Goal: Information Seeking & Learning: Learn about a topic

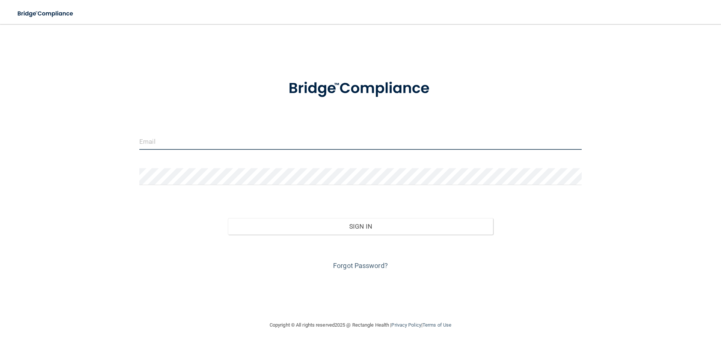
click at [145, 141] on input "email" at bounding box center [360, 141] width 442 height 17
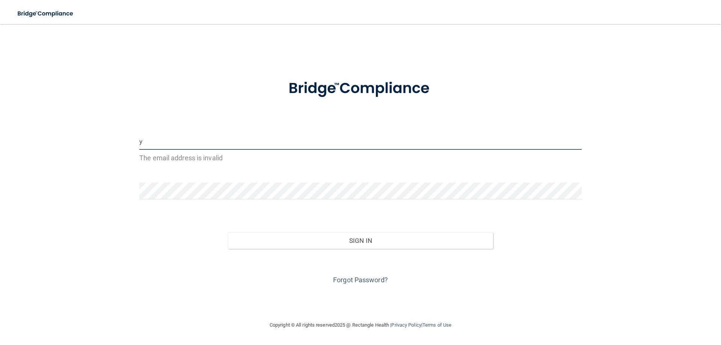
type input "[EMAIL_ADDRESS][DOMAIN_NAME]"
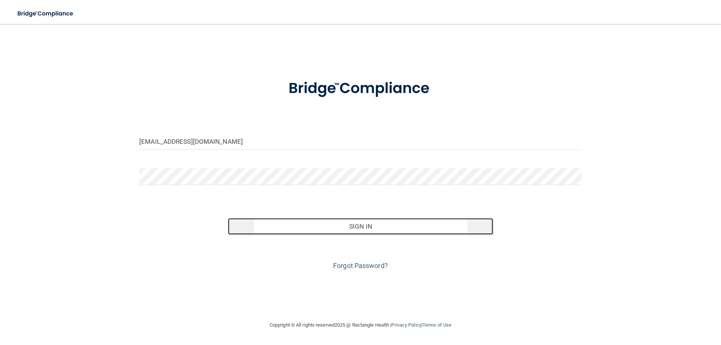
click at [359, 224] on button "Sign In" at bounding box center [360, 226] width 265 height 17
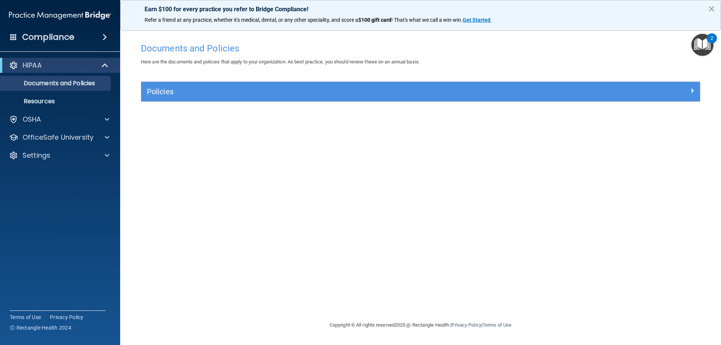
click at [712, 8] on button "×" at bounding box center [711, 9] width 7 height 12
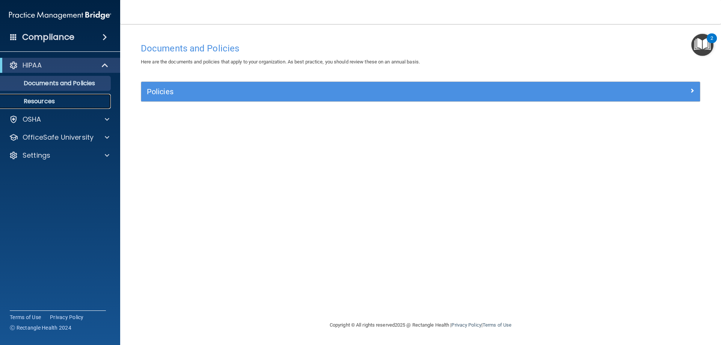
click at [51, 102] on p "Resources" at bounding box center [56, 102] width 102 height 8
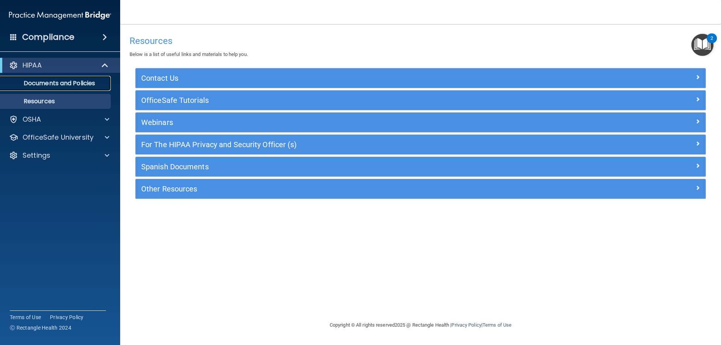
click at [54, 85] on p "Documents and Policies" at bounding box center [56, 84] width 102 height 8
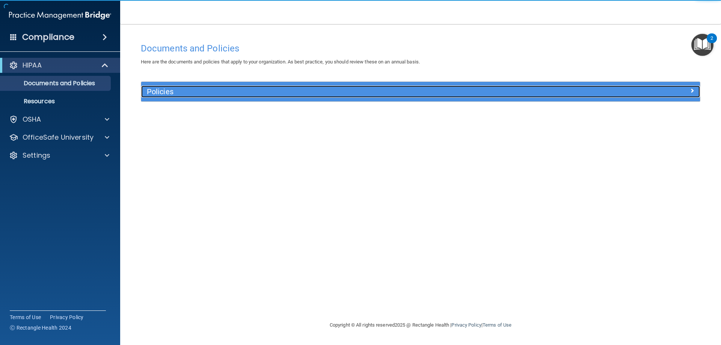
click at [692, 89] on span at bounding box center [692, 90] width 5 height 9
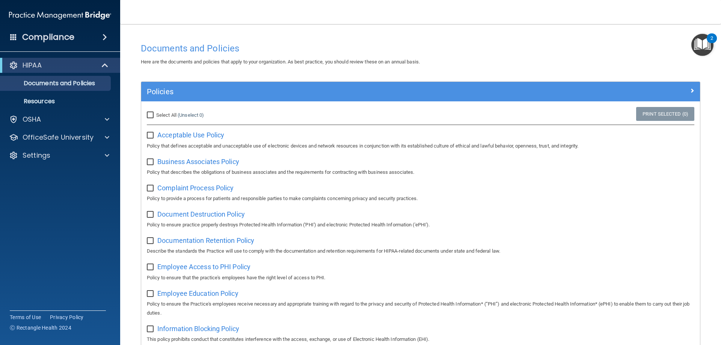
click at [703, 45] on img "Open Resource Center, 2 new notifications" at bounding box center [702, 45] width 22 height 22
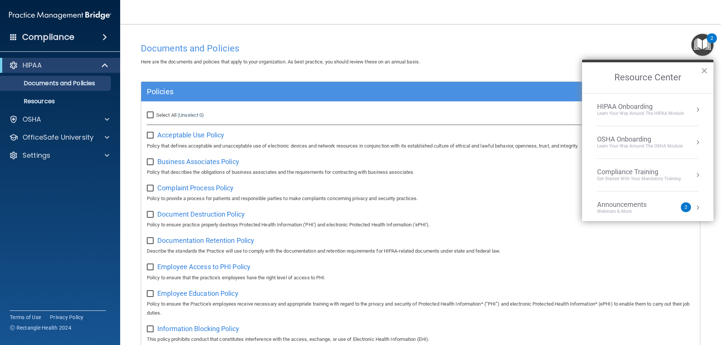
click at [643, 207] on div "Announcements" at bounding box center [629, 204] width 65 height 8
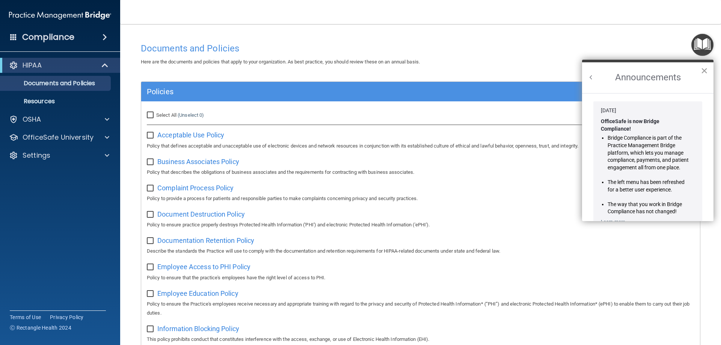
click at [705, 71] on button "×" at bounding box center [704, 71] width 7 height 12
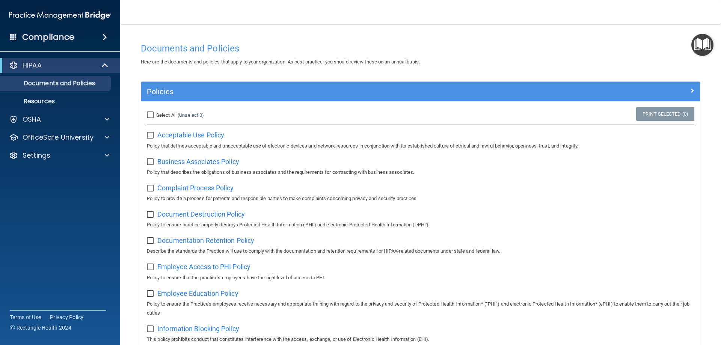
click at [631, 59] on div "Here are the documents and policies that apply to your organization. As best pr…" at bounding box center [420, 61] width 571 height 9
click at [58, 81] on p "Documents and Policies" at bounding box center [56, 84] width 102 height 8
click at [44, 99] on p "Resources" at bounding box center [56, 102] width 102 height 8
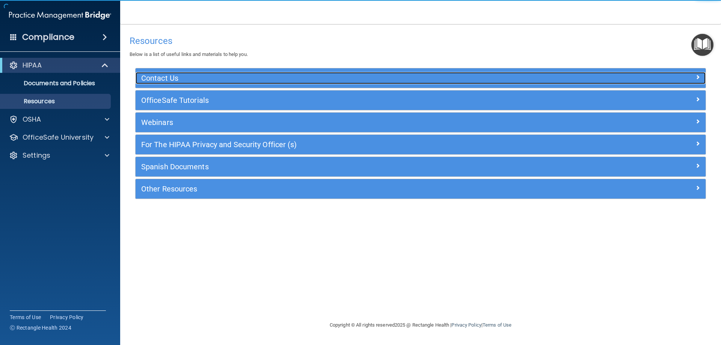
click at [172, 77] on h5 "Contact Us" at bounding box center [349, 78] width 416 height 8
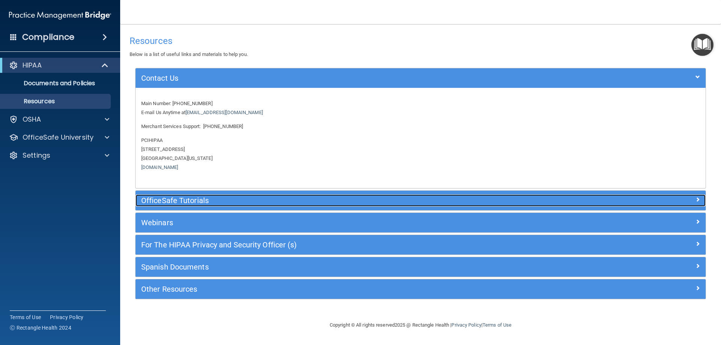
click at [182, 199] on h5 "OfficeSafe Tutorials" at bounding box center [349, 200] width 416 height 8
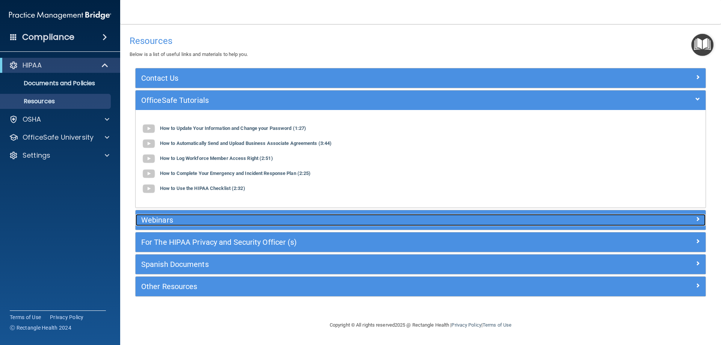
click at [182, 219] on h5 "Webinars" at bounding box center [349, 220] width 416 height 8
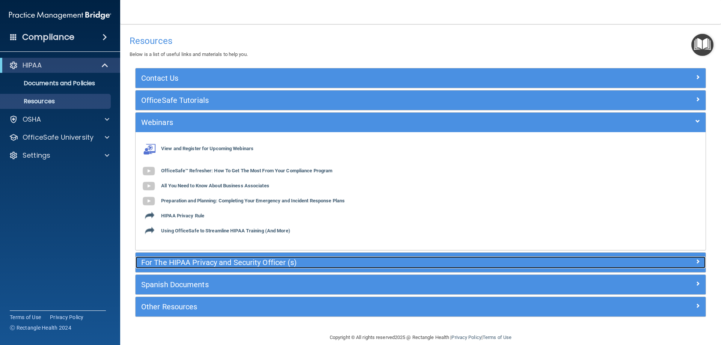
click at [180, 262] on h5 "For The HIPAA Privacy and Security Officer (s)" at bounding box center [349, 262] width 416 height 8
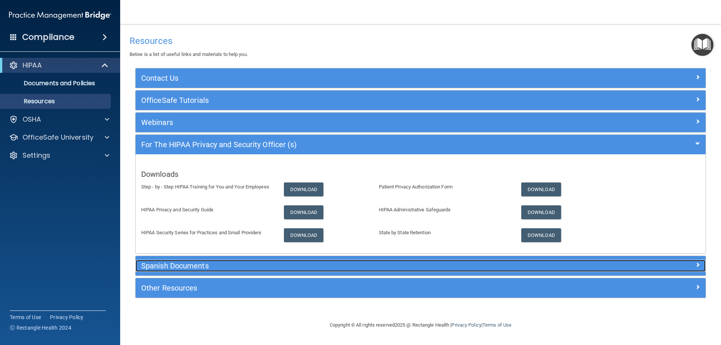
click at [179, 267] on h5 "Spanish Documents" at bounding box center [349, 266] width 416 height 8
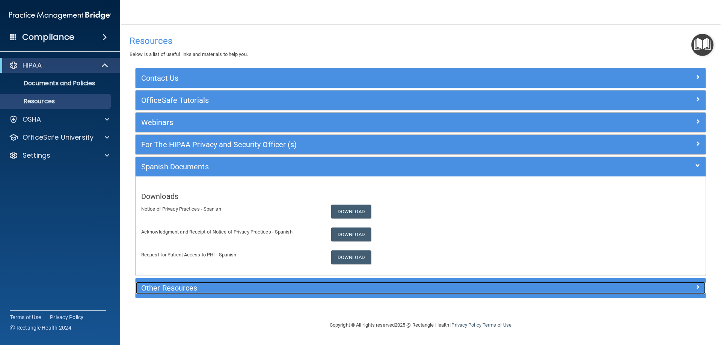
click at [179, 289] on h5 "Other Resources" at bounding box center [349, 288] width 416 height 8
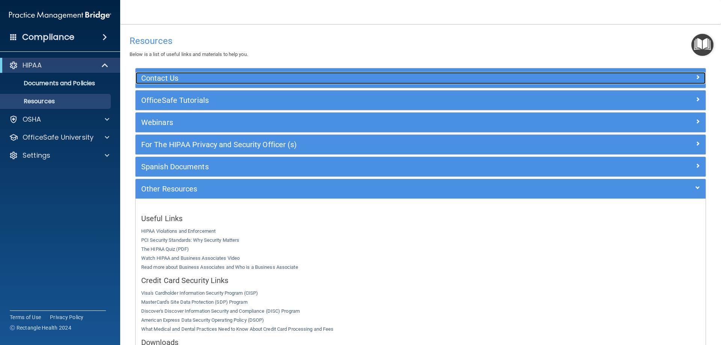
click at [159, 77] on h5 "Contact Us" at bounding box center [349, 78] width 416 height 8
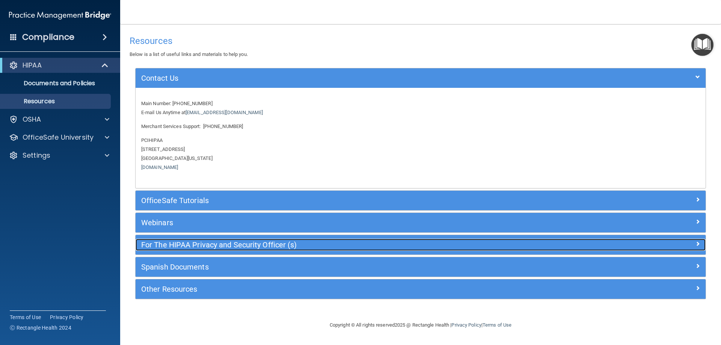
click at [169, 243] on h5 "For The HIPAA Privacy and Security Officer (s)" at bounding box center [349, 245] width 416 height 8
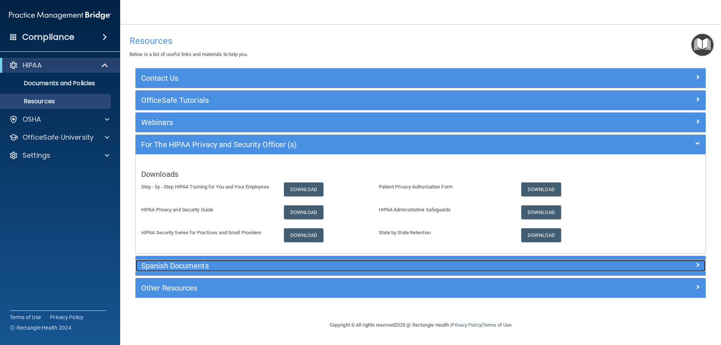
click at [180, 268] on h5 "Spanish Documents" at bounding box center [349, 266] width 416 height 8
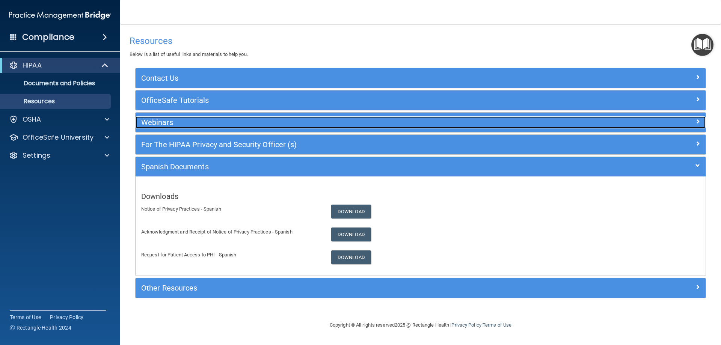
click at [159, 123] on h5 "Webinars" at bounding box center [349, 122] width 416 height 8
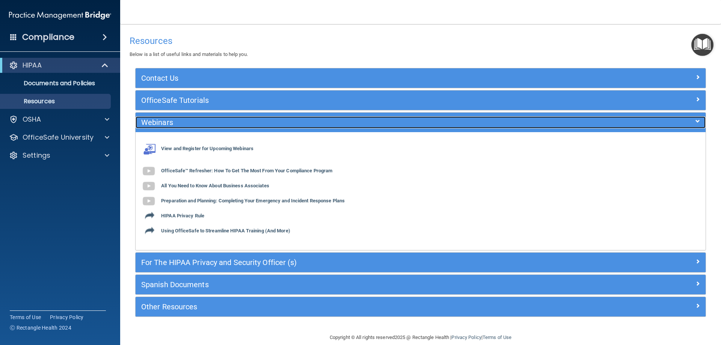
click at [164, 121] on h5 "Webinars" at bounding box center [349, 122] width 416 height 8
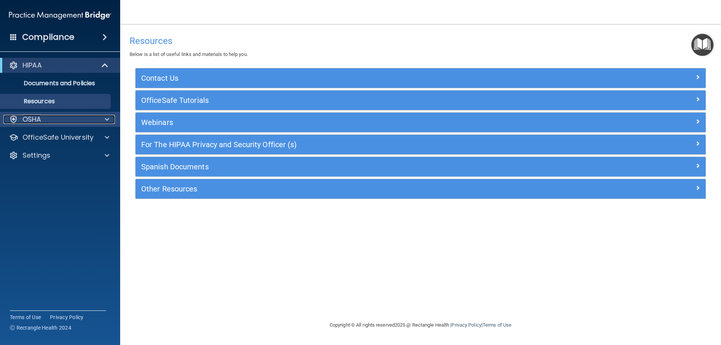
click at [41, 117] on div "OSHA" at bounding box center [49, 119] width 93 height 9
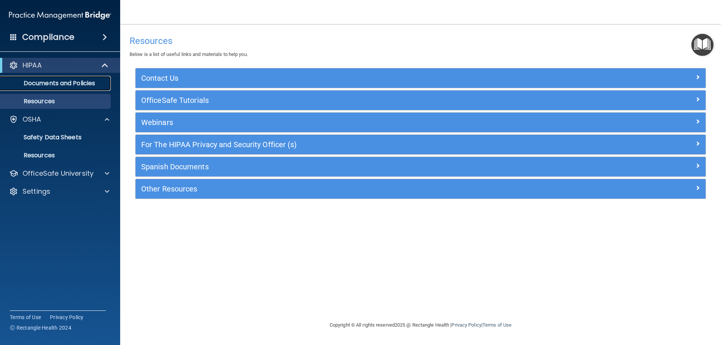
click at [57, 80] on p "Documents and Policies" at bounding box center [56, 84] width 102 height 8
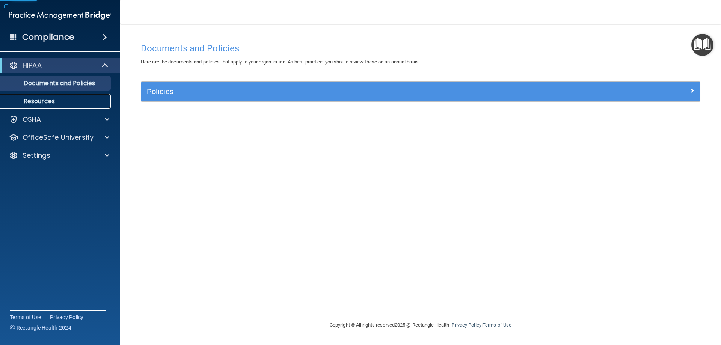
click at [47, 106] on link "Resources" at bounding box center [51, 101] width 118 height 15
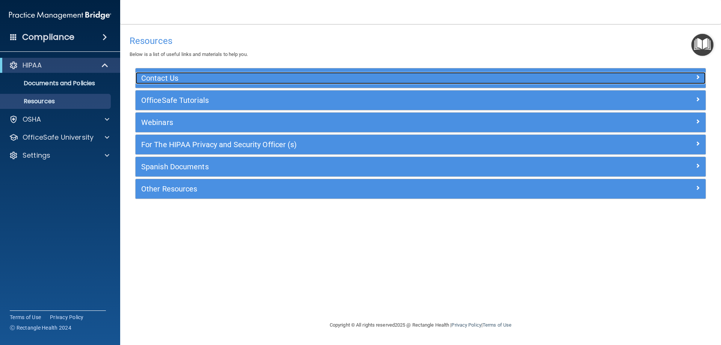
click at [175, 80] on h5 "Contact Us" at bounding box center [349, 78] width 416 height 8
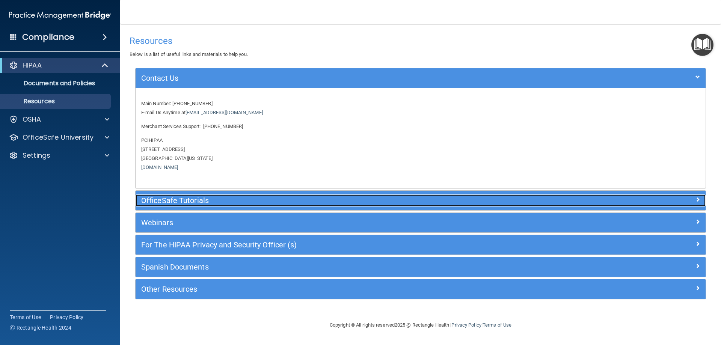
click at [172, 201] on h5 "OfficeSafe Tutorials" at bounding box center [349, 200] width 416 height 8
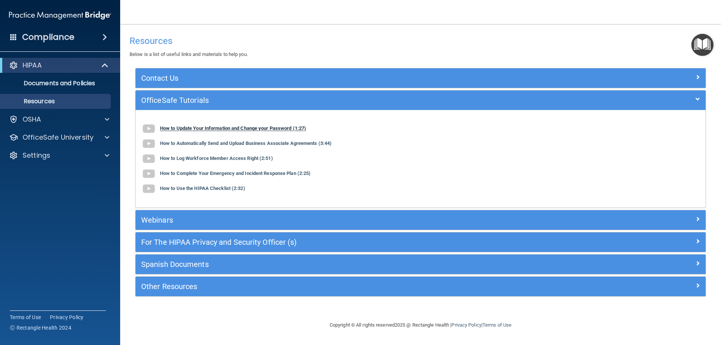
click at [173, 128] on b "How to Update Your Information and Change your Password (1:27)" at bounding box center [233, 129] width 146 height 6
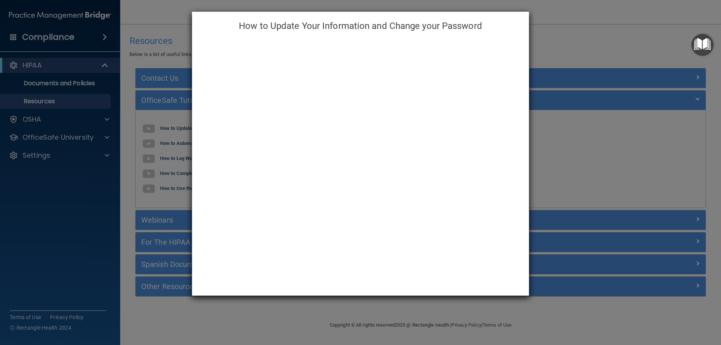
click at [618, 40] on div "How to Update Your Information and Change your Password" at bounding box center [360, 172] width 721 height 345
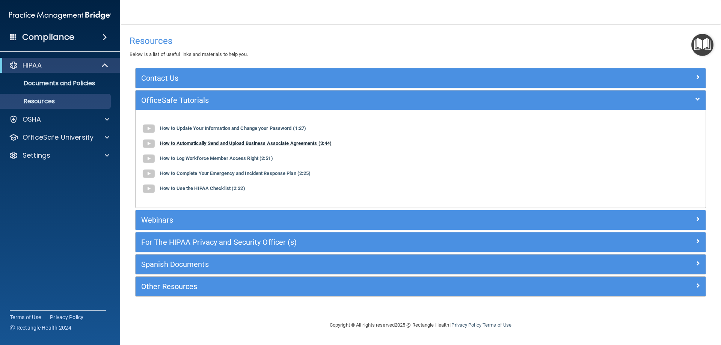
click at [178, 144] on b "How to Automatically Send and Upload Business Associate Agreements (3:44)" at bounding box center [246, 144] width 172 height 6
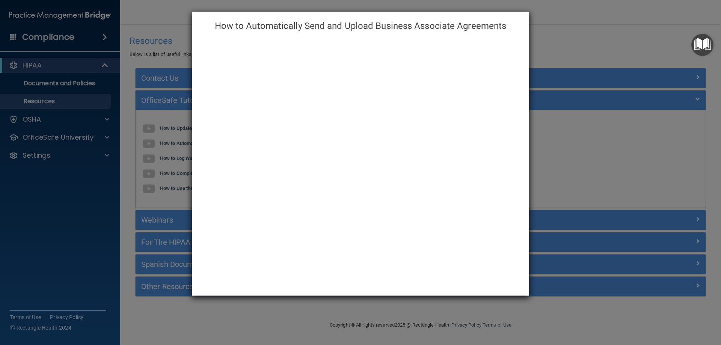
click at [565, 39] on div "How to Automatically Send and Upload Business Associate Agreements" at bounding box center [360, 172] width 721 height 345
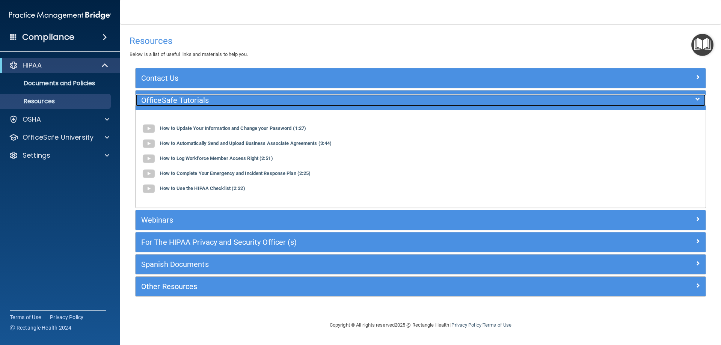
click at [273, 103] on h5 "OfficeSafe Tutorials" at bounding box center [349, 100] width 416 height 8
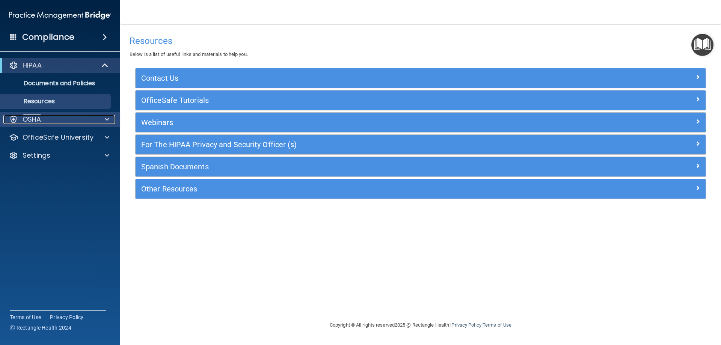
click at [12, 117] on div at bounding box center [13, 119] width 9 height 9
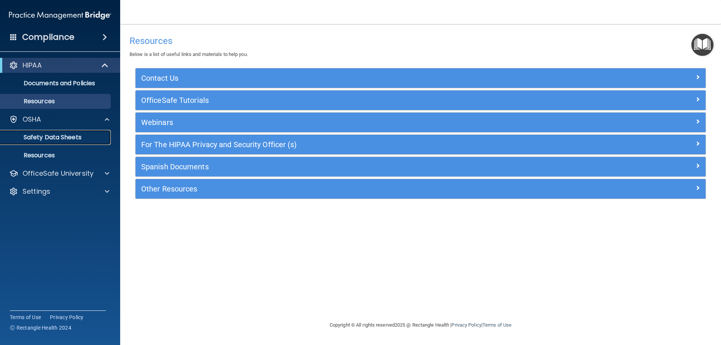
click at [38, 134] on p "Safety Data Sheets" at bounding box center [56, 138] width 102 height 8
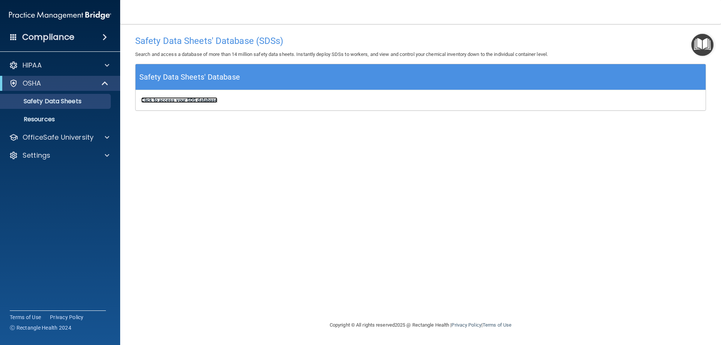
click at [199, 100] on b "Click to access your SDS database" at bounding box center [179, 100] width 76 height 6
click at [41, 102] on p "Safety Data Sheets" at bounding box center [56, 102] width 102 height 8
click at [39, 118] on p "Resources" at bounding box center [56, 120] width 102 height 8
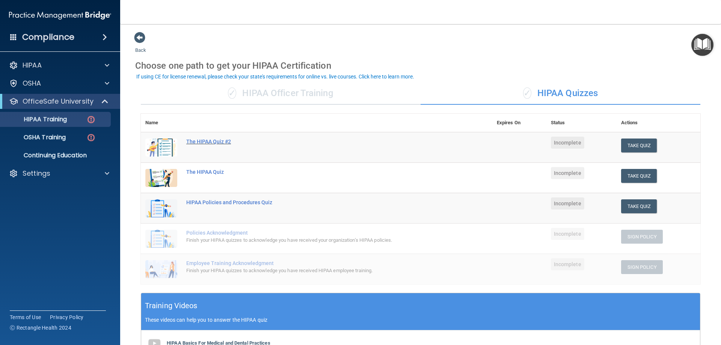
click at [193, 141] on div "The HIPAA Quiz #2" at bounding box center [320, 142] width 268 height 6
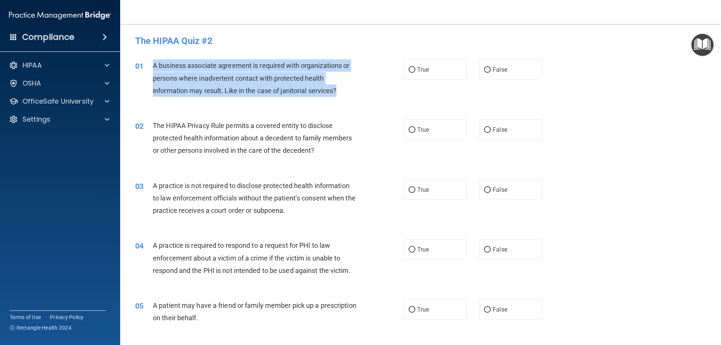
drag, startPoint x: 343, startPoint y: 90, endPoint x: 151, endPoint y: 66, distance: 193.3
click at [151, 66] on div "01 A business associate agreement is required with organizations or persons whe…" at bounding box center [269, 79] width 291 height 41
copy div "A business associate agreement is required with organizations or persons where …"
click at [333, 98] on div "01 A business associate agreement is required with organizations or persons whe…" at bounding box center [269, 79] width 291 height 41
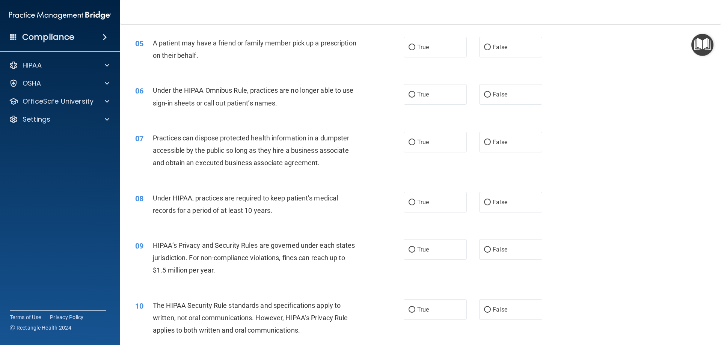
scroll to position [263, 0]
click at [408, 45] on input "True" at bounding box center [411, 47] width 7 height 6
radio input "true"
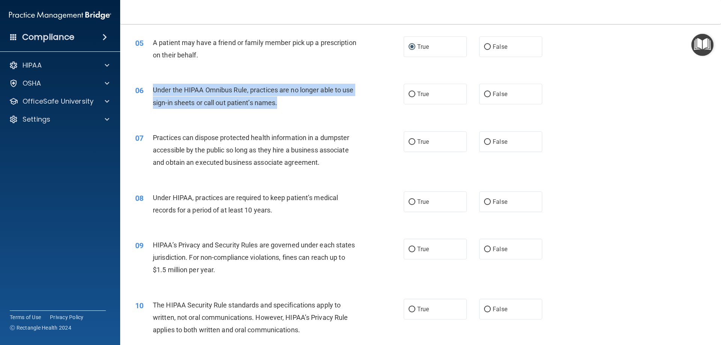
drag, startPoint x: 285, startPoint y: 105, endPoint x: 152, endPoint y: 89, distance: 133.9
click at [153, 89] on div "Under the HIPAA Omnibus Rule, practices are no longer able to use sign-in sheet…" at bounding box center [258, 96] width 210 height 25
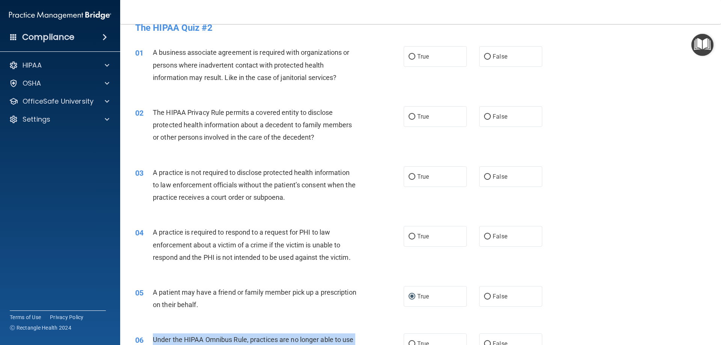
scroll to position [0, 0]
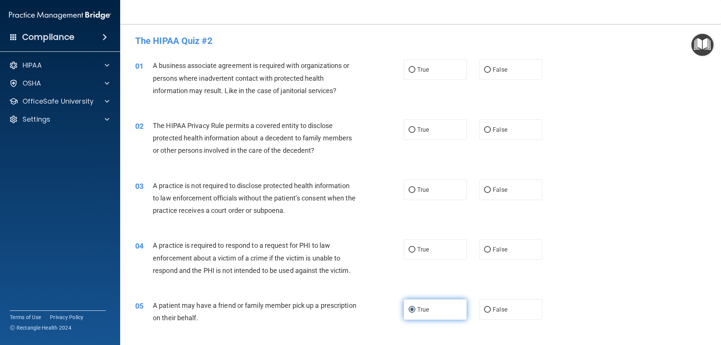
click at [410, 307] on input "True" at bounding box center [411, 310] width 7 height 6
click at [408, 70] on input "True" at bounding box center [411, 70] width 7 height 6
radio input "true"
click at [334, 154] on div "The HIPAA Privacy Rule permits a covered entity to disclose protected health in…" at bounding box center [258, 138] width 210 height 38
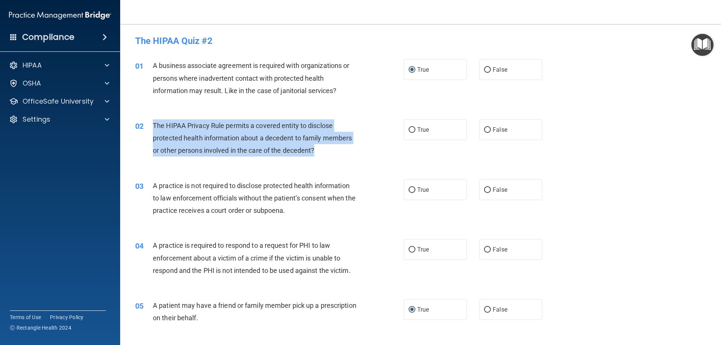
drag, startPoint x: 317, startPoint y: 149, endPoint x: 154, endPoint y: 120, distance: 165.2
click at [154, 120] on div "The HIPAA Privacy Rule permits a covered entity to disclose protected health in…" at bounding box center [258, 138] width 210 height 38
copy span "The HIPAA Privacy Rule permits a covered entity to disclose protected health in…"
click at [410, 128] on input "True" at bounding box center [411, 130] width 7 height 6
radio input "true"
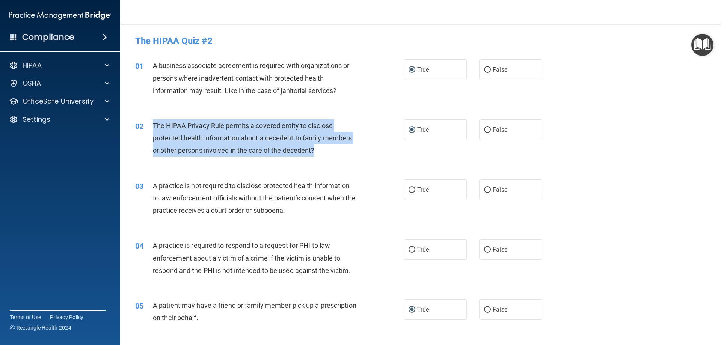
click at [366, 152] on div "02 The HIPAA Privacy Rule permits a covered entity to disclose protected health…" at bounding box center [269, 139] width 291 height 41
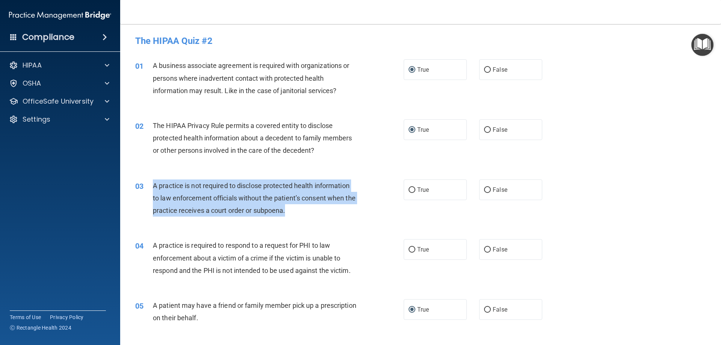
drag, startPoint x: 306, startPoint y: 211, endPoint x: 149, endPoint y: 187, distance: 158.7
click at [149, 187] on div "03 A practice is not required to disclose protected health information to law e…" at bounding box center [269, 199] width 291 height 41
copy div "A practice is not required to disclose protected health information to law enfo…"
drag, startPoint x: 410, startPoint y: 188, endPoint x: 362, endPoint y: 214, distance: 54.3
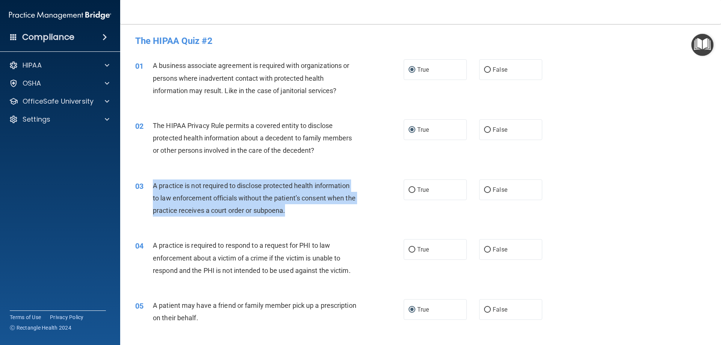
click at [409, 188] on input "True" at bounding box center [411, 190] width 7 height 6
radio input "true"
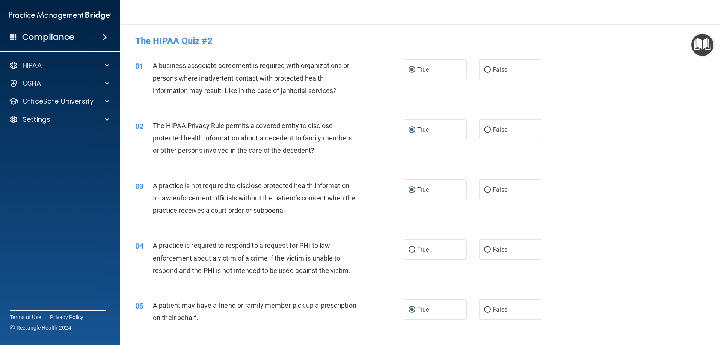
click at [365, 242] on div "04 A practice is required to respond to a request for PHI to law enforcement ab…" at bounding box center [269, 259] width 291 height 41
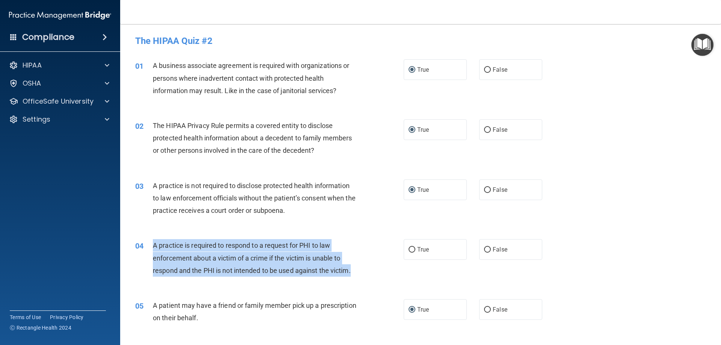
drag, startPoint x: 358, startPoint y: 273, endPoint x: 152, endPoint y: 247, distance: 206.9
click at [153, 247] on div "A practice is required to respond to a request for PHI to law enforcement about…" at bounding box center [258, 258] width 210 height 38
copy span "A practice is required to respond to a request for PHI to law enforcement about…"
click at [410, 248] on input "True" at bounding box center [411, 250] width 7 height 6
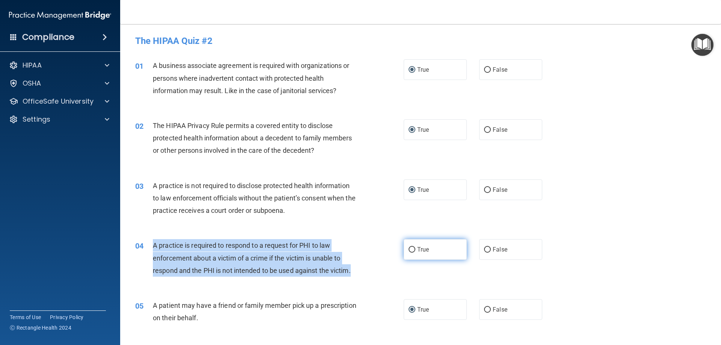
radio input "true"
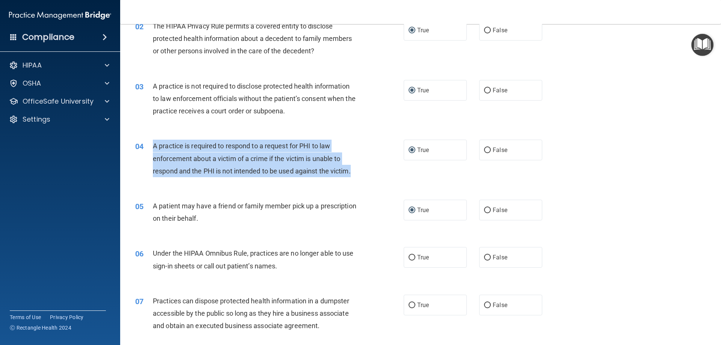
scroll to position [113, 0]
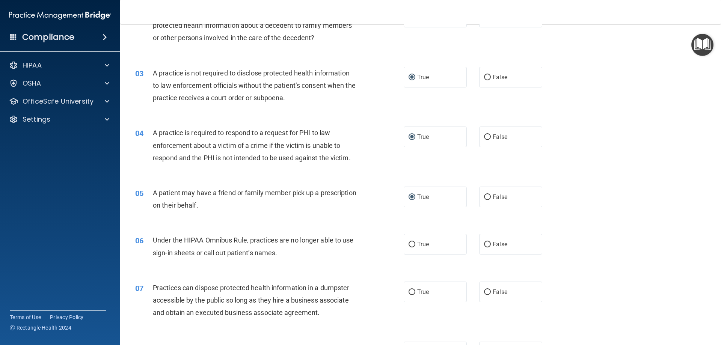
click at [238, 203] on div "A patient may have a friend or family member pick up a prescription on their be…" at bounding box center [258, 199] width 210 height 25
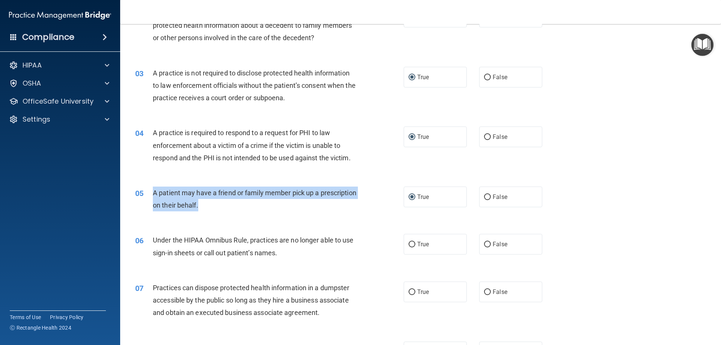
drag, startPoint x: 237, startPoint y: 204, endPoint x: 149, endPoint y: 199, distance: 87.7
click at [149, 199] on div "05 A patient may have a friend or family member pick up a prescription on their…" at bounding box center [269, 201] width 291 height 29
copy div "A patient may have a friend or family member pick up a prescription on their be…"
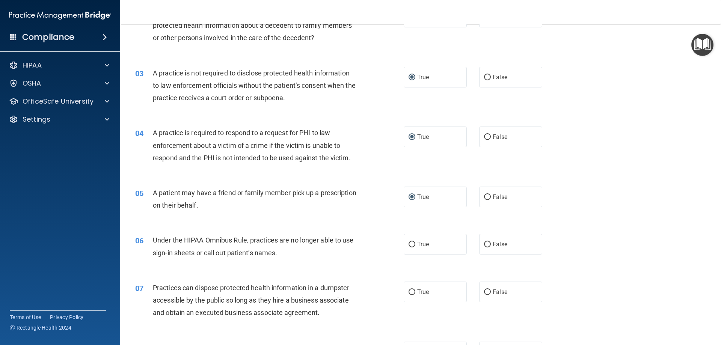
click at [615, 195] on div "05 A patient may have a friend or family member pick up a prescription on their…" at bounding box center [421, 200] width 582 height 47
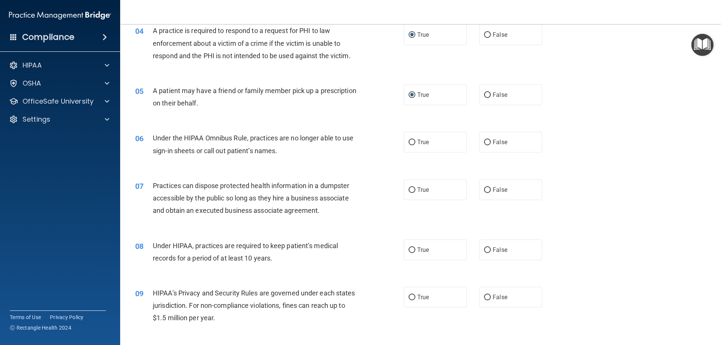
scroll to position [225, 0]
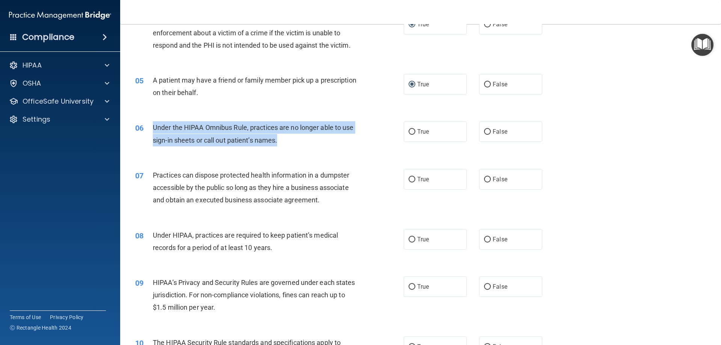
drag, startPoint x: 280, startPoint y: 141, endPoint x: 152, endPoint y: 127, distance: 128.8
click at [153, 127] on div "Under the HIPAA Omnibus Rule, practices are no longer able to use sign-in sheet…" at bounding box center [258, 133] width 210 height 25
copy span "Under the HIPAA Omnibus Rule, practices are no longer able to use sign-in sheet…"
click at [485, 131] on input "False" at bounding box center [487, 132] width 7 height 6
radio input "true"
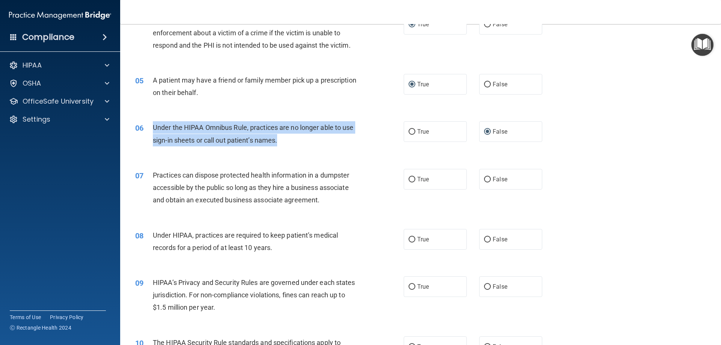
click at [256, 135] on div "Under the HIPAA Omnibus Rule, practices are no longer able to use sign-in sheet…" at bounding box center [258, 133] width 210 height 25
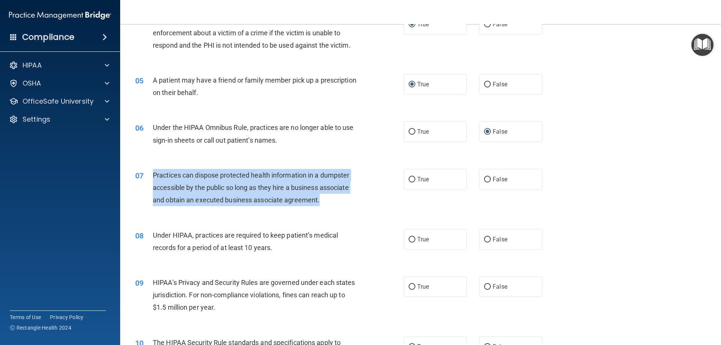
drag, startPoint x: 317, startPoint y: 201, endPoint x: 150, endPoint y: 172, distance: 169.3
click at [150, 172] on div "07 Practices can dispose protected health information in a dumpster accessible …" at bounding box center [269, 189] width 291 height 41
copy div "Practices can dispose protected health information in a dumpster accessible by …"
click at [484, 178] on input "False" at bounding box center [487, 180] width 7 height 6
radio input "true"
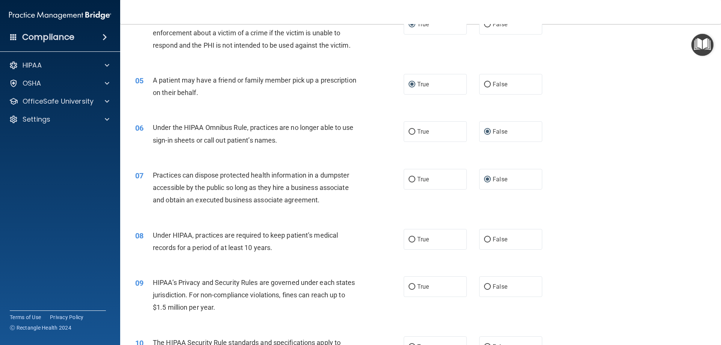
click at [365, 212] on div "07 Practices can dispose protected health information in a dumpster accessible …" at bounding box center [421, 190] width 582 height 60
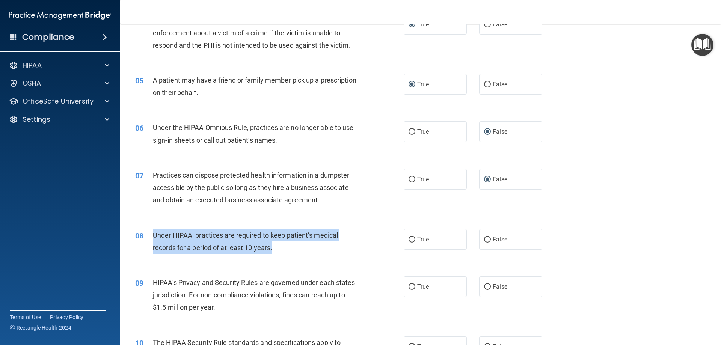
drag, startPoint x: 277, startPoint y: 250, endPoint x: 152, endPoint y: 234, distance: 126.0
click at [152, 234] on div "08 Under HIPAA, practices are required to keep patient’s medical records for a …" at bounding box center [269, 243] width 291 height 29
copy div "Under HIPAA, practices are required to keep patient’s medical records for a per…"
click at [485, 238] on input "False" at bounding box center [487, 240] width 7 height 6
radio input "true"
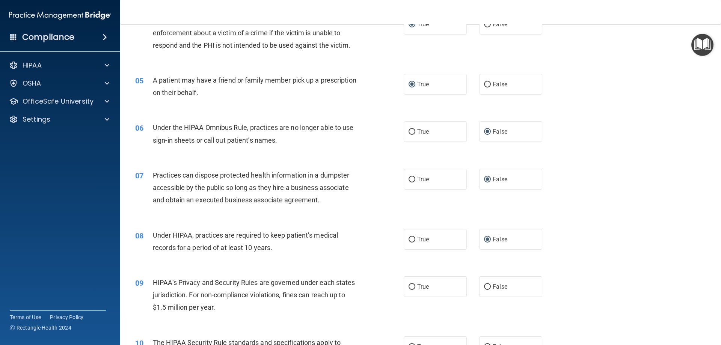
click at [604, 236] on div "08 Under HIPAA, practices are required to keep patient’s medical records for a …" at bounding box center [421, 243] width 582 height 47
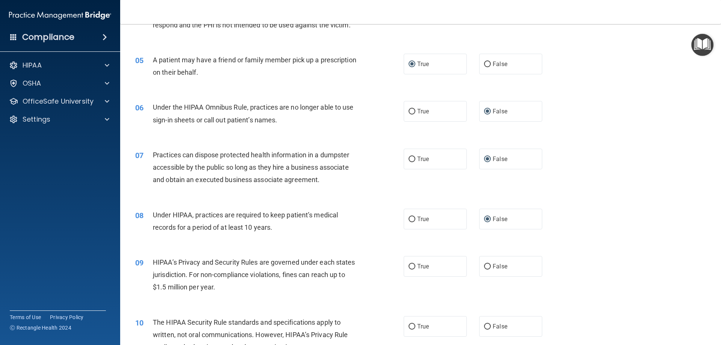
scroll to position [263, 0]
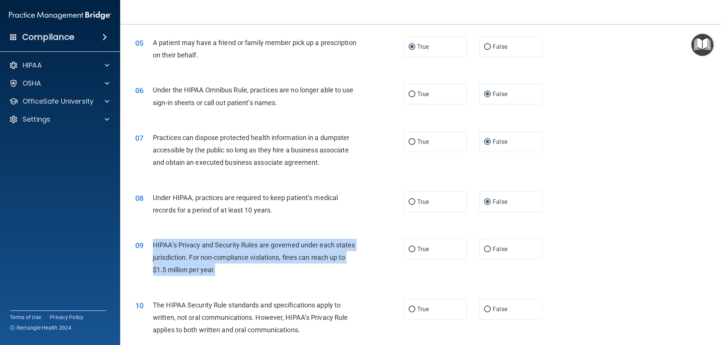
drag, startPoint x: 237, startPoint y: 271, endPoint x: 154, endPoint y: 247, distance: 86.5
click at [154, 247] on div "HIPAA’s Privacy and Security Rules are governed under each states jurisdiction.…" at bounding box center [258, 258] width 210 height 38
click at [408, 247] on input "True" at bounding box center [411, 250] width 7 height 6
radio input "true"
click at [389, 264] on div "09 HIPAA’s Privacy and Security Rules are governed under each states jurisdicti…" at bounding box center [269, 259] width 291 height 41
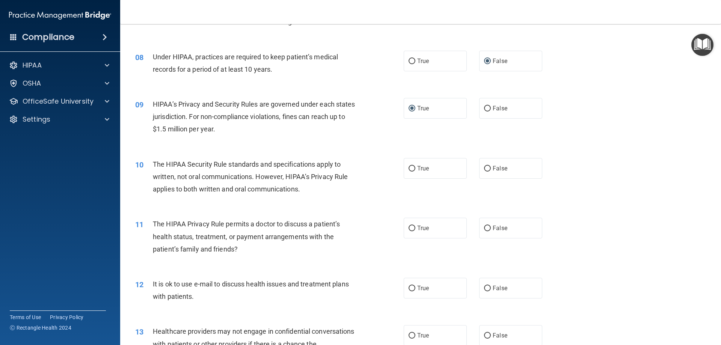
scroll to position [413, 0]
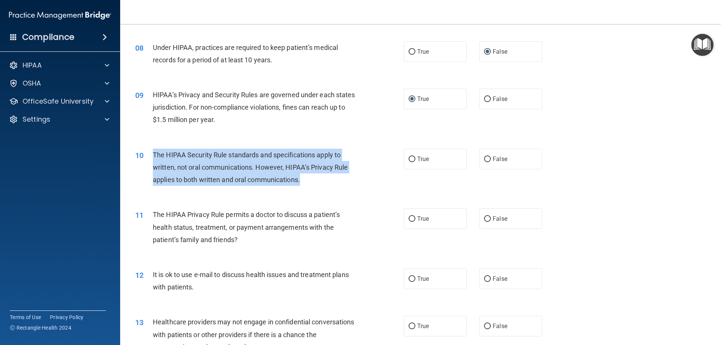
drag, startPoint x: 308, startPoint y: 179, endPoint x: 150, endPoint y: 159, distance: 159.3
click at [150, 159] on div "10 The HIPAA Security Rule standards and specifications apply to written, not o…" at bounding box center [269, 169] width 291 height 41
click at [409, 158] on input "True" at bounding box center [411, 160] width 7 height 6
radio input "true"
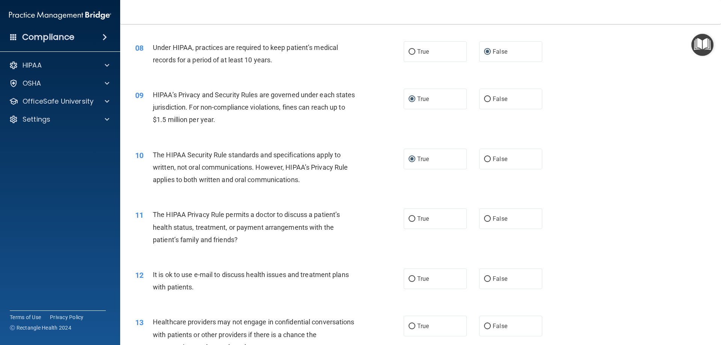
click at [349, 244] on div "The HIPAA Privacy Rule permits a doctor to discuss a patient’s health status, t…" at bounding box center [258, 227] width 210 height 38
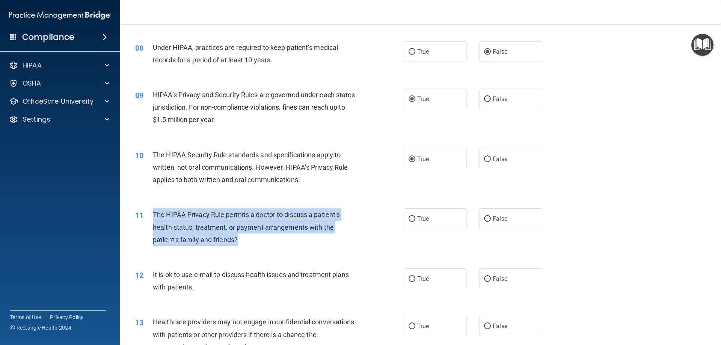
drag, startPoint x: 245, startPoint y: 239, endPoint x: 152, endPoint y: 212, distance: 96.2
click at [153, 212] on div "The HIPAA Privacy Rule permits a doctor to discuss a patient’s health status, t…" at bounding box center [258, 227] width 210 height 38
click at [411, 218] on input "True" at bounding box center [411, 219] width 7 height 6
radio input "true"
click at [350, 241] on div "The HIPAA Privacy Rule permits a doctor to discuss a patient’s health status, t…" at bounding box center [258, 227] width 210 height 38
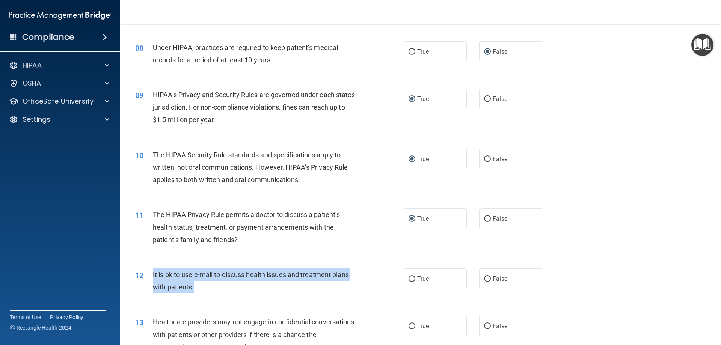
drag, startPoint x: 197, startPoint y: 286, endPoint x: 147, endPoint y: 277, distance: 51.1
click at [147, 277] on div "12 It is ok to use e-mail to discuss health issues and treatment plans with pat…" at bounding box center [269, 282] width 291 height 29
click at [486, 277] on input "False" at bounding box center [487, 279] width 7 height 6
radio input "true"
click at [187, 274] on span "It is ok to use e-mail to discuss health issues and treatment plans with patien…" at bounding box center [251, 281] width 196 height 20
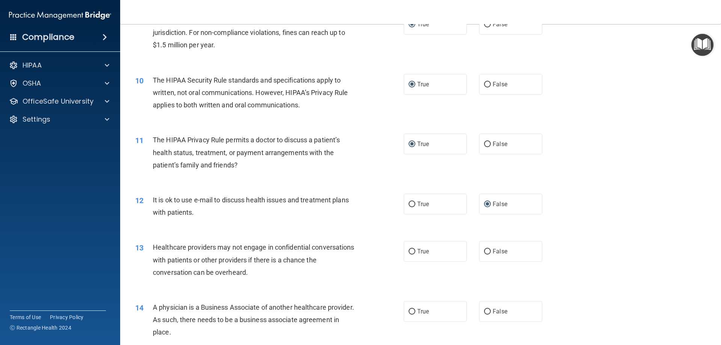
scroll to position [488, 0]
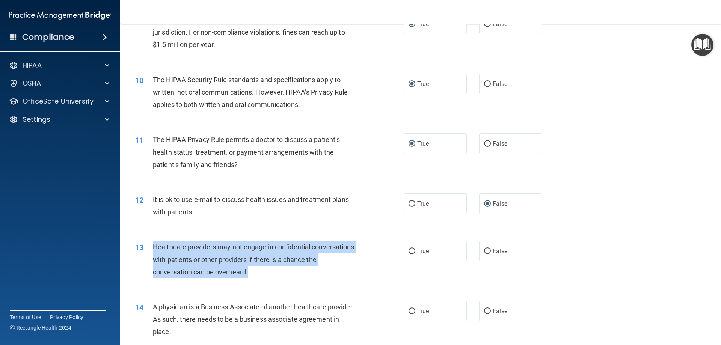
drag, startPoint x: 262, startPoint y: 271, endPoint x: 147, endPoint y: 249, distance: 117.0
click at [147, 249] on div "13 Healthcare providers may not engage in confidential conversations with patie…" at bounding box center [269, 261] width 291 height 41
click at [228, 269] on span "Healthcare providers may not engage in confidential conversations with patients…" at bounding box center [254, 259] width 202 height 33
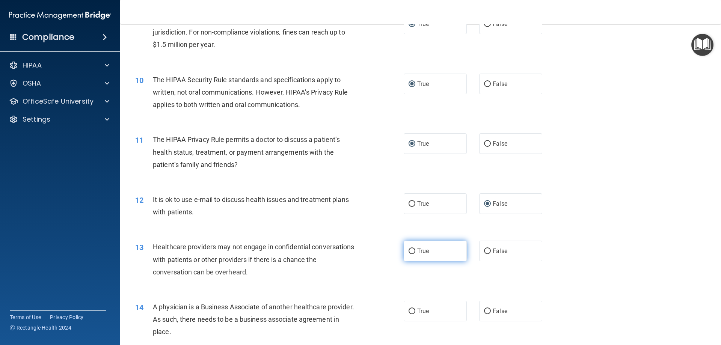
click at [409, 250] on input "True" at bounding box center [411, 252] width 7 height 6
radio input "true"
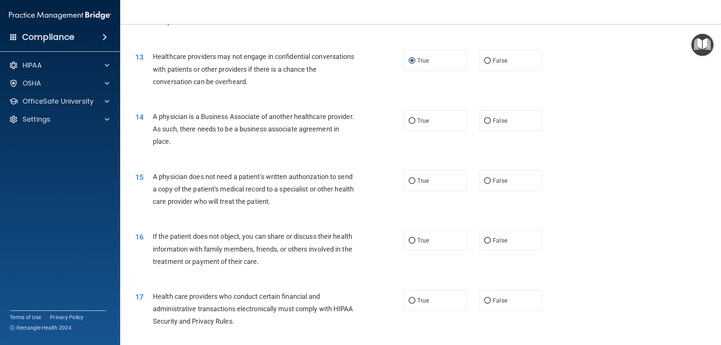
scroll to position [713, 0]
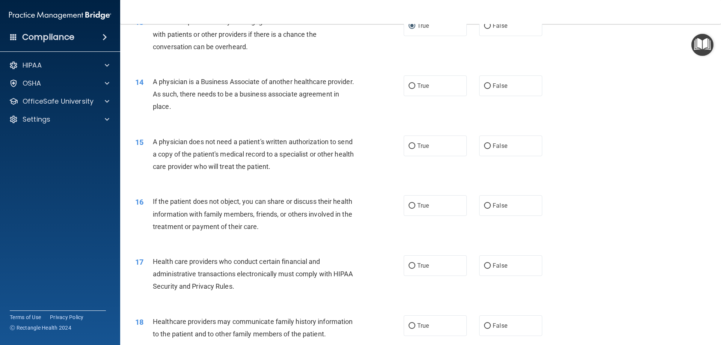
drag, startPoint x: 215, startPoint y: 104, endPoint x: 150, endPoint y: 83, distance: 68.2
click at [150, 83] on div "14 A physician is a Business Associate of another healthcare provider. As such,…" at bounding box center [269, 95] width 291 height 41
click at [484, 84] on input "False" at bounding box center [487, 86] width 7 height 6
radio input "true"
click at [323, 125] on div "14 A physician is a Business Associate of another healthcare provider. As such,…" at bounding box center [421, 96] width 582 height 60
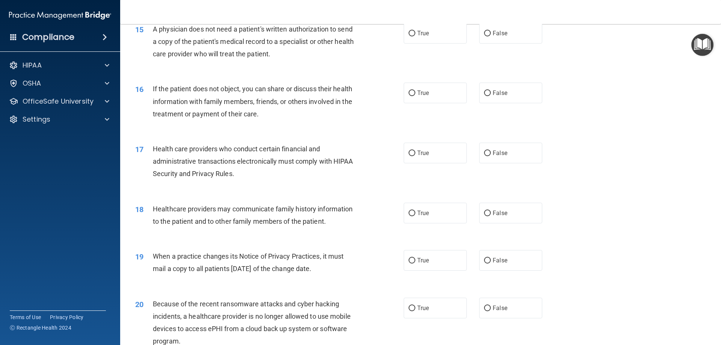
scroll to position [788, 0]
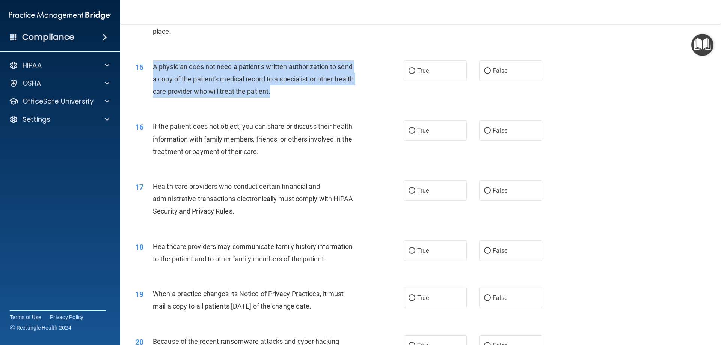
drag, startPoint x: 298, startPoint y: 91, endPoint x: 152, endPoint y: 69, distance: 147.2
click at [153, 69] on div "A physician does not need a patient's written authorization to send a copy of t…" at bounding box center [258, 79] width 210 height 38
click at [408, 70] on input "True" at bounding box center [411, 71] width 7 height 6
radio input "true"
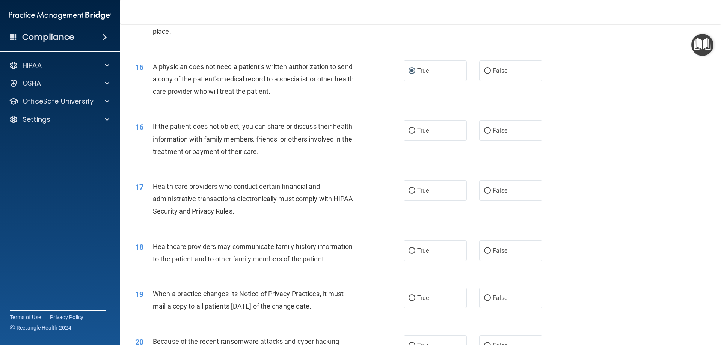
click at [277, 154] on div "If the patient does not object, you can share or discuss their health informati…" at bounding box center [258, 139] width 210 height 38
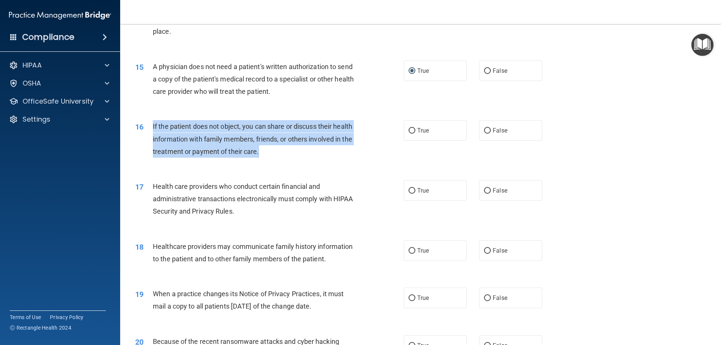
drag, startPoint x: 259, startPoint y: 151, endPoint x: 152, endPoint y: 120, distance: 111.0
click at [153, 120] on div "If the patient does not object, you can share or discuss their health informati…" at bounding box center [258, 139] width 210 height 38
click at [408, 130] on input "True" at bounding box center [411, 131] width 7 height 6
radio input "true"
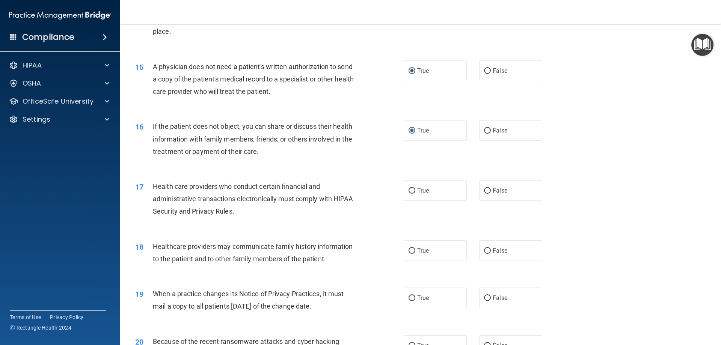
click at [287, 227] on div "17 Health care providers who conduct certain financial and administrative trans…" at bounding box center [421, 201] width 582 height 60
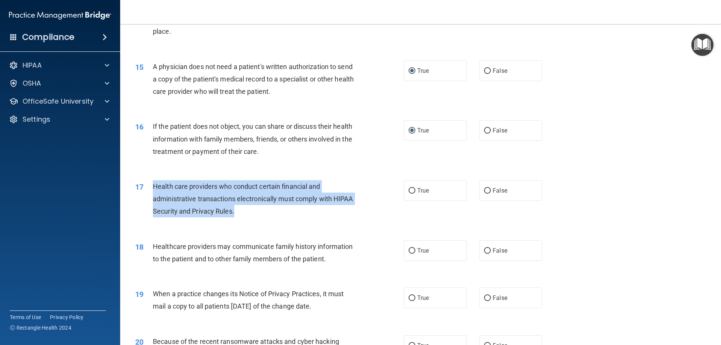
drag, startPoint x: 237, startPoint y: 211, endPoint x: 147, endPoint y: 183, distance: 93.6
click at [147, 183] on div "17 Health care providers who conduct certain financial and administrative trans…" at bounding box center [269, 200] width 291 height 41
click at [196, 196] on span "Health care providers who conduct certain financial and administrative transact…" at bounding box center [253, 198] width 200 height 33
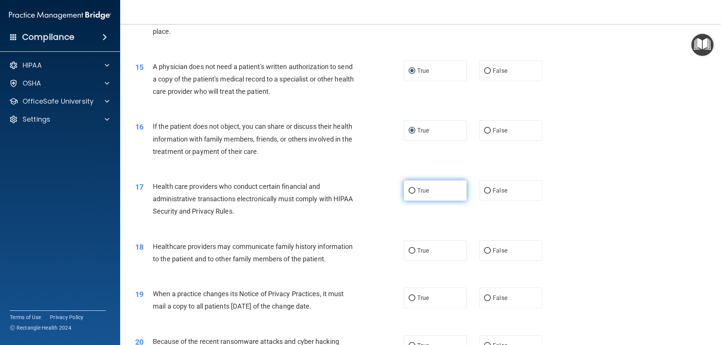
click at [408, 189] on input "True" at bounding box center [411, 191] width 7 height 6
radio input "true"
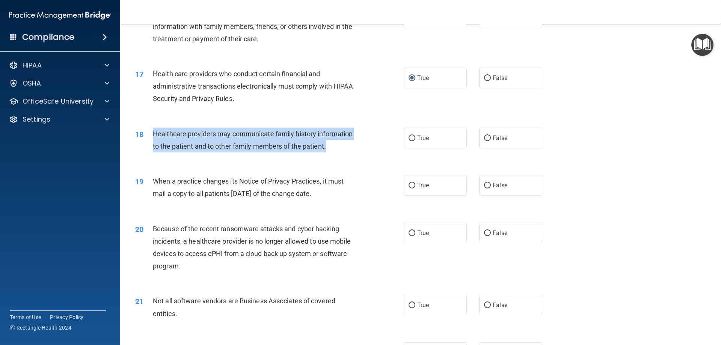
drag, startPoint x: 339, startPoint y: 147, endPoint x: 150, endPoint y: 135, distance: 189.2
click at [150, 135] on div "18 Healthcare providers may communicate family history information to the patie…" at bounding box center [269, 142] width 291 height 29
click at [410, 138] on input "True" at bounding box center [411, 139] width 7 height 6
radio input "true"
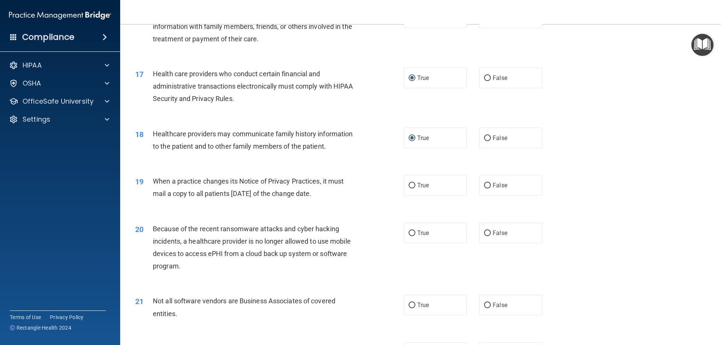
click at [336, 211] on div "19 When a practice changes its Notice of Privacy Practices, it must mail a copy…" at bounding box center [421, 189] width 582 height 47
drag, startPoint x: 338, startPoint y: 194, endPoint x: 151, endPoint y: 180, distance: 187.8
click at [151, 180] on div "19 When a practice changes its Notice of Privacy Practices, it must mail a copy…" at bounding box center [269, 189] width 291 height 29
click at [409, 184] on input "True" at bounding box center [411, 186] width 7 height 6
radio input "true"
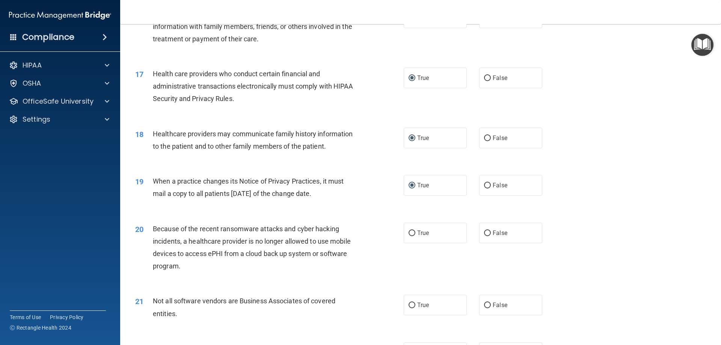
click at [588, 175] on div "19 When a practice changes its Notice of Privacy Practices, it must mail a copy…" at bounding box center [421, 189] width 582 height 47
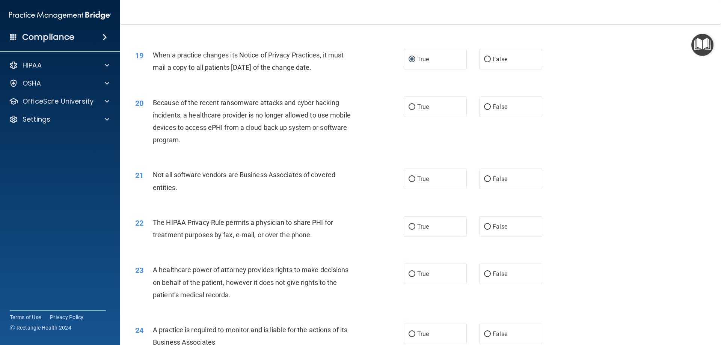
scroll to position [952, 0]
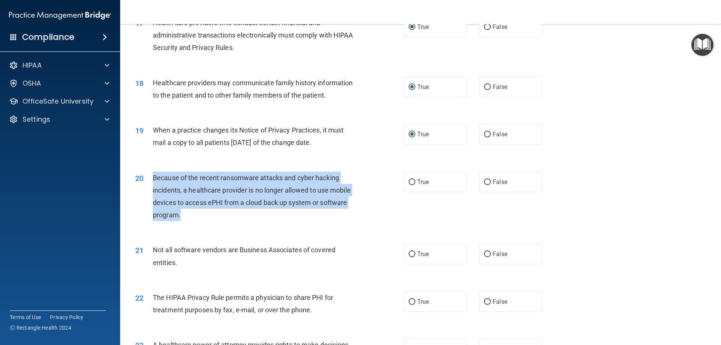
drag, startPoint x: 182, startPoint y: 215, endPoint x: 148, endPoint y: 173, distance: 54.4
click at [148, 173] on div "20 Because of the recent ransomware attacks and cyber hacking incidents, a heal…" at bounding box center [269, 199] width 291 height 54
click at [484, 180] on input "False" at bounding box center [487, 182] width 7 height 6
radio input "true"
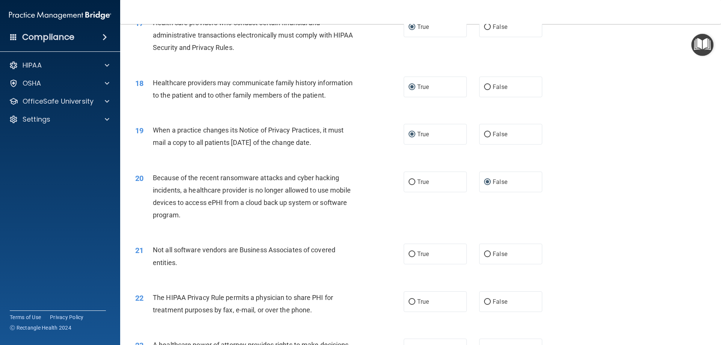
click at [342, 269] on div "21 Not all software vendors are Business Associates of covered entities." at bounding box center [269, 258] width 291 height 29
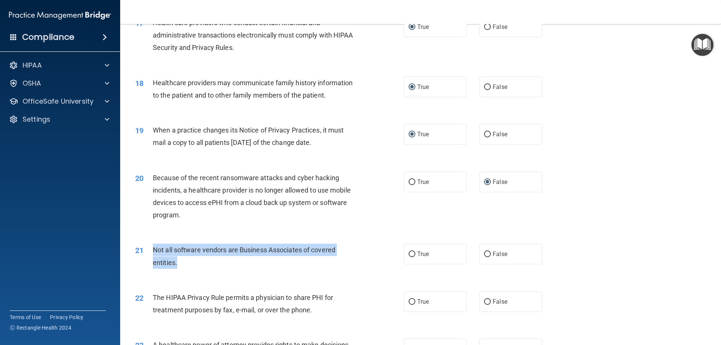
drag, startPoint x: 181, startPoint y: 264, endPoint x: 143, endPoint y: 256, distance: 38.8
click at [143, 256] on div "21 Not all software vendors are Business Associates of covered entities." at bounding box center [269, 258] width 291 height 29
click at [408, 255] on input "True" at bounding box center [411, 255] width 7 height 6
radio input "true"
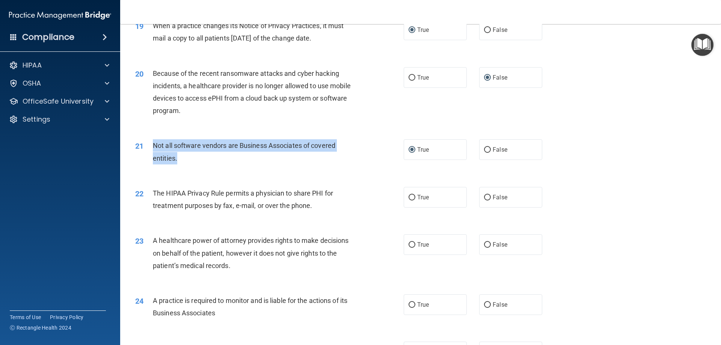
scroll to position [1065, 0]
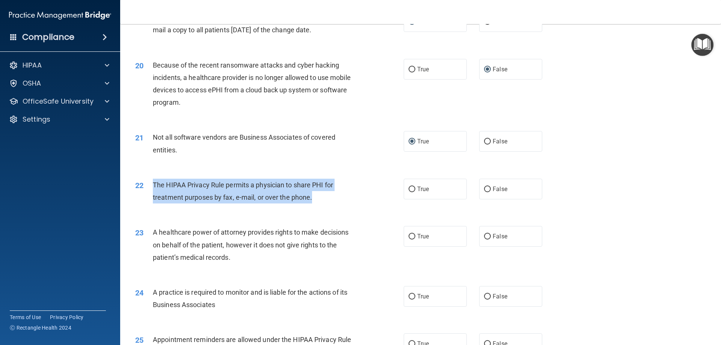
drag, startPoint x: 314, startPoint y: 196, endPoint x: 147, endPoint y: 189, distance: 167.2
click at [147, 189] on div "22 The HIPAA Privacy Rule permits a physician to share PHI for treatment purpos…" at bounding box center [269, 193] width 291 height 29
click at [408, 187] on input "True" at bounding box center [411, 190] width 7 height 6
radio input "true"
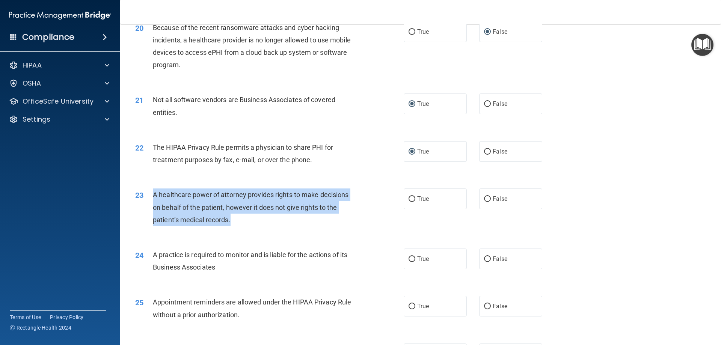
drag, startPoint x: 233, startPoint y: 218, endPoint x: 149, endPoint y: 197, distance: 86.8
click at [149, 197] on div "23 A healthcare power of attorney provides rights to make decisions on behalf o…" at bounding box center [269, 208] width 291 height 41
click at [408, 198] on input "True" at bounding box center [411, 199] width 7 height 6
radio input "true"
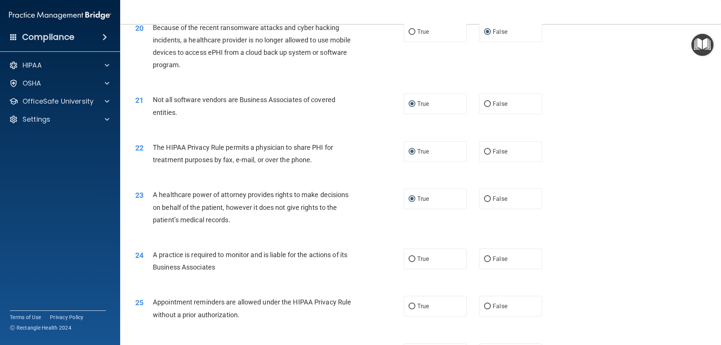
click at [246, 276] on div "24 A practice is required to monitor and is liable for the actions of its Busin…" at bounding box center [269, 263] width 291 height 29
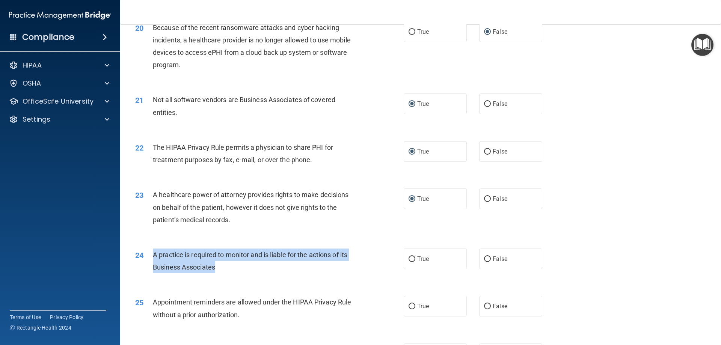
drag, startPoint x: 220, startPoint y: 266, endPoint x: 149, endPoint y: 252, distance: 72.3
click at [149, 252] on div "24 A practice is required to monitor and is liable for the actions of its Busin…" at bounding box center [269, 263] width 291 height 29
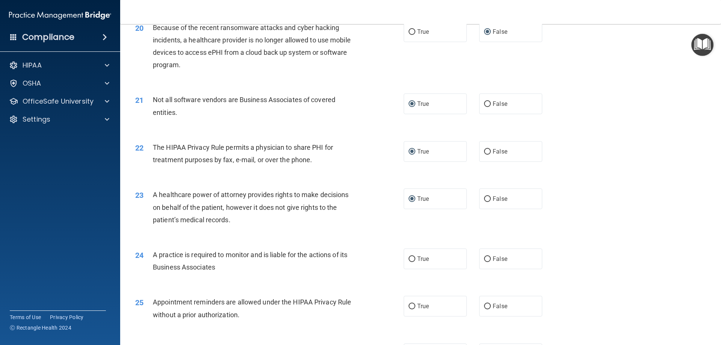
click at [249, 279] on div "24 A practice is required to monitor and is liable for the actions of its Busin…" at bounding box center [421, 262] width 582 height 47
click at [408, 258] on input "True" at bounding box center [411, 259] width 7 height 6
radio input "true"
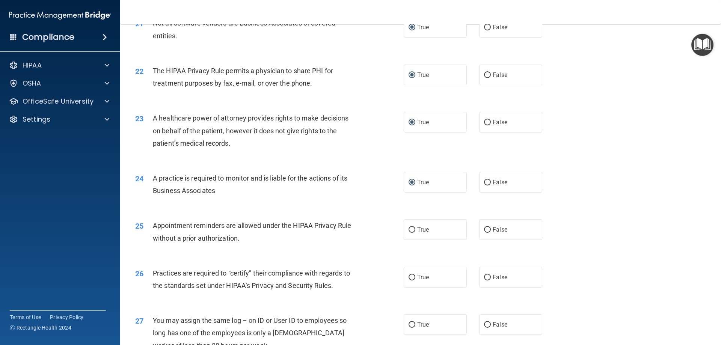
scroll to position [1215, 0]
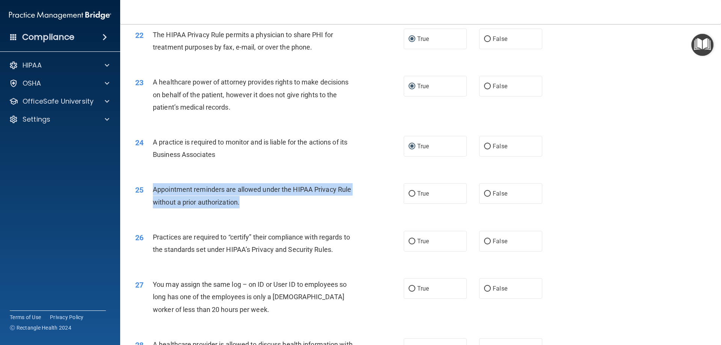
drag, startPoint x: 241, startPoint y: 203, endPoint x: 152, endPoint y: 191, distance: 89.7
click at [152, 191] on div "25 Appointment reminders are allowed under the HIPAA Privacy Rule without a pri…" at bounding box center [269, 197] width 291 height 29
click at [410, 193] on input "True" at bounding box center [411, 194] width 7 height 6
radio input "true"
click at [235, 198] on span "Appointment reminders are allowed under the HIPAA Privacy Rule without a prior …" at bounding box center [252, 195] width 198 height 20
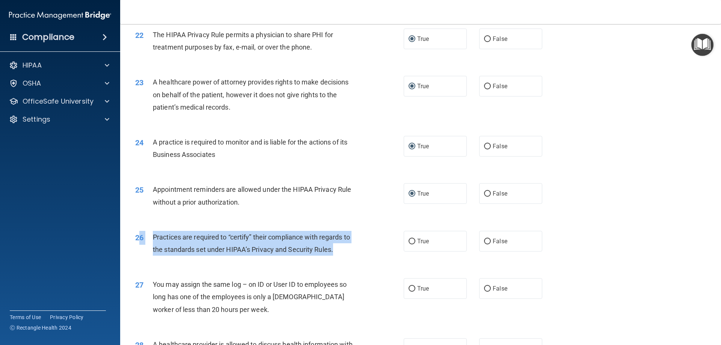
drag, startPoint x: 335, startPoint y: 250, endPoint x: 139, endPoint y: 242, distance: 196.9
click at [139, 242] on div "26 Practices are required to “certify” their compliance with regards to the sta…" at bounding box center [269, 245] width 291 height 29
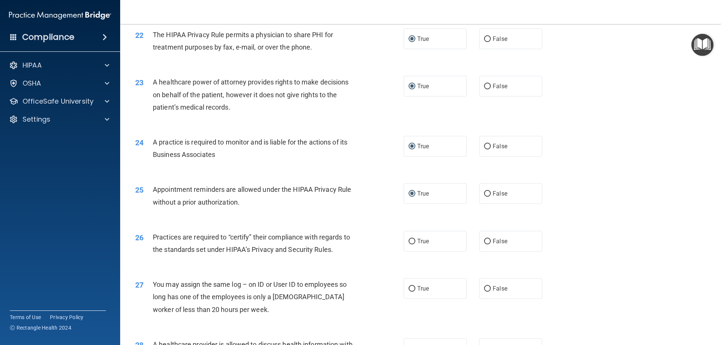
drag, startPoint x: 292, startPoint y: 269, endPoint x: 297, endPoint y: 269, distance: 4.5
click at [293, 269] on div "27 You may assign the same log – on ID or User ID to employees so long has one …" at bounding box center [421, 299] width 582 height 60
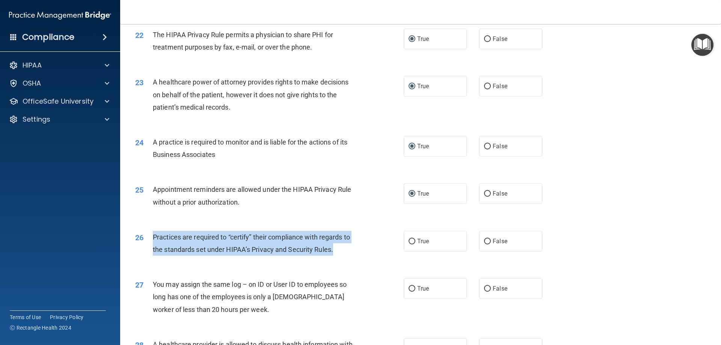
drag, startPoint x: 334, startPoint y: 249, endPoint x: 152, endPoint y: 237, distance: 181.7
click at [153, 237] on div "Practices are required to “certify” their compliance with regards to the standa…" at bounding box center [258, 243] width 210 height 25
click at [484, 241] on input "False" at bounding box center [487, 242] width 7 height 6
radio input "true"
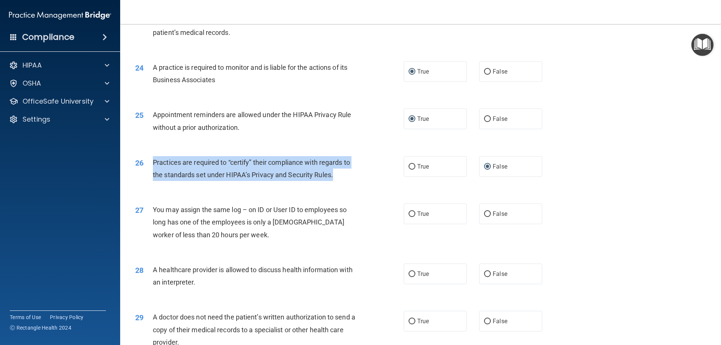
scroll to position [1290, 0]
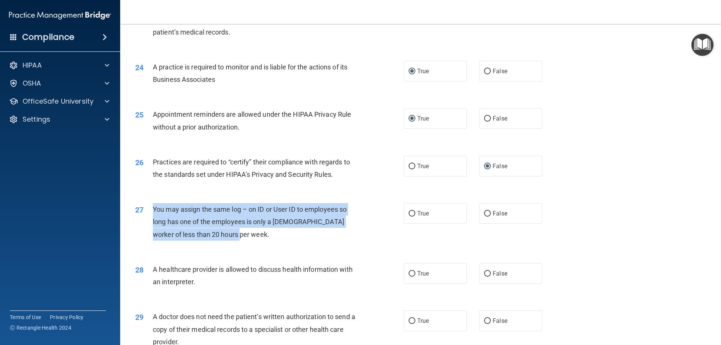
drag, startPoint x: 225, startPoint y: 233, endPoint x: 164, endPoint y: 214, distance: 63.8
click at [149, 204] on div "27 You may assign the same log – on ID or User ID to employees so long has one …" at bounding box center [269, 223] width 291 height 41
click at [486, 211] on input "False" at bounding box center [487, 214] width 7 height 6
radio input "true"
click at [304, 221] on span "You may assign the same log – on ID or User ID to employees so long has one of …" at bounding box center [250, 221] width 194 height 33
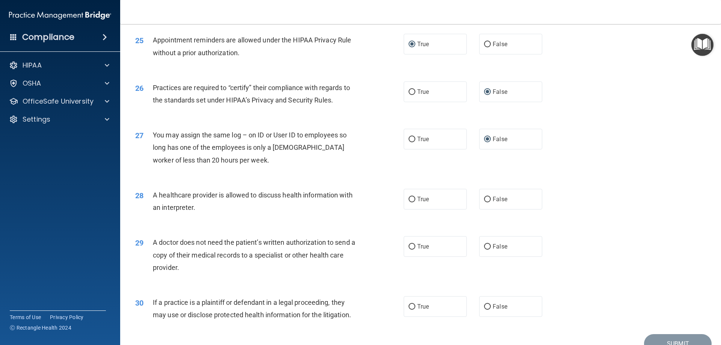
scroll to position [1365, 0]
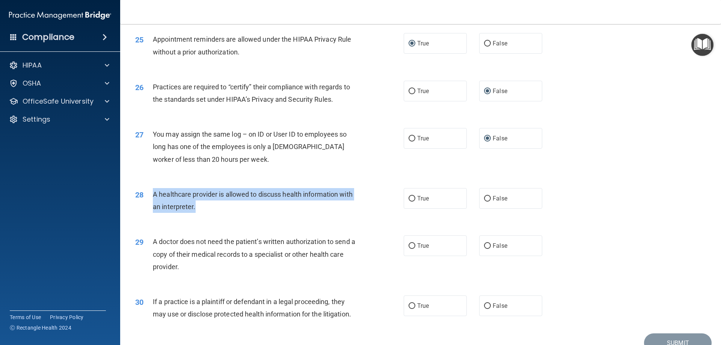
drag, startPoint x: 197, startPoint y: 207, endPoint x: 151, endPoint y: 195, distance: 47.8
click at [151, 195] on div "28 A healthcare provider is allowed to discuss health information with an inter…" at bounding box center [269, 202] width 291 height 29
click at [411, 200] on input "True" at bounding box center [411, 199] width 7 height 6
radio input "true"
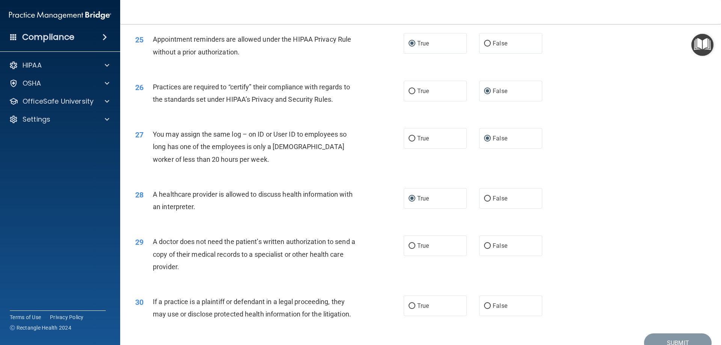
click at [198, 265] on div "A doctor does not need the patient’s written authorization to send a copy of th…" at bounding box center [258, 254] width 210 height 38
drag, startPoint x: 182, startPoint y: 267, endPoint x: 151, endPoint y: 244, distance: 38.9
click at [151, 244] on div "29 A doctor does not need the patient’s written authorization to send a copy of…" at bounding box center [269, 255] width 291 height 41
click at [410, 245] on input "True" at bounding box center [411, 246] width 7 height 6
radio input "true"
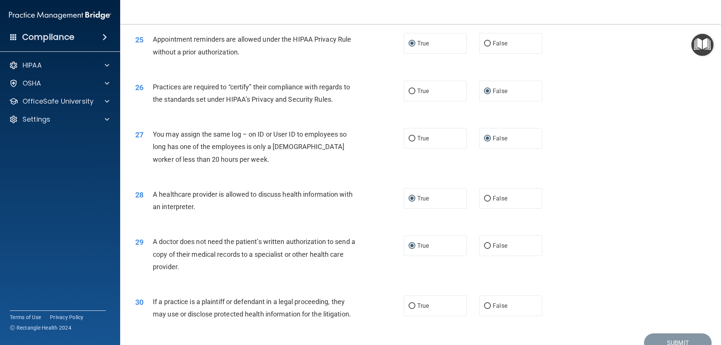
click at [344, 321] on div "30 If a practice is a plaintiff or defendant in a legal proceeding, they may us…" at bounding box center [269, 309] width 291 height 29
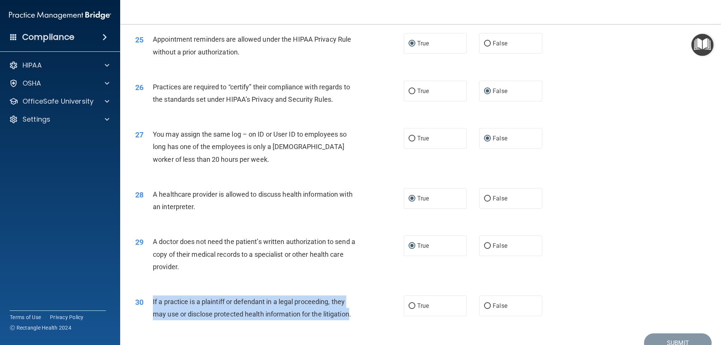
drag, startPoint x: 351, startPoint y: 315, endPoint x: 149, endPoint y: 303, distance: 201.6
click at [149, 303] on div "30 If a practice is a plaintiff or defendant in a legal proceeding, they may us…" at bounding box center [269, 309] width 291 height 29
drag, startPoint x: 410, startPoint y: 306, endPoint x: 460, endPoint y: 298, distance: 49.7
click at [410, 305] on input "True" at bounding box center [411, 306] width 7 height 6
radio input "true"
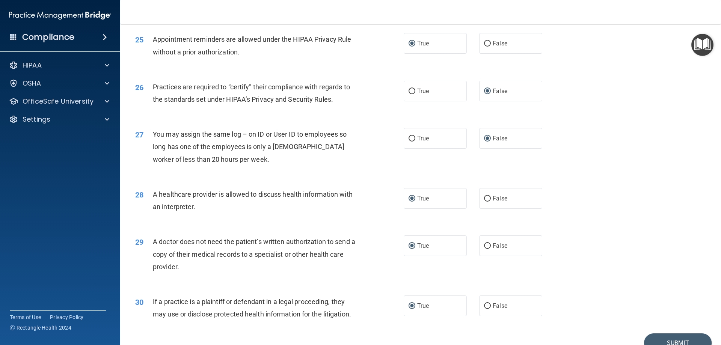
click at [668, 241] on div "29 A doctor does not need the patient’s written authorization to send a copy of…" at bounding box center [421, 256] width 582 height 60
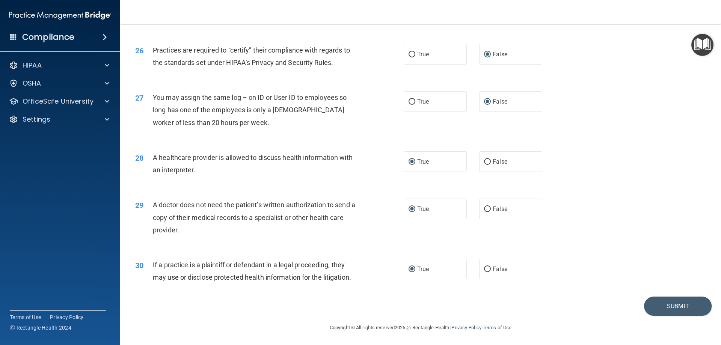
scroll to position [1403, 0]
click at [670, 307] on button "Submit" at bounding box center [678, 305] width 68 height 19
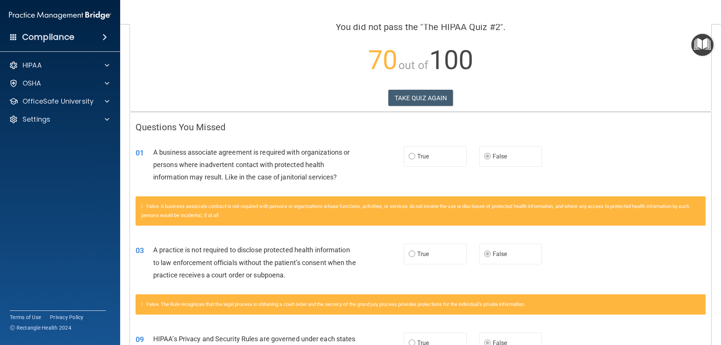
scroll to position [75, 0]
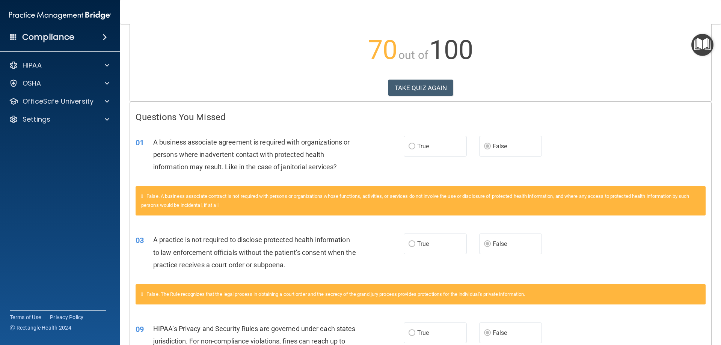
click at [628, 130] on div "01 A business associate agreement is required with organizations or persons whe…" at bounding box center [420, 157] width 581 height 60
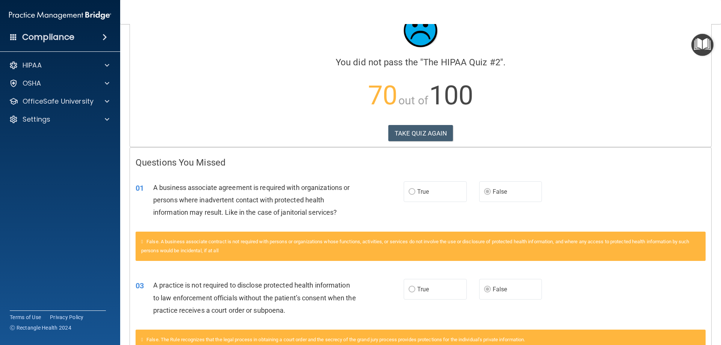
scroll to position [0, 0]
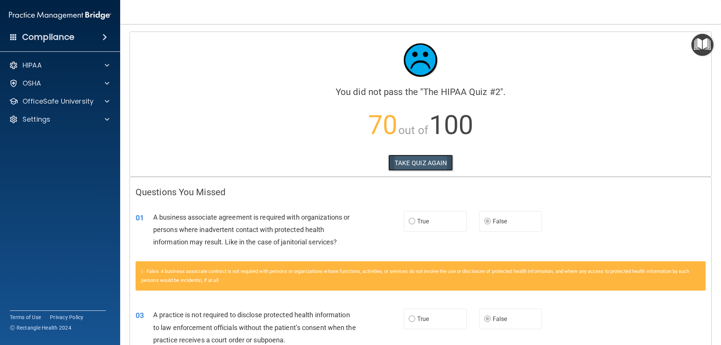
click at [417, 163] on button "TAKE QUIZ AGAIN" at bounding box center [420, 163] width 65 height 17
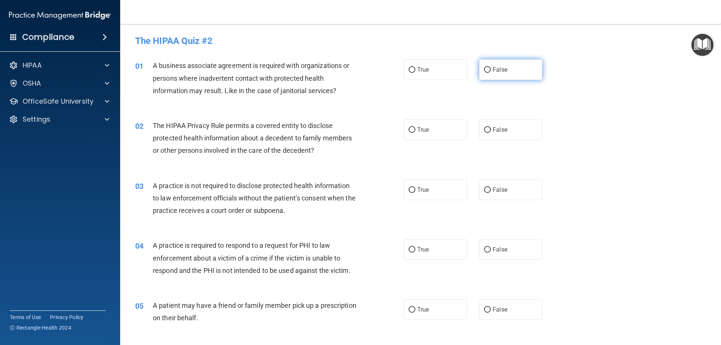
click at [484, 69] on input "False" at bounding box center [487, 70] width 7 height 6
radio input "true"
click at [485, 189] on input "False" at bounding box center [487, 190] width 7 height 6
radio input "true"
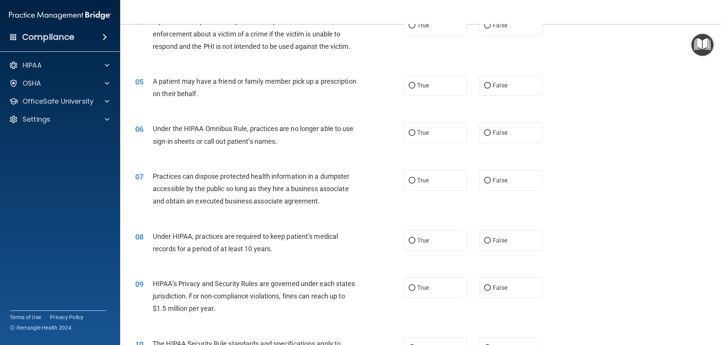
scroll to position [225, 0]
click at [484, 286] on input "False" at bounding box center [487, 287] width 7 height 6
radio input "true"
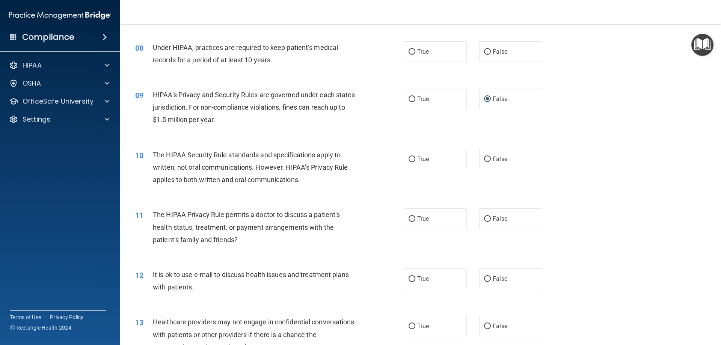
scroll to position [451, 0]
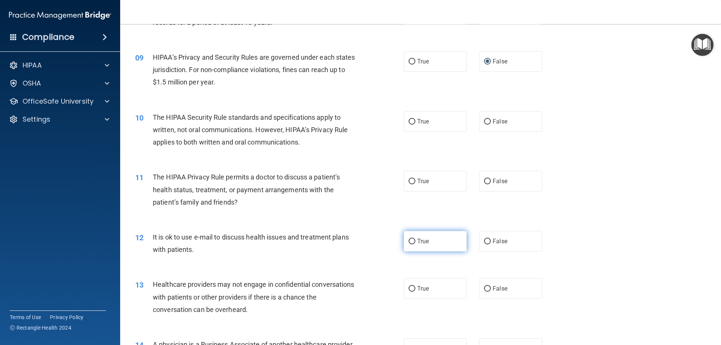
click at [409, 241] on input "True" at bounding box center [411, 242] width 7 height 6
radio input "true"
click at [604, 222] on div "12 It is ok to use e-mail to discuss health issues and treatment plans with pat…" at bounding box center [421, 244] width 582 height 47
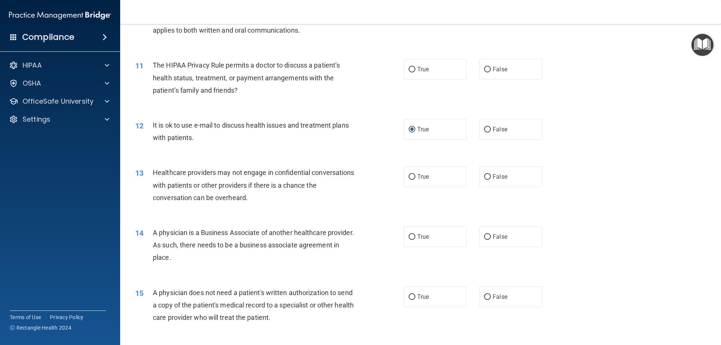
scroll to position [563, 0]
drag, startPoint x: 485, startPoint y: 234, endPoint x: 591, endPoint y: 226, distance: 106.2
click at [485, 234] on input "False" at bounding box center [487, 237] width 7 height 6
radio input "true"
click at [642, 213] on div "13 Healthcare providers may not engage in confidential conversations with patie…" at bounding box center [421, 186] width 582 height 60
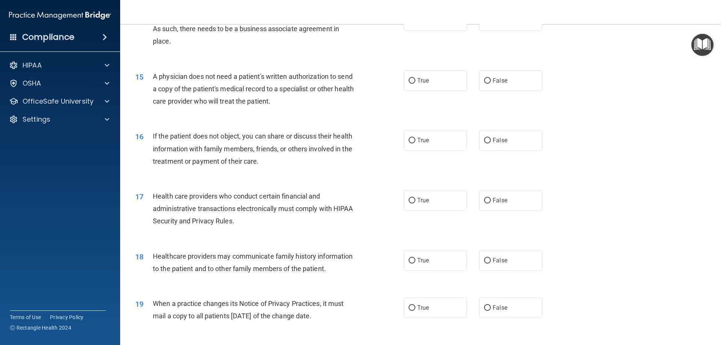
scroll to position [788, 0]
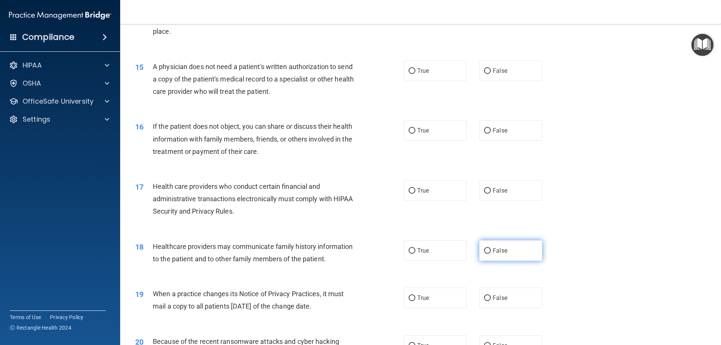
click at [484, 250] on input "False" at bounding box center [487, 251] width 7 height 6
radio input "true"
click at [658, 220] on div "17 Health care providers who conduct certain financial and administrative trans…" at bounding box center [421, 201] width 582 height 60
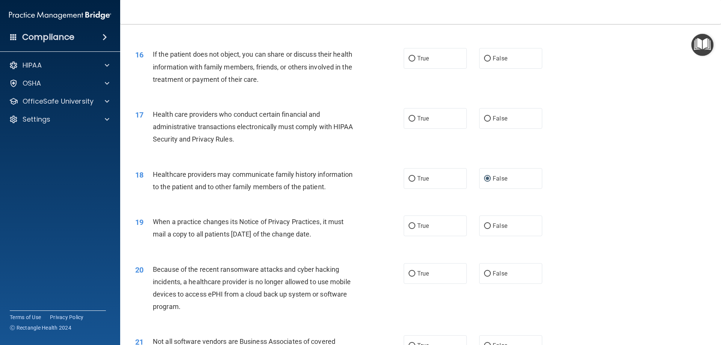
scroll to position [863, 0]
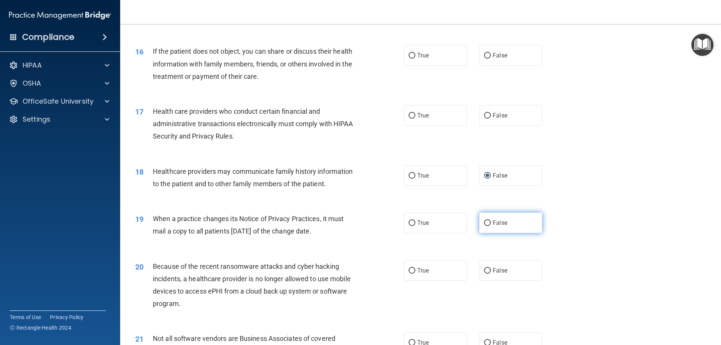
click at [484, 223] on input "False" at bounding box center [487, 223] width 7 height 6
radio input "true"
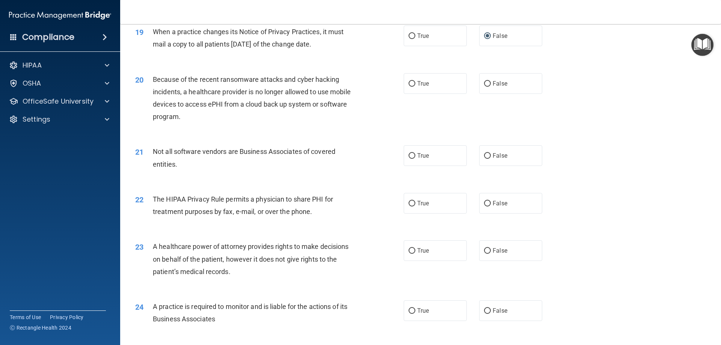
scroll to position [1051, 0]
click at [485, 249] on input "False" at bounding box center [487, 250] width 7 height 6
radio input "true"
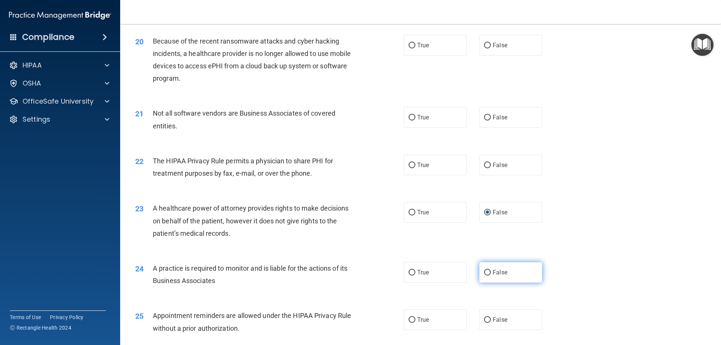
click at [484, 271] on input "False" at bounding box center [487, 273] width 7 height 6
radio input "true"
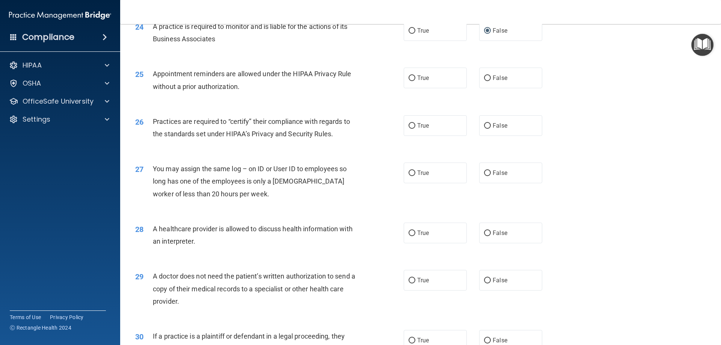
scroll to position [1403, 0]
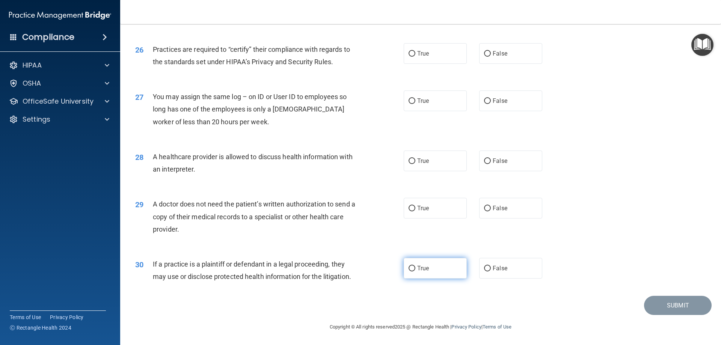
click at [408, 268] on input "True" at bounding box center [411, 269] width 7 height 6
radio input "true"
click at [410, 208] on input "True" at bounding box center [411, 209] width 7 height 6
radio input "true"
click at [410, 161] on input "True" at bounding box center [411, 161] width 7 height 6
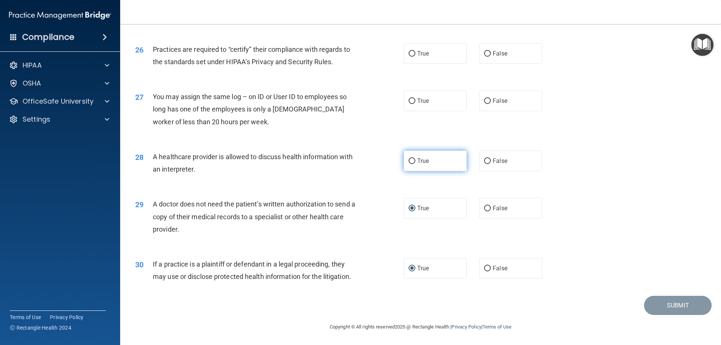
radio input "true"
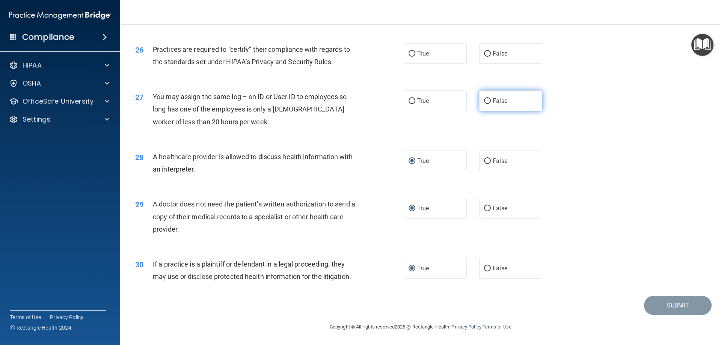
click at [484, 101] on input "False" at bounding box center [487, 101] width 7 height 6
radio input "true"
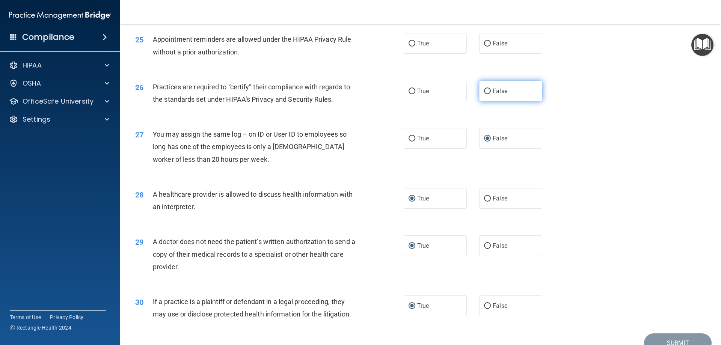
click at [484, 91] on input "False" at bounding box center [487, 92] width 7 height 6
radio input "true"
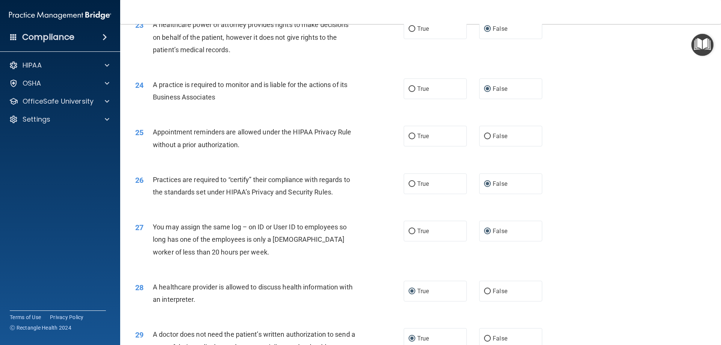
scroll to position [1252, 0]
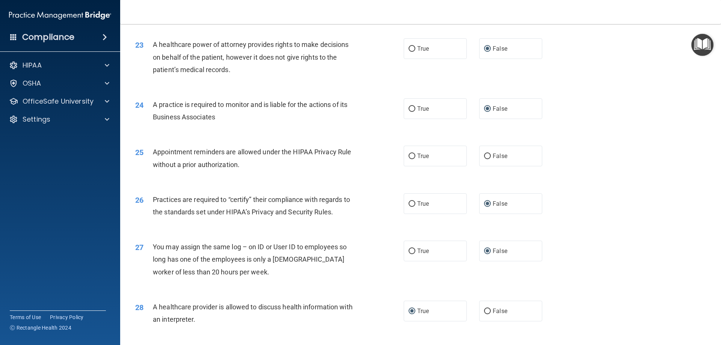
drag, startPoint x: 410, startPoint y: 155, endPoint x: 580, endPoint y: 172, distance: 171.7
click at [412, 156] on input "True" at bounding box center [411, 157] width 7 height 6
radio input "true"
click at [622, 172] on div "25 Appointment reminders are allowed under the HIPAA Privacy Rule without a pri…" at bounding box center [421, 159] width 582 height 47
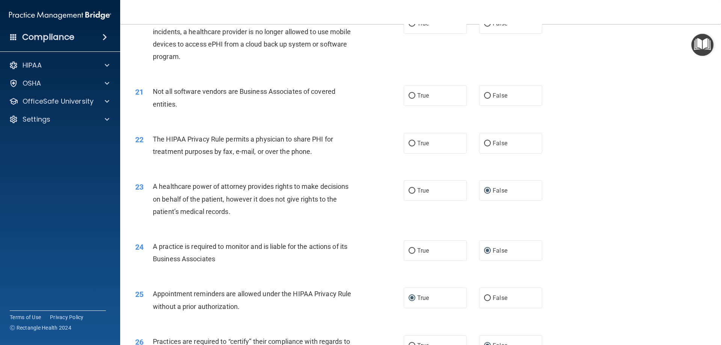
scroll to position [1102, 0]
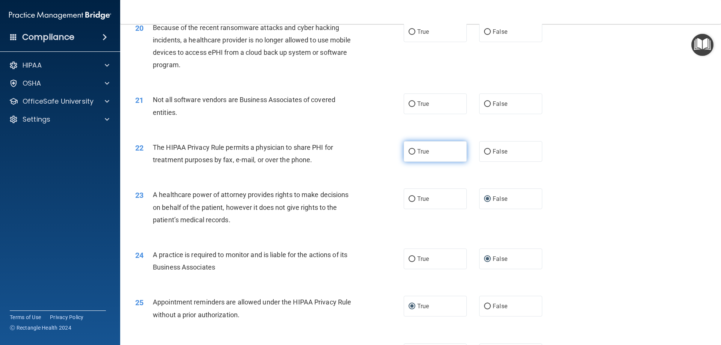
click at [410, 149] on input "True" at bounding box center [411, 152] width 7 height 6
radio input "true"
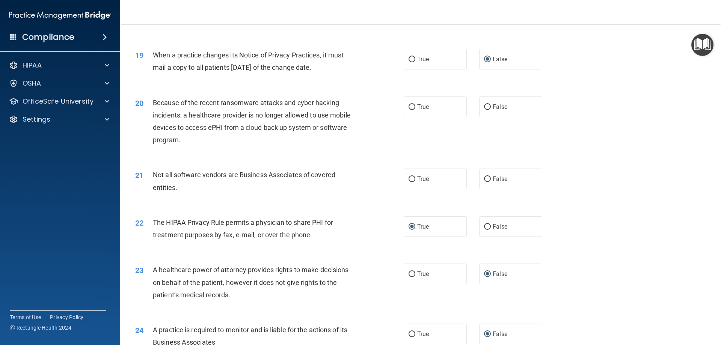
scroll to position [990, 0]
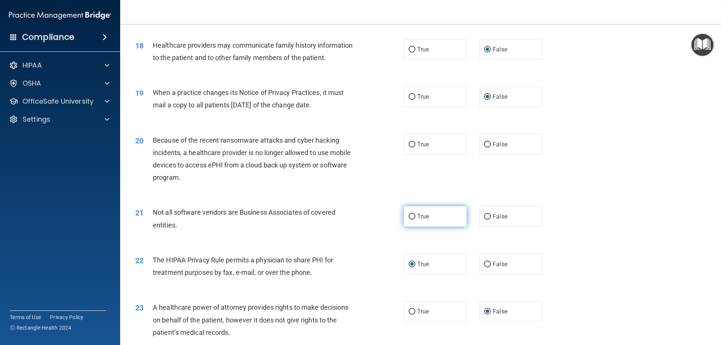
click at [410, 216] on input "True" at bounding box center [411, 217] width 7 height 6
radio input "true"
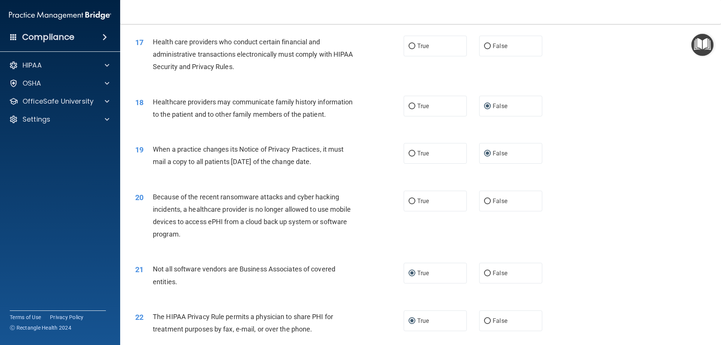
scroll to position [915, 0]
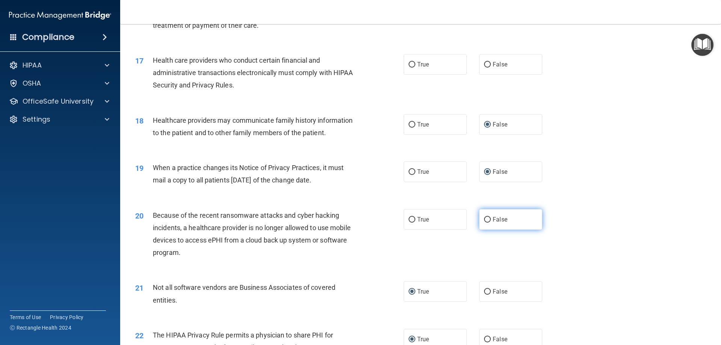
click at [484, 217] on input "False" at bounding box center [487, 220] width 7 height 6
radio input "true"
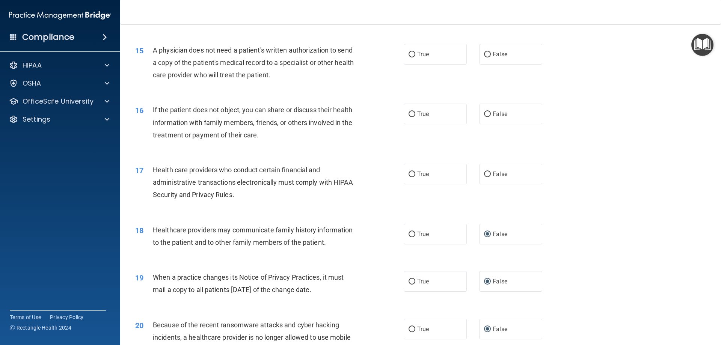
scroll to position [802, 0]
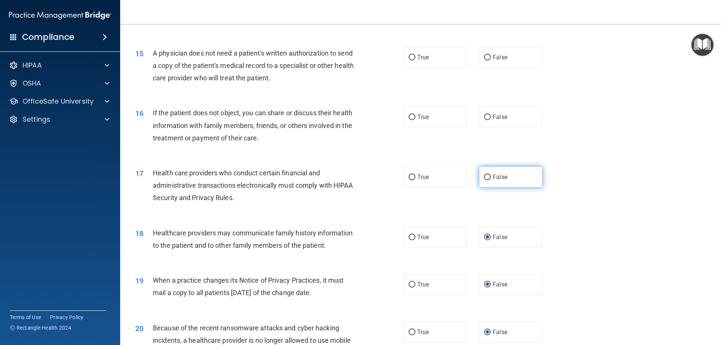
click at [485, 175] on input "False" at bounding box center [487, 178] width 7 height 6
radio input "true"
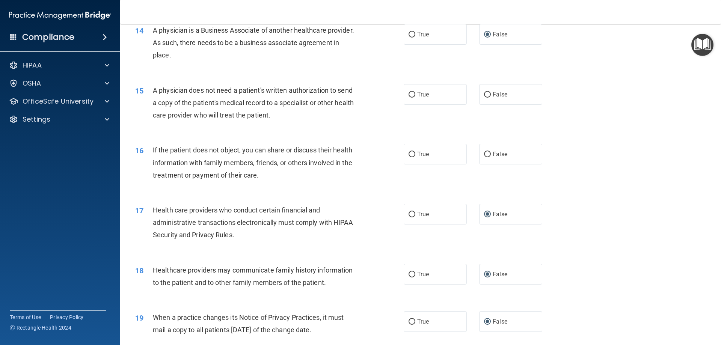
scroll to position [764, 0]
click at [409, 153] on input "True" at bounding box center [411, 155] width 7 height 6
radio input "true"
click at [409, 94] on input "True" at bounding box center [411, 95] width 7 height 6
radio input "true"
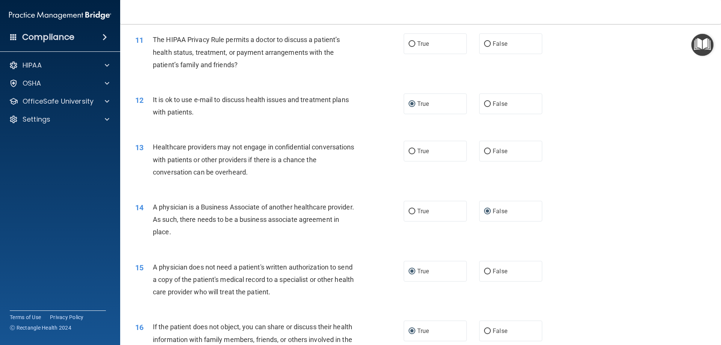
scroll to position [577, 0]
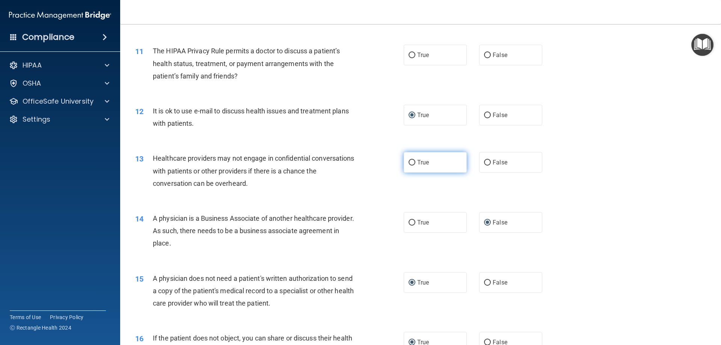
click at [410, 161] on input "True" at bounding box center [411, 163] width 7 height 6
radio input "true"
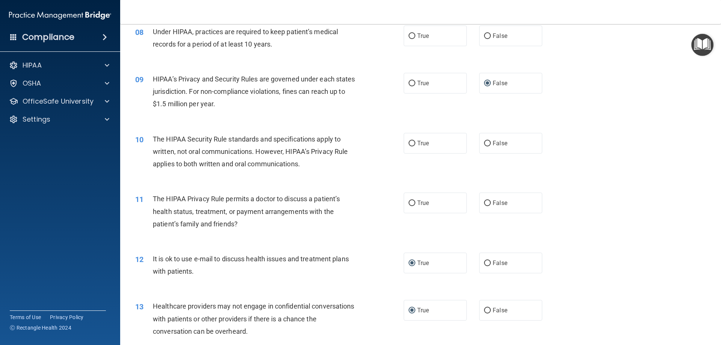
scroll to position [426, 0]
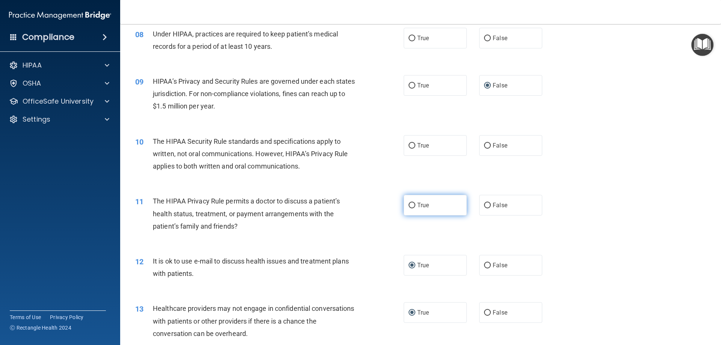
click at [410, 204] on input "True" at bounding box center [411, 206] width 7 height 6
radio input "true"
click at [408, 145] on input "True" at bounding box center [411, 146] width 7 height 6
radio input "true"
click at [632, 147] on div "10 The HIPAA Security Rule standards and specifications apply to written, not o…" at bounding box center [421, 156] width 582 height 60
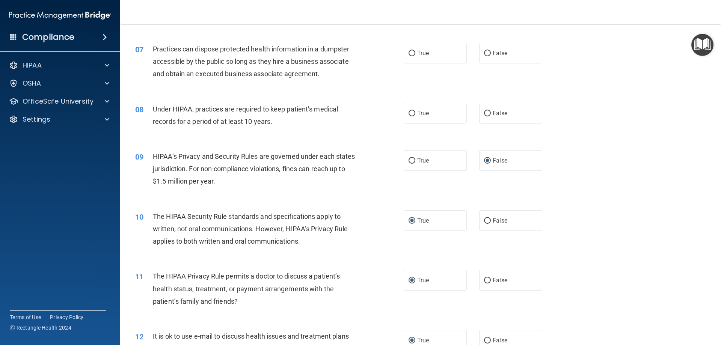
scroll to position [314, 0]
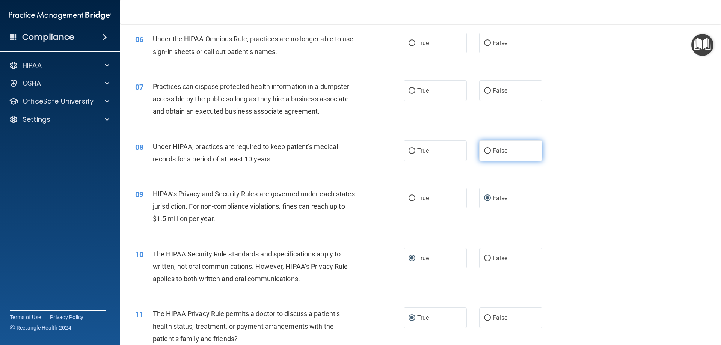
click at [485, 149] on input "False" at bounding box center [487, 151] width 7 height 6
radio input "true"
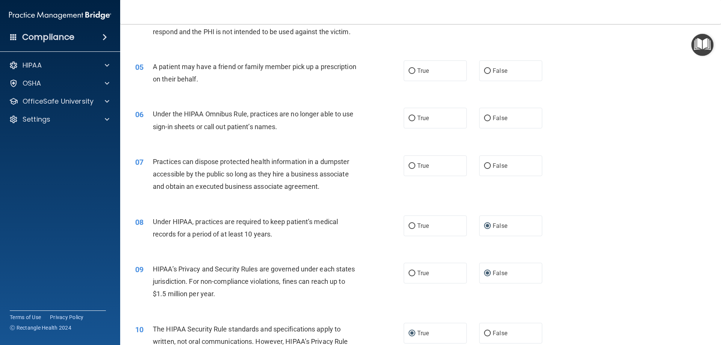
scroll to position [201, 0]
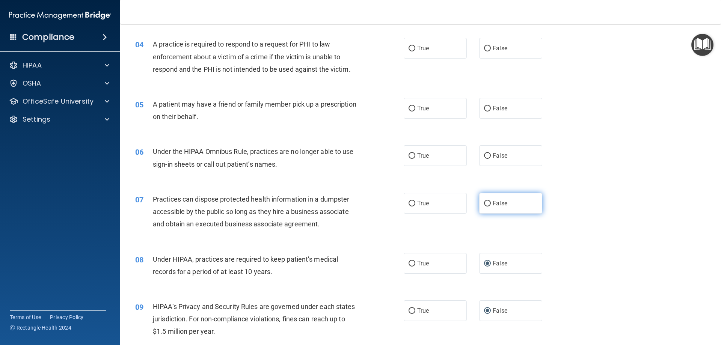
click at [484, 204] on input "False" at bounding box center [487, 204] width 7 height 6
radio input "true"
click at [484, 155] on input "False" at bounding box center [487, 156] width 7 height 6
radio input "true"
click at [595, 155] on div "06 Under the HIPAA Omnibus Rule, practices are no longer able to use sign-in sh…" at bounding box center [421, 159] width 582 height 47
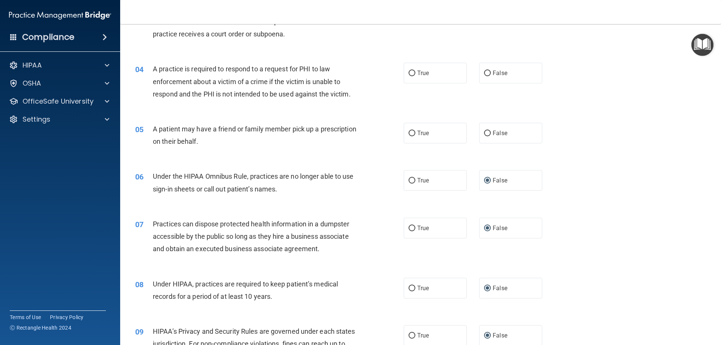
scroll to position [164, 0]
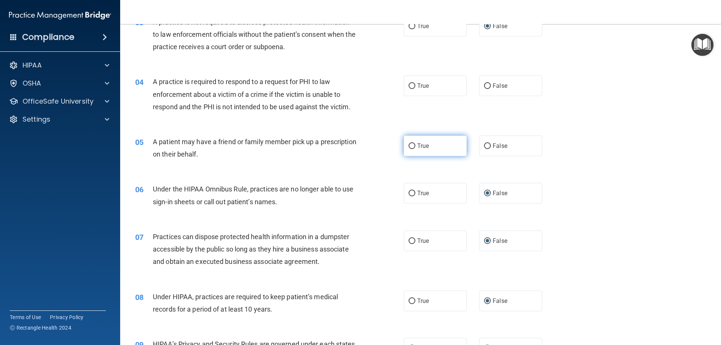
click at [410, 144] on input "True" at bounding box center [411, 146] width 7 height 6
radio input "true"
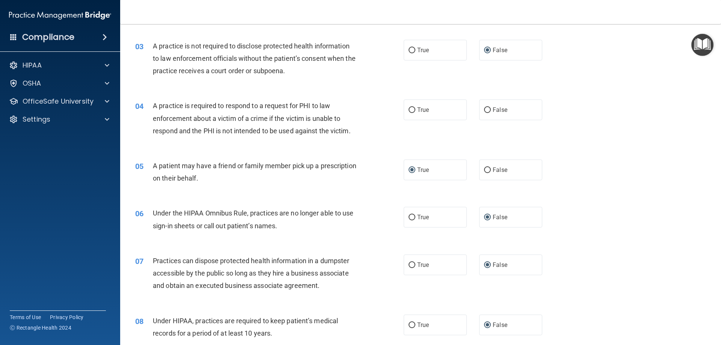
scroll to position [126, 0]
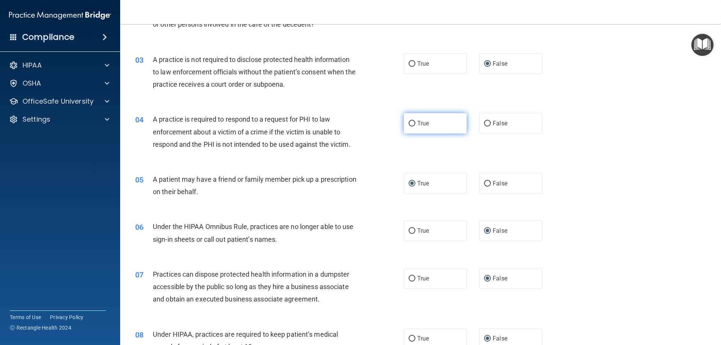
click at [410, 122] on input "True" at bounding box center [411, 124] width 7 height 6
radio input "true"
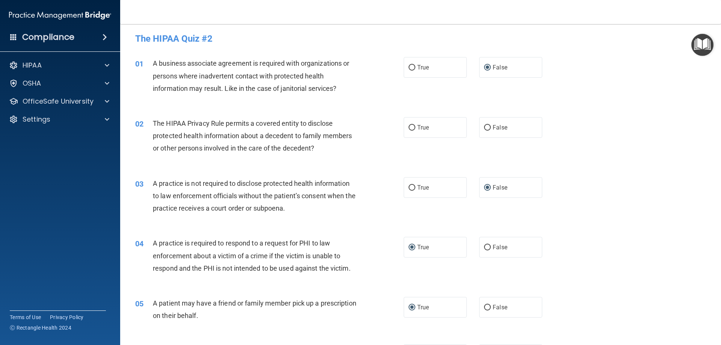
scroll to position [0, 0]
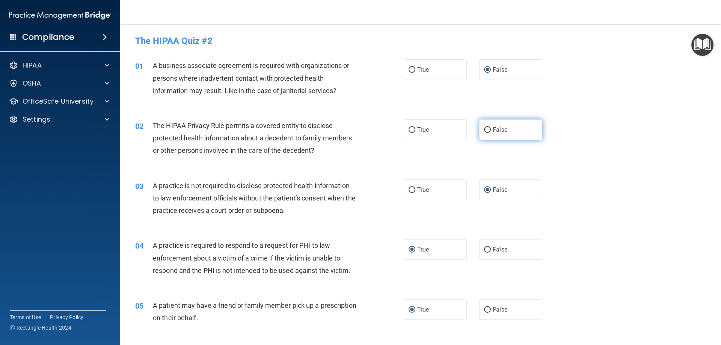
click at [484, 130] on input "False" at bounding box center [487, 130] width 7 height 6
radio input "true"
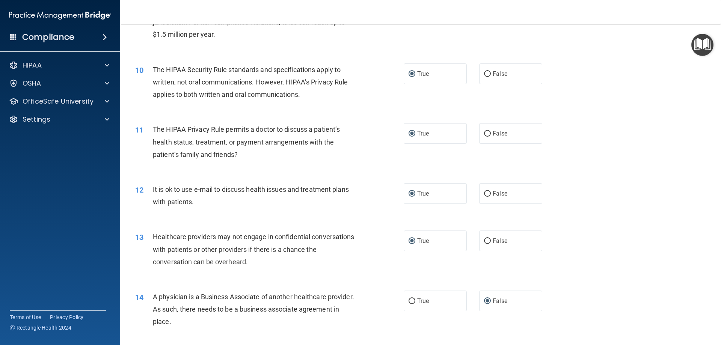
scroll to position [526, 0]
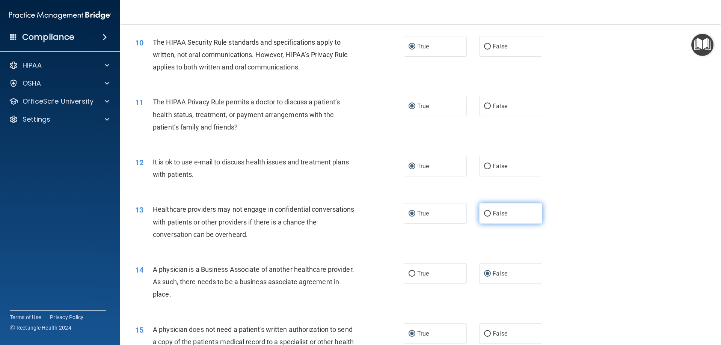
click at [484, 214] on input "False" at bounding box center [487, 214] width 7 height 6
radio input "true"
radio input "false"
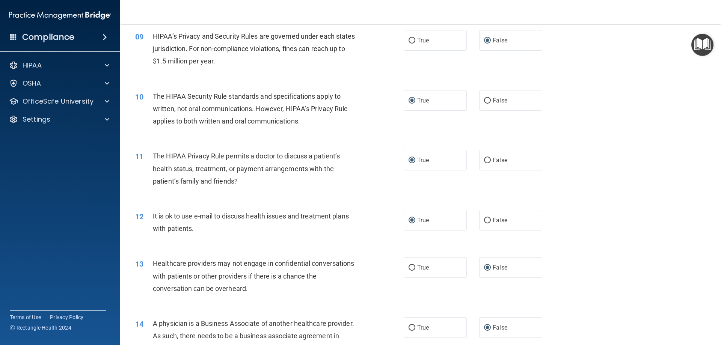
scroll to position [488, 0]
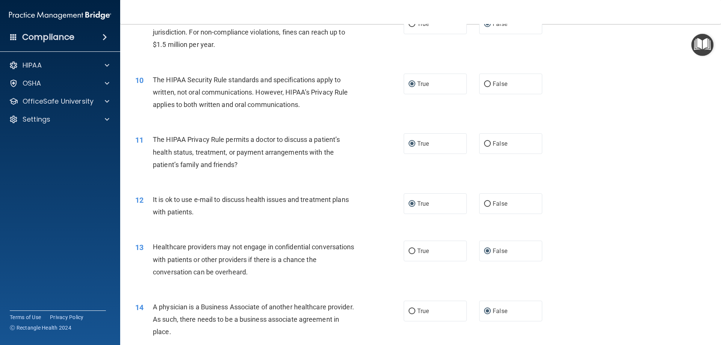
click at [583, 162] on div "11 The HIPAA Privacy Rule permits a doctor to discuss a patient’s health status…" at bounding box center [421, 154] width 582 height 60
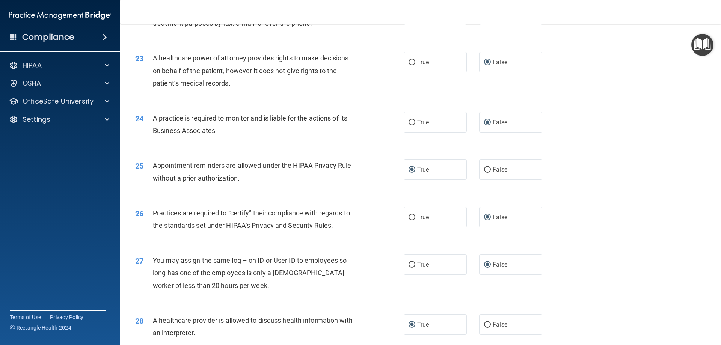
scroll to position [1403, 0]
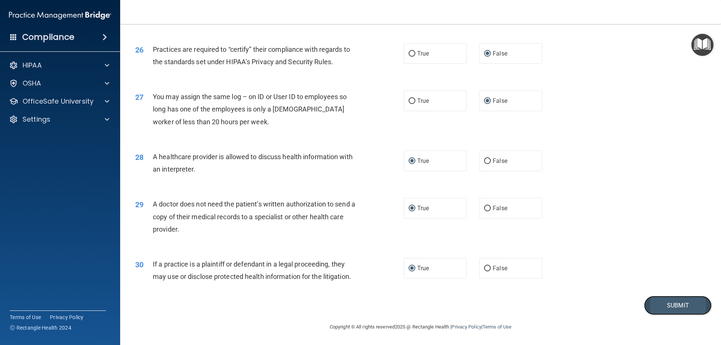
click at [673, 306] on button "Submit" at bounding box center [678, 305] width 68 height 19
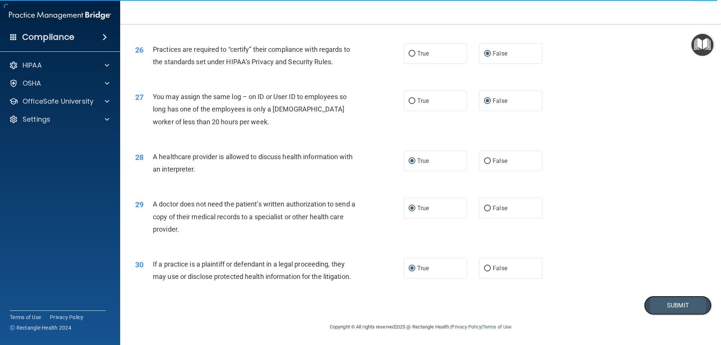
click at [670, 304] on button "Submit" at bounding box center [678, 305] width 68 height 19
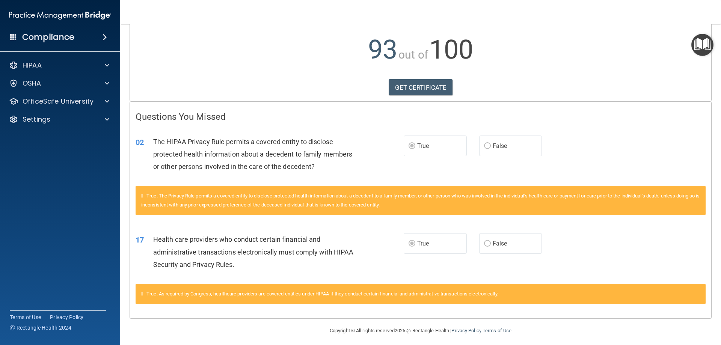
scroll to position [79, 0]
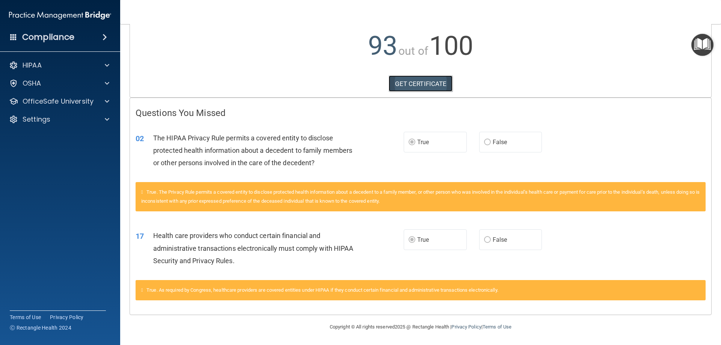
click at [407, 81] on link "GET CERTIFICATE" at bounding box center [421, 83] width 64 height 17
click at [86, 194] on accordion "HIPAA Documents and Policies Report an Incident Business Associates Emergency P…" at bounding box center [60, 151] width 121 height 193
click at [35, 64] on p "HIPAA" at bounding box center [32, 65] width 19 height 9
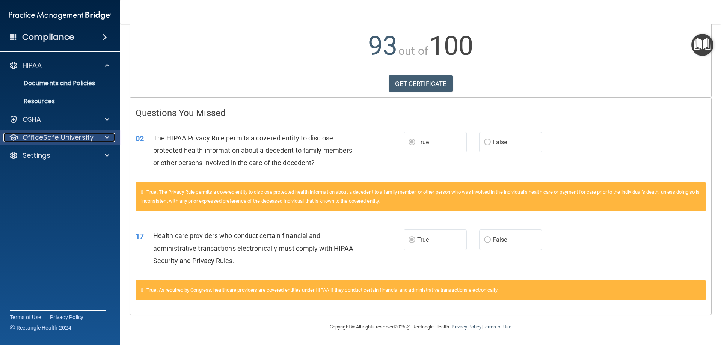
click at [49, 140] on p "OfficeSafe University" at bounding box center [58, 137] width 71 height 9
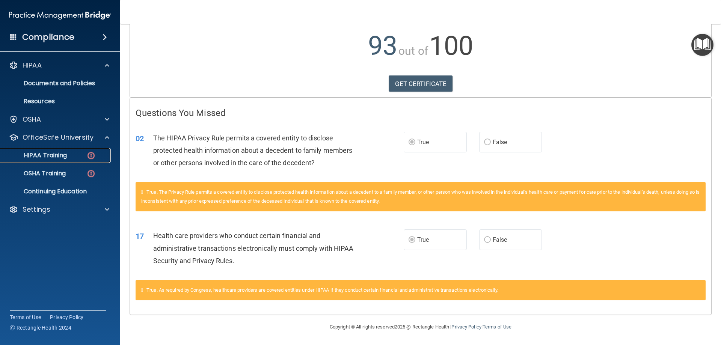
click at [63, 160] on link "HIPAA Training" at bounding box center [51, 155] width 118 height 15
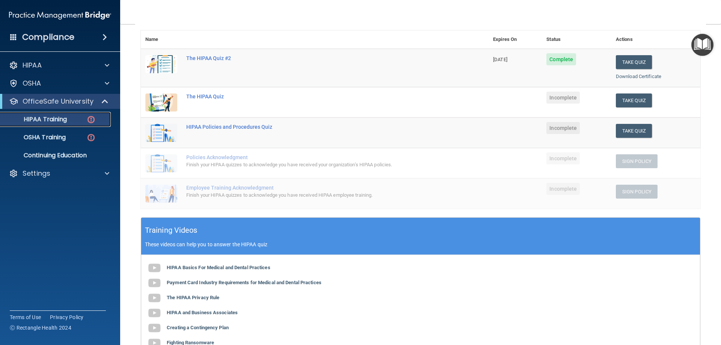
scroll to position [76, 0]
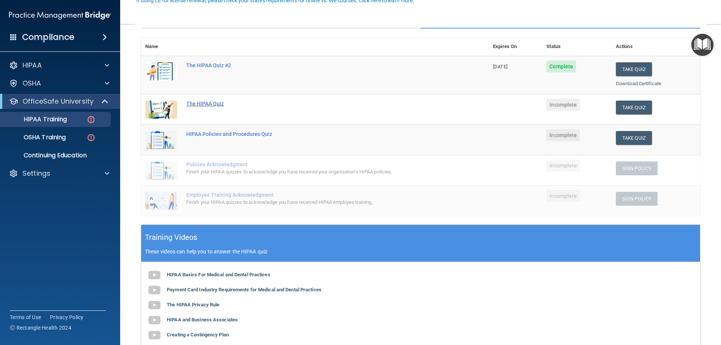
click at [202, 104] on div "The HIPAA Quiz" at bounding box center [318, 104] width 265 height 6
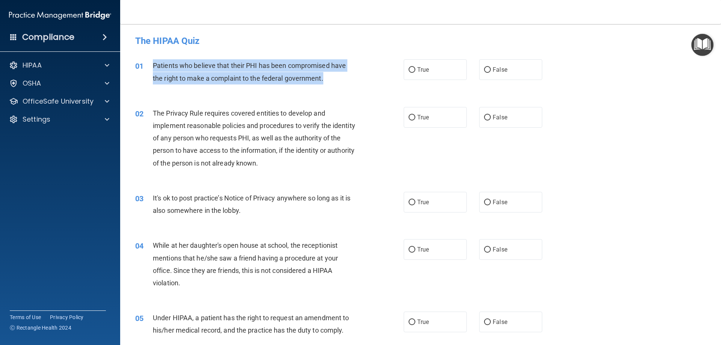
drag, startPoint x: 329, startPoint y: 76, endPoint x: 149, endPoint y: 68, distance: 180.4
click at [149, 68] on div "01 Patients who believe that their PHI has been compromised have the right to m…" at bounding box center [269, 73] width 291 height 29
click at [410, 69] on input "True" at bounding box center [411, 70] width 7 height 6
radio input "true"
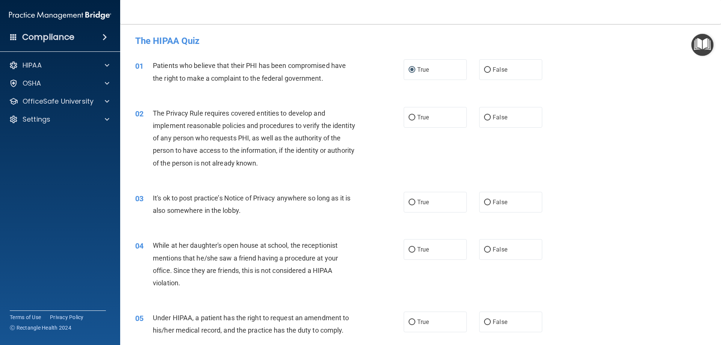
click at [368, 157] on div "02 The Privacy Rule requires covered entities to develop and implement reasonab…" at bounding box center [269, 140] width 291 height 66
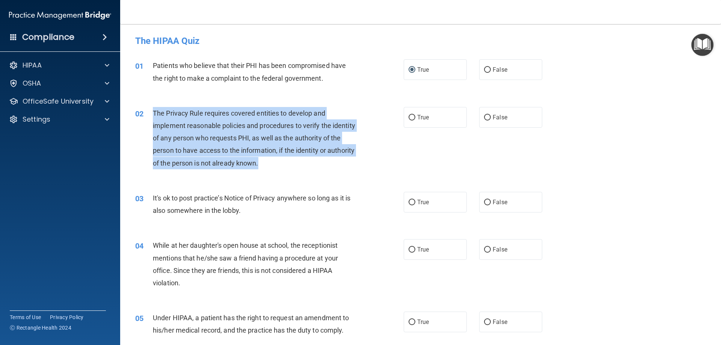
drag, startPoint x: 291, startPoint y: 163, endPoint x: 152, endPoint y: 111, distance: 148.2
click at [152, 111] on div "02 The Privacy Rule requires covered entities to develop and implement reasonab…" at bounding box center [269, 140] width 291 height 66
click at [410, 115] on input "True" at bounding box center [411, 118] width 7 height 6
radio input "true"
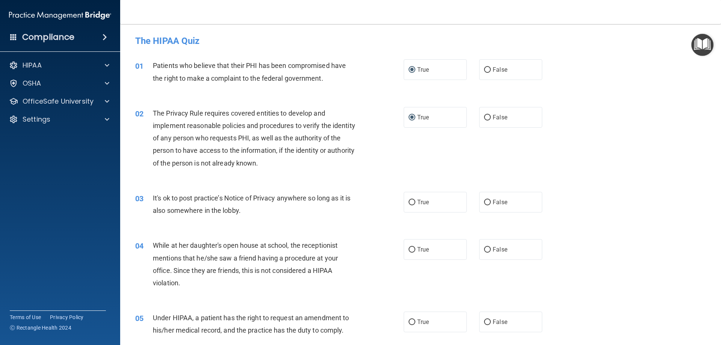
drag, startPoint x: 301, startPoint y: 224, endPoint x: 295, endPoint y: 225, distance: 5.3
click at [300, 224] on div "03 It's ok to post practice’s Notice of Privacy anywhere so long as it is also …" at bounding box center [421, 205] width 582 height 47
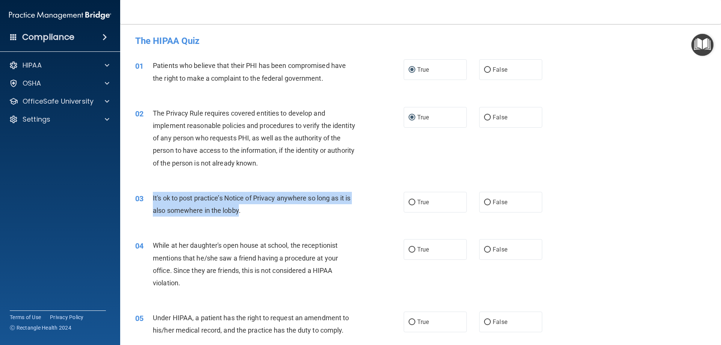
drag, startPoint x: 239, startPoint y: 209, endPoint x: 149, endPoint y: 200, distance: 90.2
click at [149, 200] on div "03 It's ok to post practice’s Notice of Privacy anywhere so long as it is also …" at bounding box center [269, 206] width 291 height 29
click at [485, 201] on input "False" at bounding box center [487, 203] width 7 height 6
radio input "true"
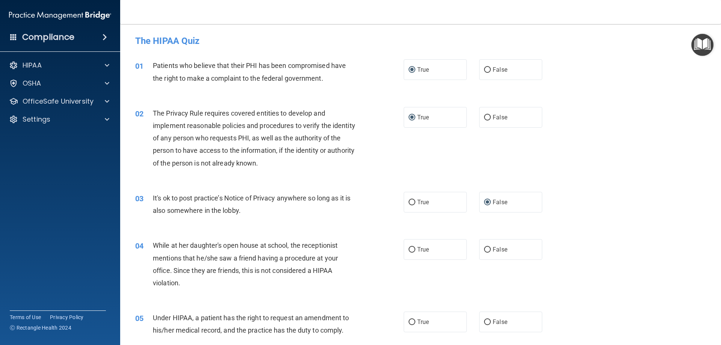
click at [636, 214] on div "03 It's ok to post practice’s Notice of Privacy anywhere so long as it is also …" at bounding box center [421, 205] width 582 height 47
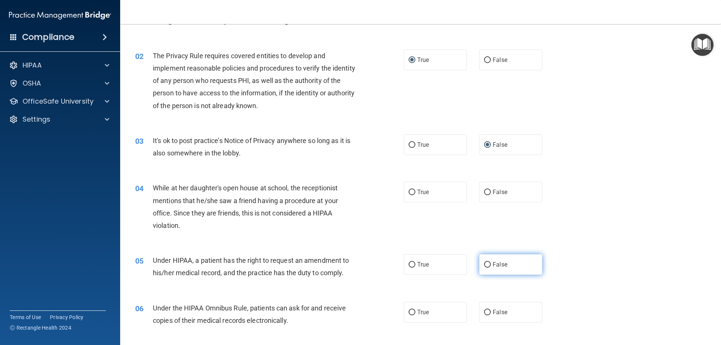
scroll to position [75, 0]
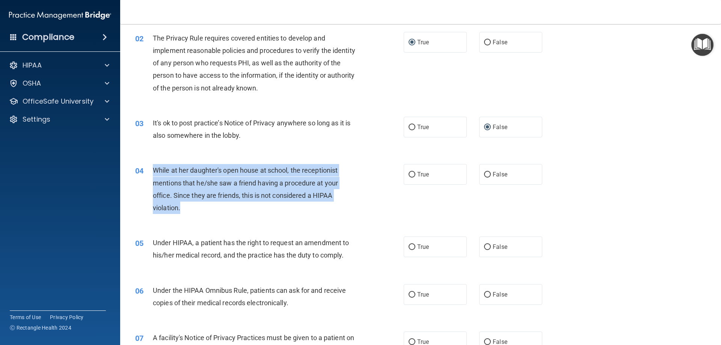
drag, startPoint x: 181, startPoint y: 207, endPoint x: 151, endPoint y: 169, distance: 48.6
click at [151, 169] on div "04 While at her daughter's open house at school, the receptionist mentions that…" at bounding box center [269, 191] width 291 height 54
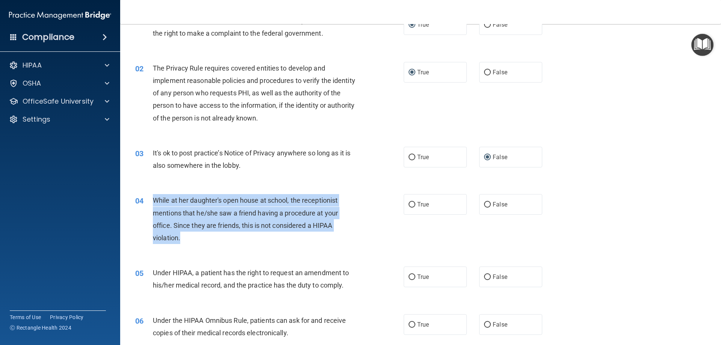
scroll to position [0, 0]
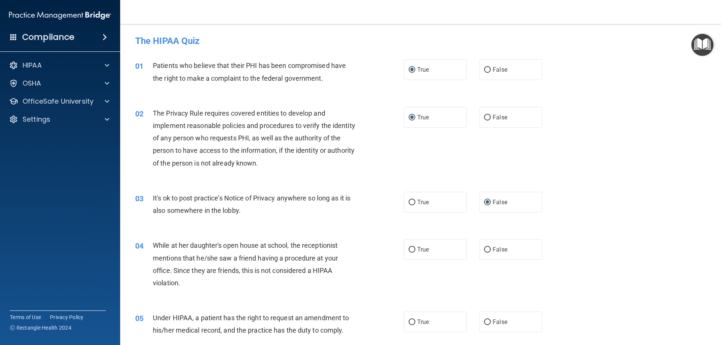
click at [288, 220] on div "03 It's ok to post practice’s Notice of Privacy anywhere so long as it is also …" at bounding box center [269, 206] width 291 height 29
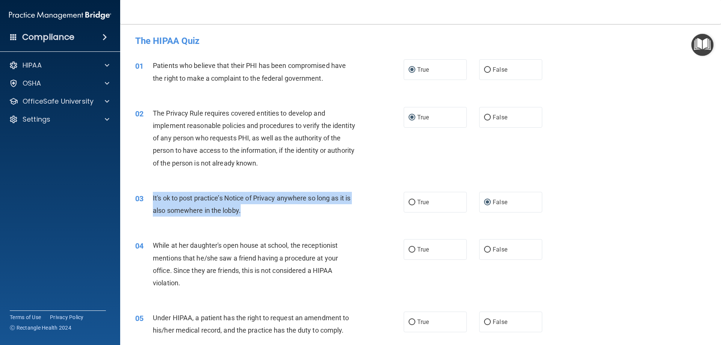
drag, startPoint x: 246, startPoint y: 210, endPoint x: 150, endPoint y: 196, distance: 97.2
click at [150, 196] on div "03 It's ok to post practice’s Notice of Privacy anywhere so long as it is also …" at bounding box center [269, 206] width 291 height 29
click at [410, 202] on input "True" at bounding box center [411, 203] width 7 height 6
radio input "true"
radio input "false"
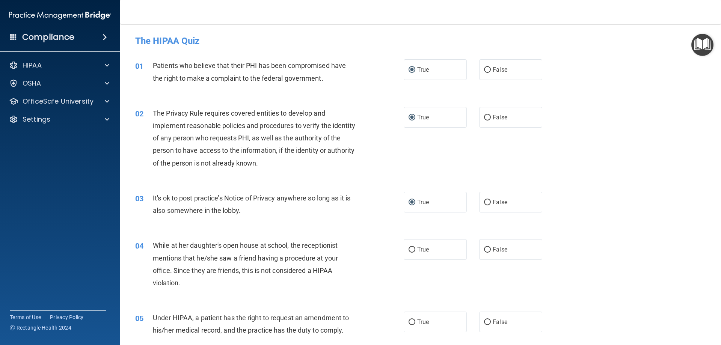
click at [626, 176] on div "02 The Privacy Rule requires covered entities to develop and implement reasonab…" at bounding box center [421, 140] width 582 height 85
click at [485, 249] on input "False" at bounding box center [487, 250] width 7 height 6
radio input "true"
click at [607, 234] on div "04 While at her daughter's open house at school, the receptionist mentions that…" at bounding box center [421, 266] width 582 height 72
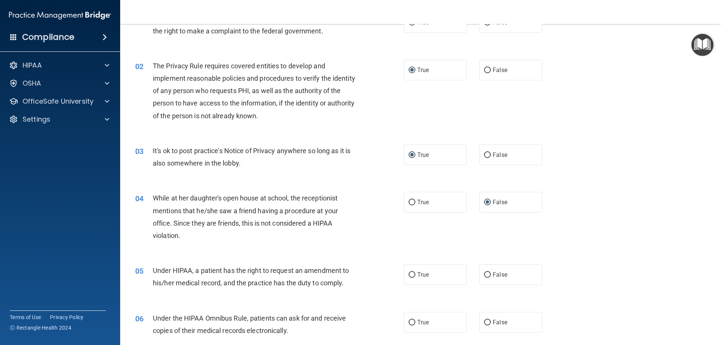
scroll to position [150, 0]
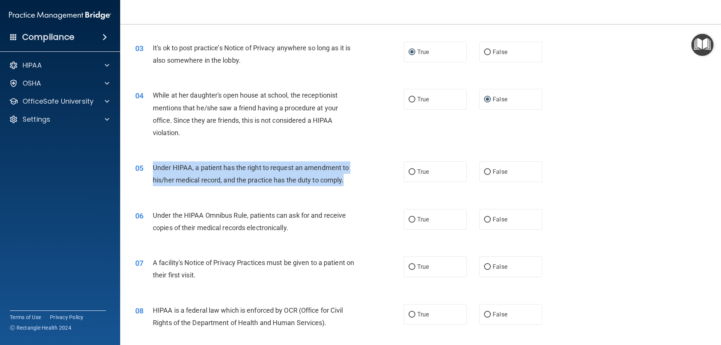
drag, startPoint x: 345, startPoint y: 179, endPoint x: 149, endPoint y: 170, distance: 196.2
click at [149, 170] on div "05 Under HIPAA, a patient has the right to request an amendment to his/her medi…" at bounding box center [269, 175] width 291 height 29
click at [410, 169] on input "True" at bounding box center [411, 172] width 7 height 6
radio input "true"
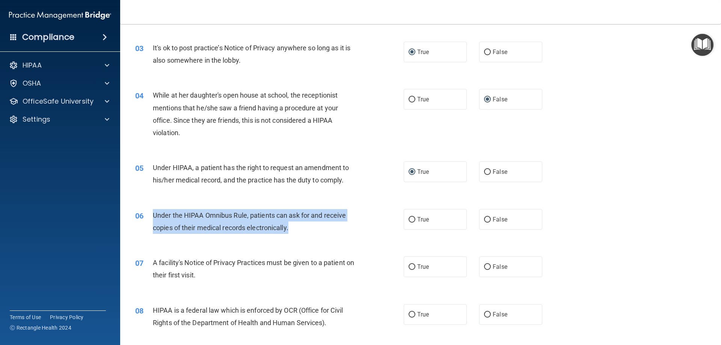
drag, startPoint x: 295, startPoint y: 231, endPoint x: 151, endPoint y: 218, distance: 144.3
click at [151, 218] on div "06 Under the HIPAA Omnibus Rule, patients can ask for and receive copies of the…" at bounding box center [269, 223] width 291 height 29
click at [408, 218] on input "True" at bounding box center [411, 220] width 7 height 6
radio input "true"
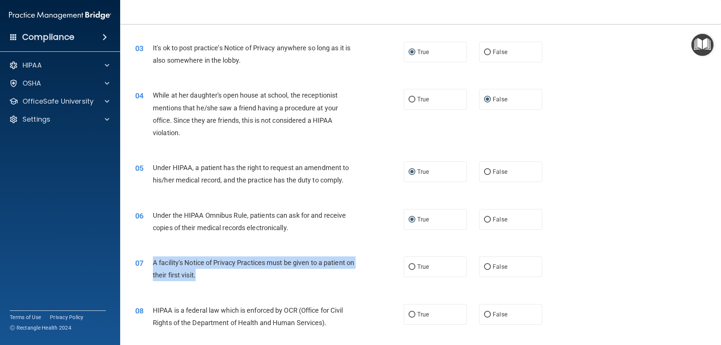
drag, startPoint x: 210, startPoint y: 274, endPoint x: 151, endPoint y: 260, distance: 60.3
click at [151, 260] on div "07 A facility's Notice of Privacy Practices must be given to a patient on their…" at bounding box center [269, 270] width 291 height 29
click at [408, 265] on input "True" at bounding box center [411, 267] width 7 height 6
radio input "true"
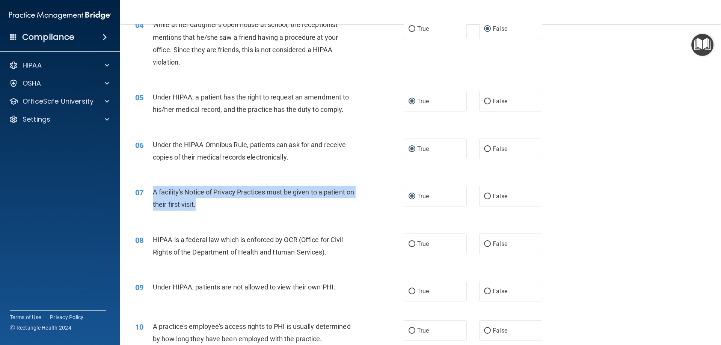
scroll to position [225, 0]
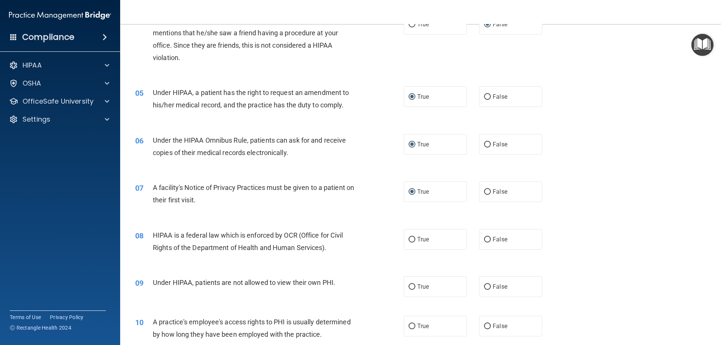
drag, startPoint x: 339, startPoint y: 266, endPoint x: 340, endPoint y: 262, distance: 3.9
click at [339, 266] on div "08 HIPAA is a federal law which is enforced by OCR (Office for Civil Rights of …" at bounding box center [421, 243] width 582 height 47
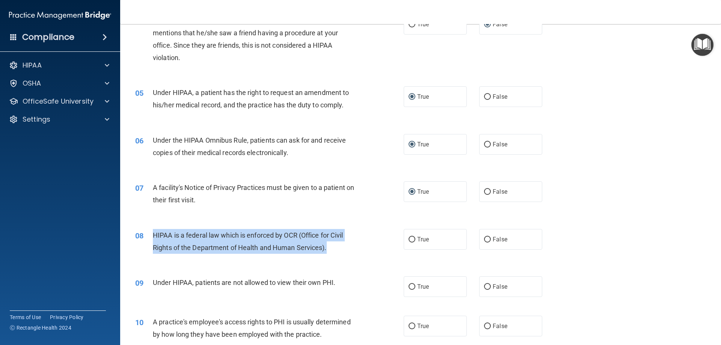
drag, startPoint x: 334, startPoint y: 247, endPoint x: 172, endPoint y: 234, distance: 162.3
click at [149, 232] on div "08 HIPAA is a federal law which is enforced by OCR (Office for Civil Rights of …" at bounding box center [269, 243] width 291 height 29
click at [410, 237] on input "True" at bounding box center [411, 240] width 7 height 6
radio input "true"
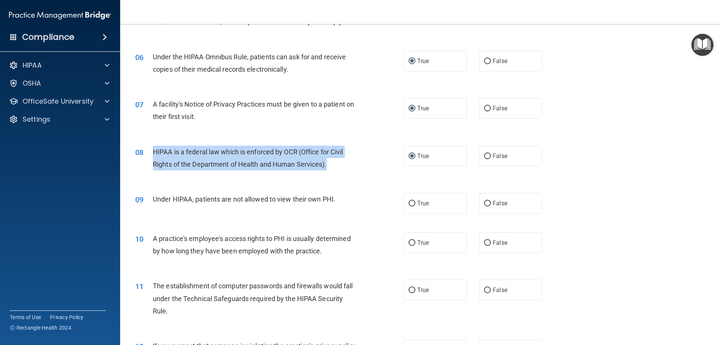
scroll to position [338, 0]
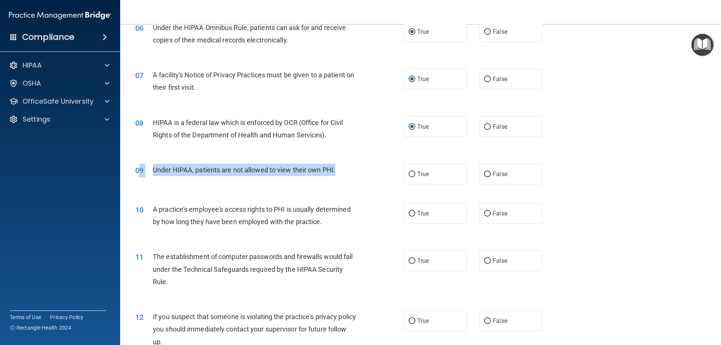
drag, startPoint x: 338, startPoint y: 171, endPoint x: 140, endPoint y: 170, distance: 197.8
click at [140, 170] on div "09 Under HIPAA, patients are not allowed to view their own PHI." at bounding box center [269, 172] width 291 height 16
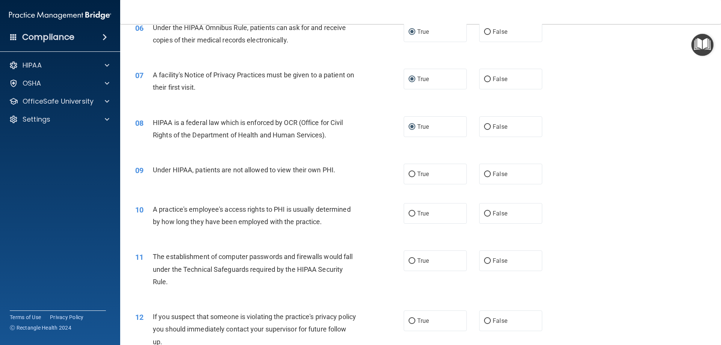
click at [246, 186] on div "09 Under HIPAA, patients are not allowed to view their own PHI. True False" at bounding box center [421, 173] width 582 height 39
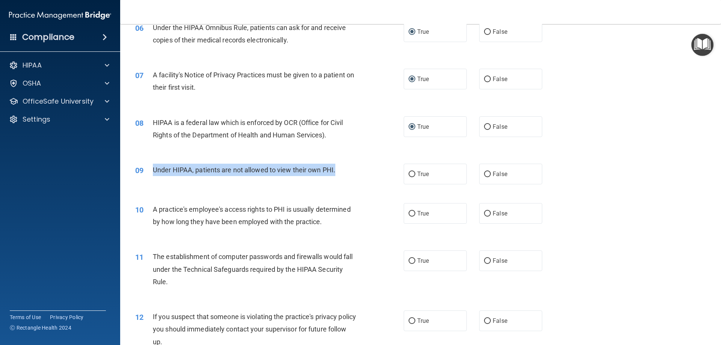
drag, startPoint x: 342, startPoint y: 169, endPoint x: 145, endPoint y: 165, distance: 197.5
click at [145, 165] on div "09 Under HIPAA, patients are not allowed to view their own PHI." at bounding box center [269, 172] width 291 height 16
drag, startPoint x: 484, startPoint y: 173, endPoint x: 434, endPoint y: 216, distance: 66.1
click at [484, 174] on input "False" at bounding box center [487, 175] width 7 height 6
radio input "true"
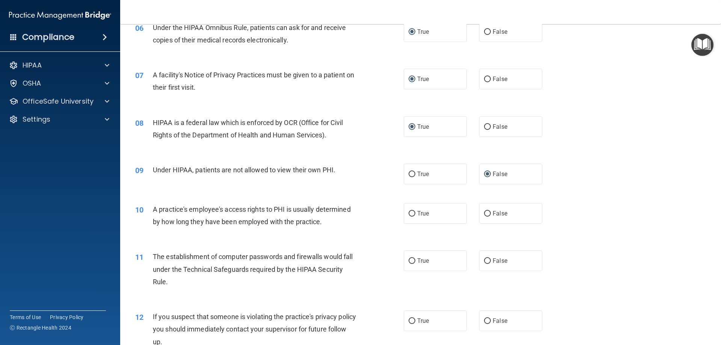
click at [372, 226] on div "10 A practice's employee's access rights to PHI is usually determined by how lo…" at bounding box center [269, 217] width 291 height 29
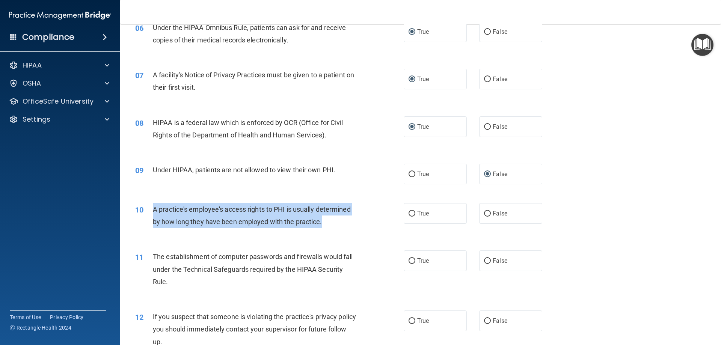
drag, startPoint x: 324, startPoint y: 222, endPoint x: 148, endPoint y: 208, distance: 177.0
click at [148, 208] on div "10 A practice's employee's access rights to PHI is usually determined by how lo…" at bounding box center [269, 217] width 291 height 29
click at [486, 214] on input "False" at bounding box center [487, 214] width 7 height 6
radio input "true"
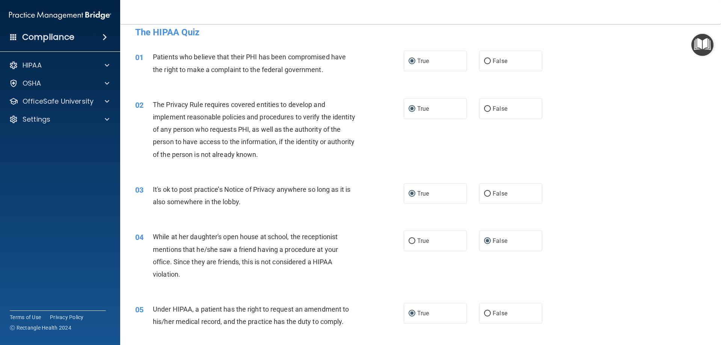
scroll to position [0, 0]
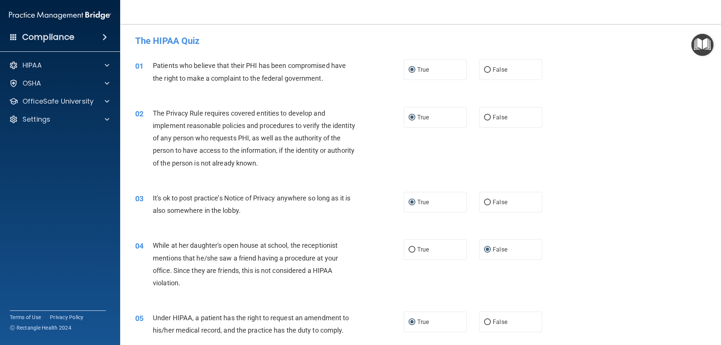
click at [632, 110] on div "02 The Privacy Rule requires covered entities to develop and implement reasonab…" at bounding box center [421, 140] width 582 height 85
click at [612, 84] on div "01 Patients who believe that their PHI has been compromised have the right to m…" at bounding box center [421, 73] width 582 height 47
click at [606, 171] on div "02 The Privacy Rule requires covered entities to develop and implement reasonab…" at bounding box center [421, 140] width 582 height 85
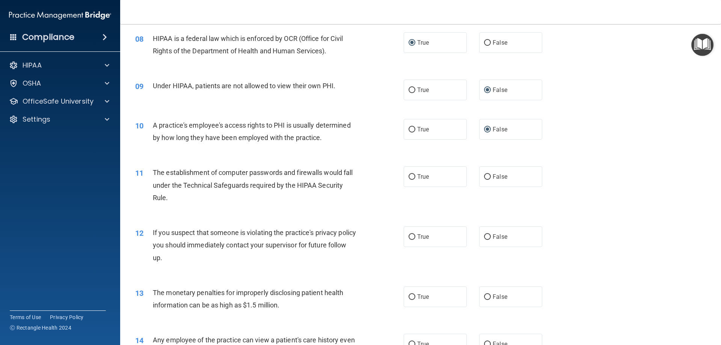
scroll to position [451, 0]
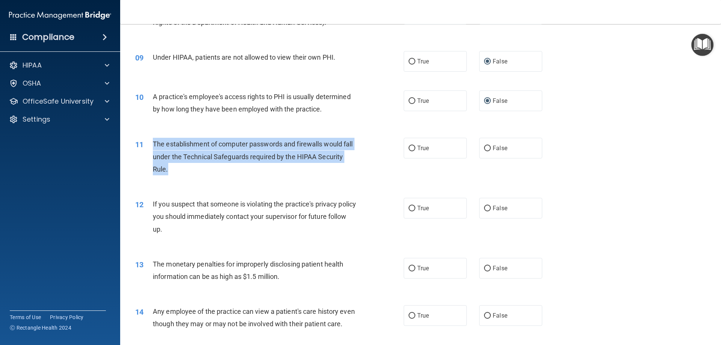
drag, startPoint x: 164, startPoint y: 170, endPoint x: 152, endPoint y: 148, distance: 24.7
click at [152, 148] on div "11 The establishment of computer passwords and firewalls would fall under the T…" at bounding box center [269, 158] width 291 height 41
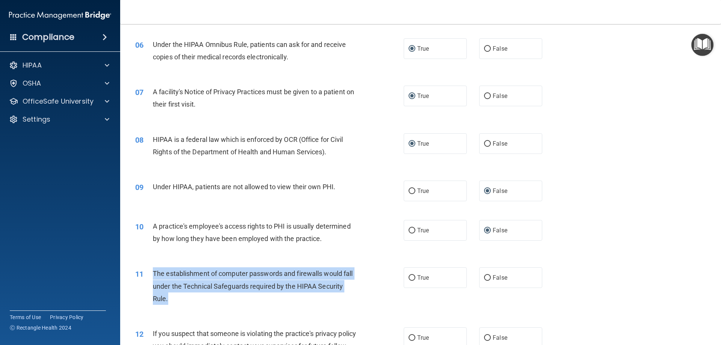
scroll to position [338, 0]
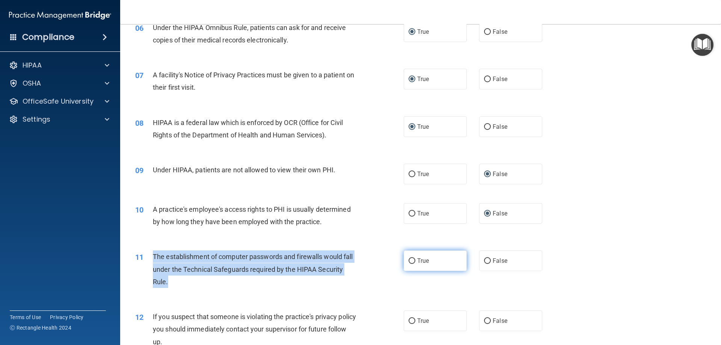
click at [409, 260] on input "True" at bounding box center [411, 261] width 7 height 6
radio input "true"
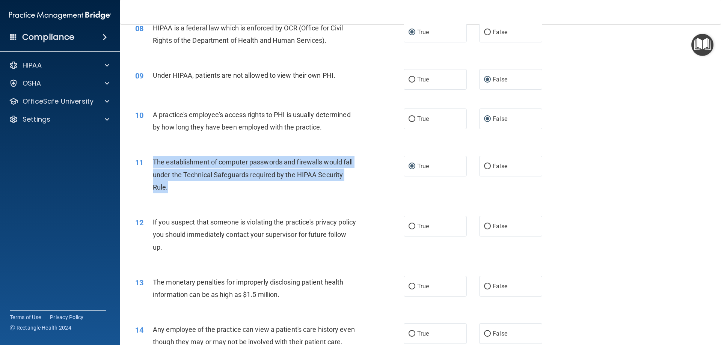
scroll to position [451, 0]
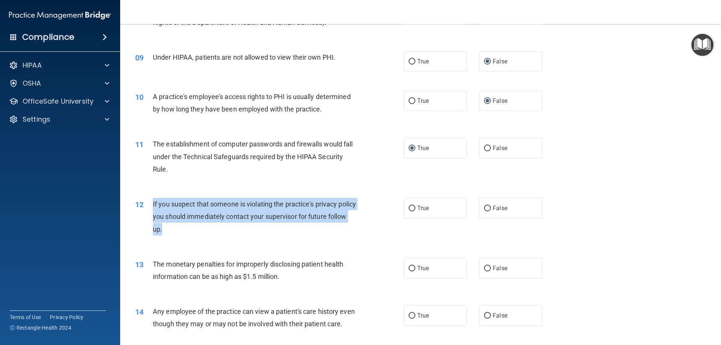
drag, startPoint x: 178, startPoint y: 230, endPoint x: 151, endPoint y: 206, distance: 36.4
click at [151, 206] on div "12 If you suspect that someone is violating the practice's privacy policy you s…" at bounding box center [269, 218] width 291 height 41
click at [408, 207] on input "True" at bounding box center [411, 209] width 7 height 6
radio input "true"
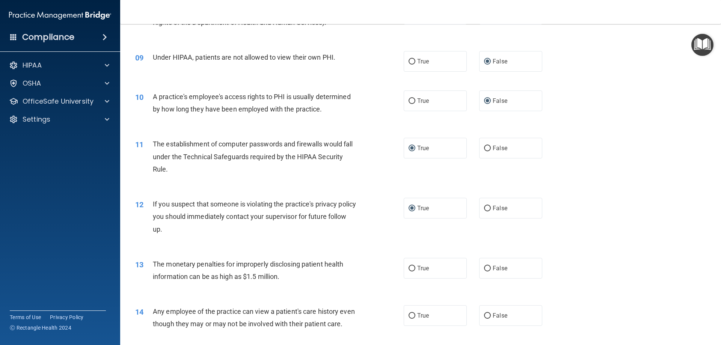
click at [285, 277] on div "The monetary penalties for improperly disclosing patient health information can…" at bounding box center [258, 270] width 210 height 25
click at [408, 268] on input "True" at bounding box center [411, 269] width 7 height 6
radio input "true"
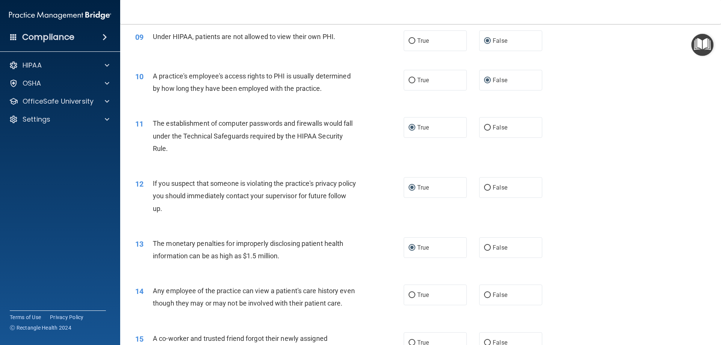
scroll to position [488, 0]
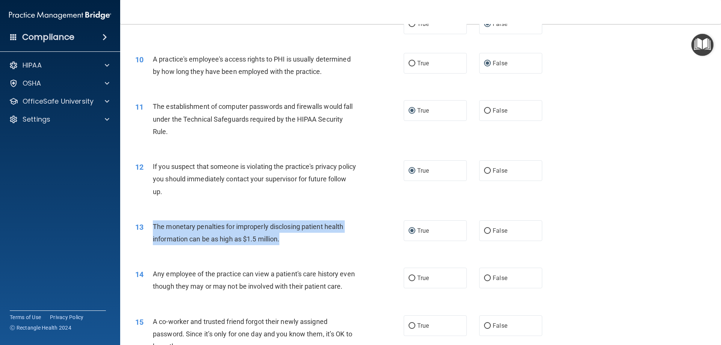
drag, startPoint x: 284, startPoint y: 240, endPoint x: 154, endPoint y: 227, distance: 130.5
click at [154, 227] on div "The monetary penalties for improperly disclosing patient health information can…" at bounding box center [258, 232] width 210 height 25
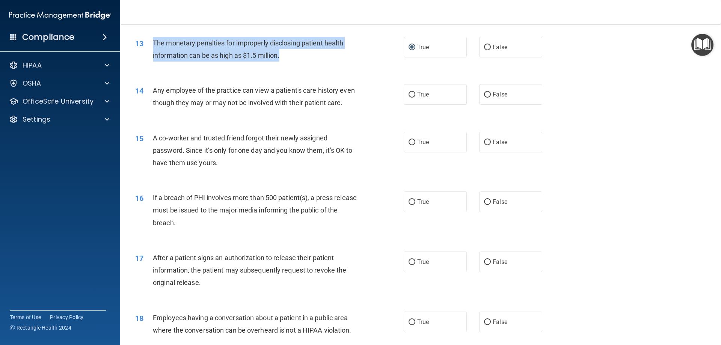
scroll to position [676, 0]
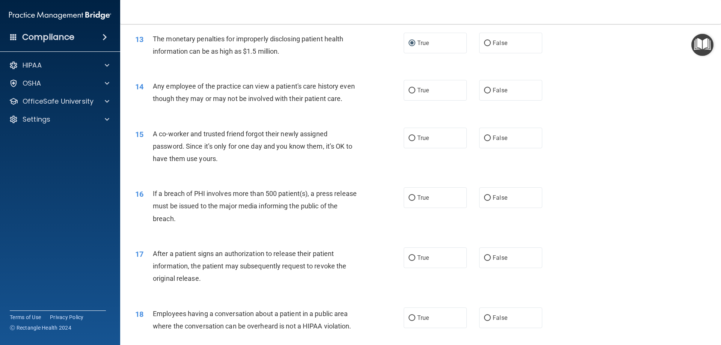
drag, startPoint x: 172, startPoint y: 108, endPoint x: 169, endPoint y: 112, distance: 4.8
click at [169, 105] on div "Any employee of the practice can view a patient's care history even though they…" at bounding box center [258, 92] width 210 height 25
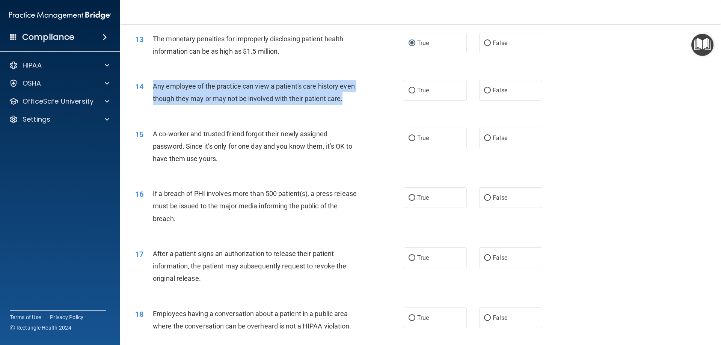
drag, startPoint x: 169, startPoint y: 112, endPoint x: 152, endPoint y: 90, distance: 27.6
click at [152, 90] on div "14 Any employee of the practice can view a patient's care history even though t…" at bounding box center [269, 94] width 291 height 29
click at [411, 90] on input "True" at bounding box center [411, 91] width 7 height 6
radio input "true"
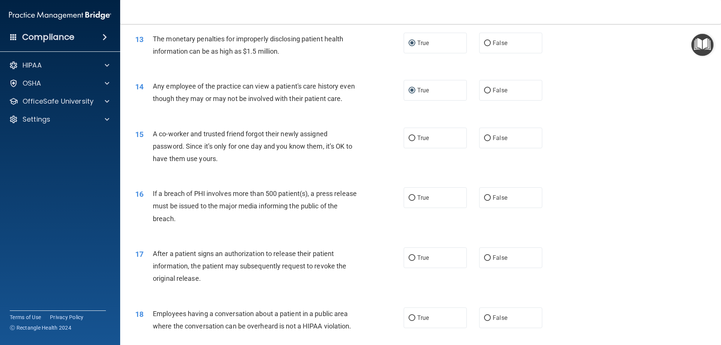
click at [236, 178] on div "15 A co-worker and trusted friend forgot their newly assigned password. Since i…" at bounding box center [421, 148] width 582 height 60
click at [485, 141] on input "False" at bounding box center [487, 139] width 7 height 6
radio input "true"
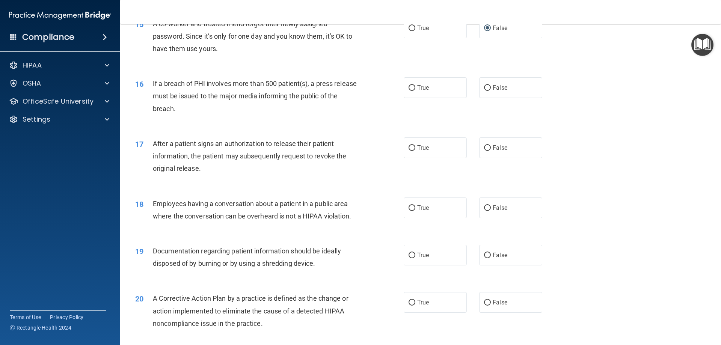
scroll to position [788, 0]
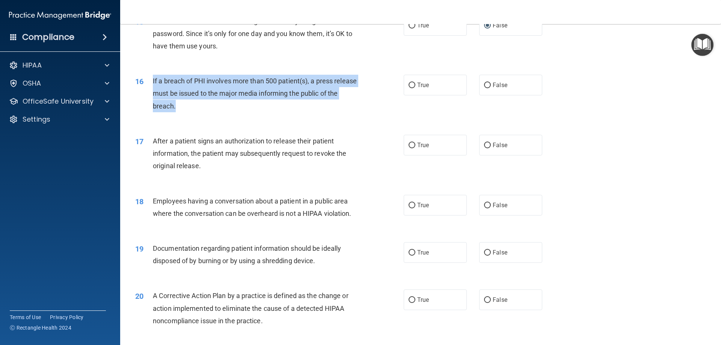
drag, startPoint x: 194, startPoint y: 116, endPoint x: 152, endPoint y: 89, distance: 49.3
click at [152, 89] on div "16 If a breach of PHI involves more than 500 patient(s), a press release must b…" at bounding box center [269, 95] width 291 height 41
click at [411, 88] on input "True" at bounding box center [411, 86] width 7 height 6
radio input "true"
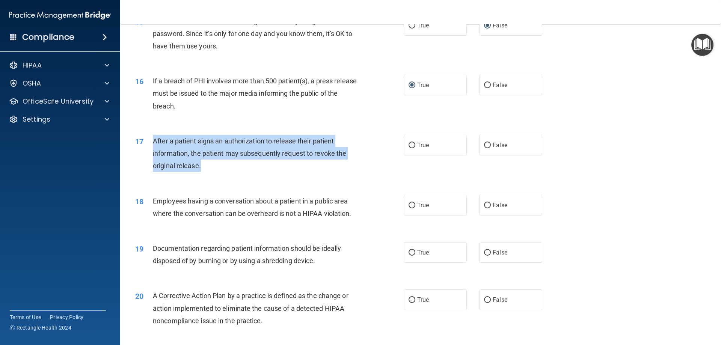
drag, startPoint x: 206, startPoint y: 179, endPoint x: 149, endPoint y: 159, distance: 60.7
click at [149, 159] on div "17 After a patient signs an authorization to release their patient information,…" at bounding box center [269, 155] width 291 height 41
click at [410, 148] on input "True" at bounding box center [411, 146] width 7 height 6
radio input "true"
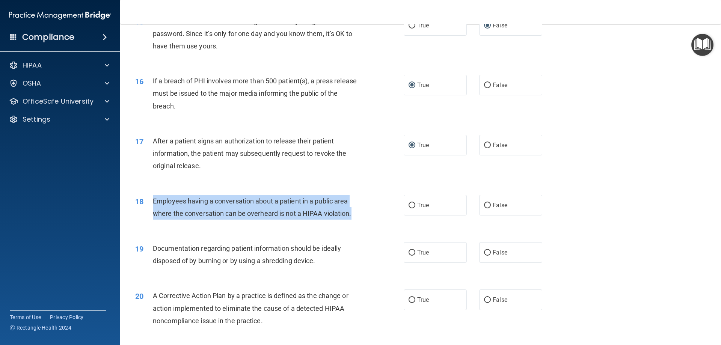
drag, startPoint x: 362, startPoint y: 226, endPoint x: 149, endPoint y: 215, distance: 213.9
click at [149, 215] on div "18 Employees having a conversation about a patient in a public area where the c…" at bounding box center [269, 209] width 291 height 29
click at [484, 208] on input "False" at bounding box center [487, 206] width 7 height 6
radio input "true"
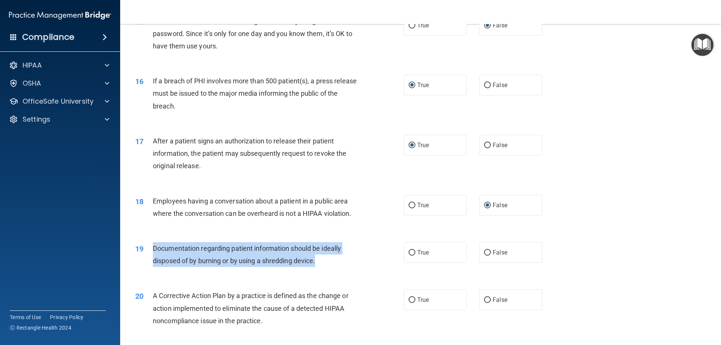
drag, startPoint x: 329, startPoint y: 271, endPoint x: 153, endPoint y: 263, distance: 176.2
click at [153, 263] on div "Documentation regarding patient information should be ideally disposed of by bu…" at bounding box center [258, 254] width 210 height 25
click at [410, 256] on input "True" at bounding box center [411, 253] width 7 height 6
radio input "true"
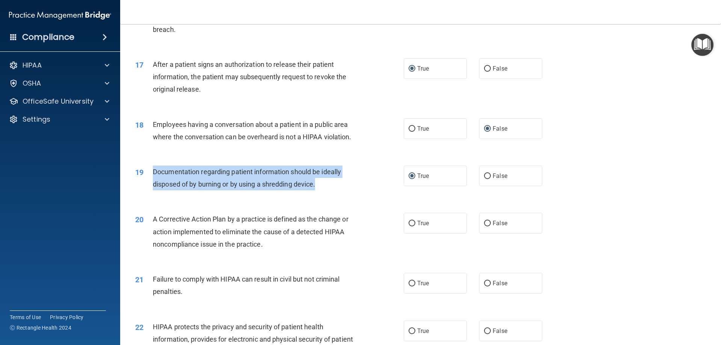
scroll to position [901, 0]
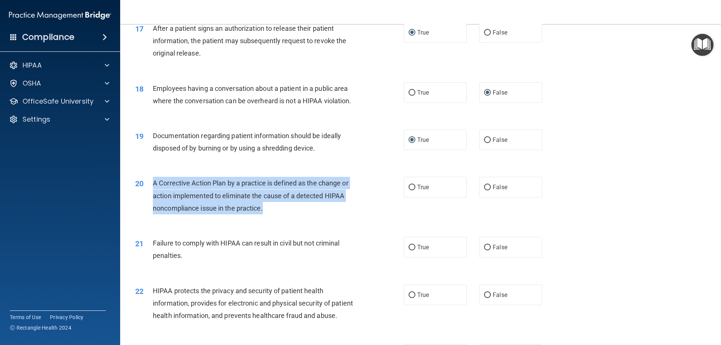
drag, startPoint x: 235, startPoint y: 220, endPoint x: 150, endPoint y: 199, distance: 87.9
click at [150, 199] on div "20 A Corrective Action Plan by a practice is defined as the change or action im…" at bounding box center [269, 197] width 291 height 41
click at [410, 190] on input "True" at bounding box center [411, 188] width 7 height 6
radio input "true"
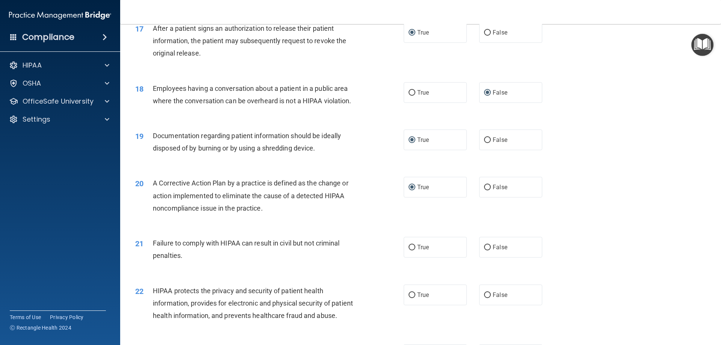
click at [190, 262] on div "Failure to comply with HIPAA can result in civil but not criminal penalties." at bounding box center [258, 249] width 210 height 25
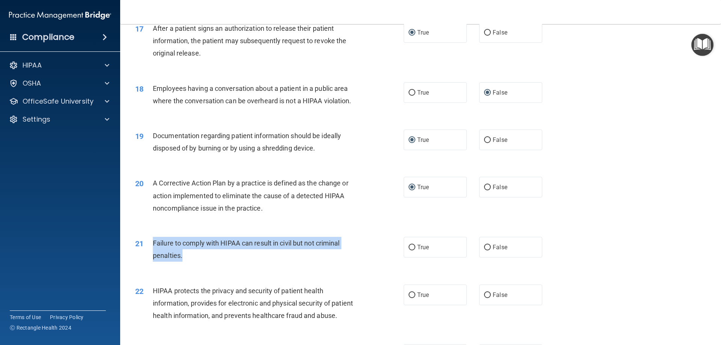
drag, startPoint x: 184, startPoint y: 268, endPoint x: 149, endPoint y: 256, distance: 37.8
click at [149, 256] on div "21 Failure to comply with HIPAA can result in civil but not criminal penalties." at bounding box center [269, 251] width 291 height 29
click at [408, 250] on input "True" at bounding box center [411, 248] width 7 height 6
radio input "true"
click at [484, 250] on input "False" at bounding box center [487, 248] width 7 height 6
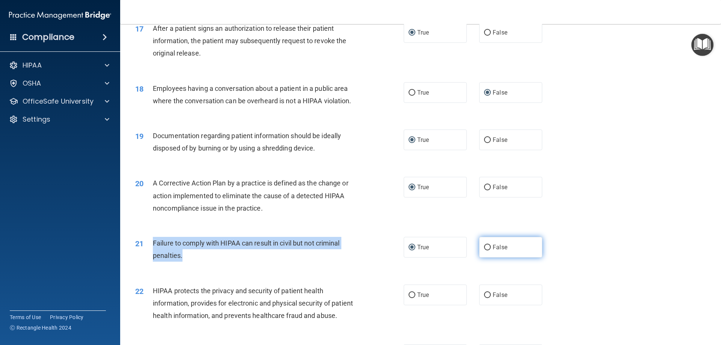
radio input "true"
radio input "false"
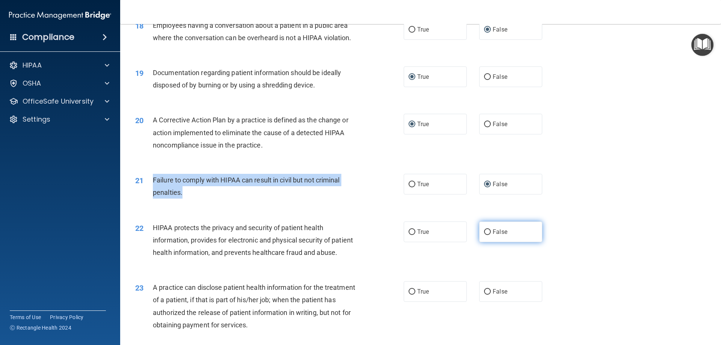
scroll to position [976, 0]
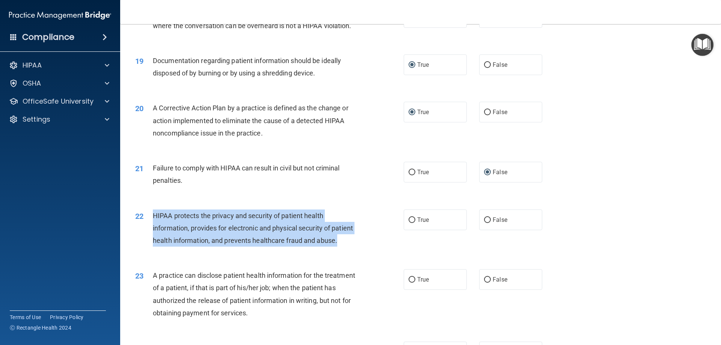
drag, startPoint x: 174, startPoint y: 265, endPoint x: 150, endPoint y: 232, distance: 40.2
click at [150, 232] on div "22 HIPAA protects the privacy and security of patient health information, provi…" at bounding box center [269, 229] width 291 height 41
drag, startPoint x: 407, startPoint y: 231, endPoint x: 411, endPoint y: 234, distance: 4.8
click at [408, 223] on input "True" at bounding box center [411, 220] width 7 height 6
radio input "true"
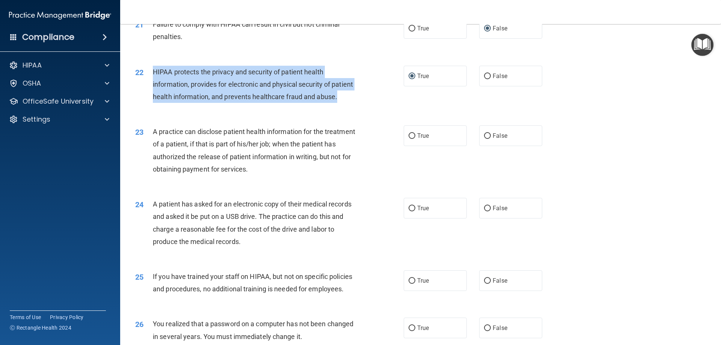
scroll to position [1126, 0]
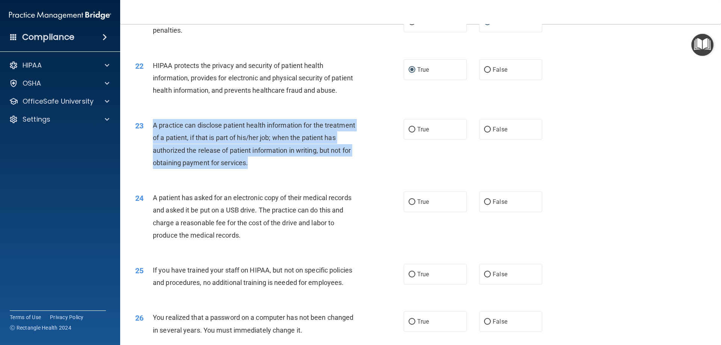
drag, startPoint x: 285, startPoint y: 188, endPoint x: 152, endPoint y: 147, distance: 139.3
click at [152, 147] on div "23 A practice can disclose patient health information for the treatment of a pa…" at bounding box center [269, 146] width 291 height 54
click at [484, 133] on input "False" at bounding box center [487, 130] width 7 height 6
radio input "true"
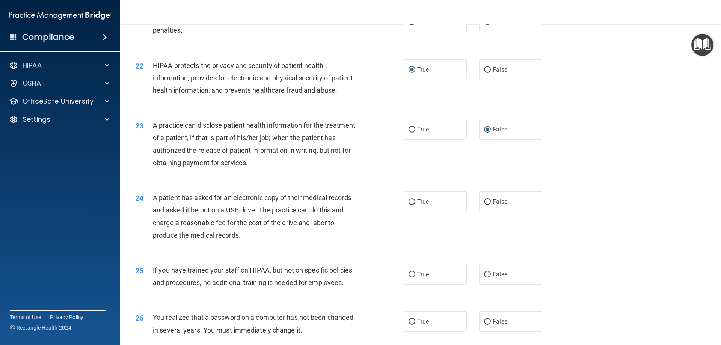
click at [423, 182] on div "23 A practice can disclose patient health information for the treatment of a pa…" at bounding box center [421, 146] width 582 height 72
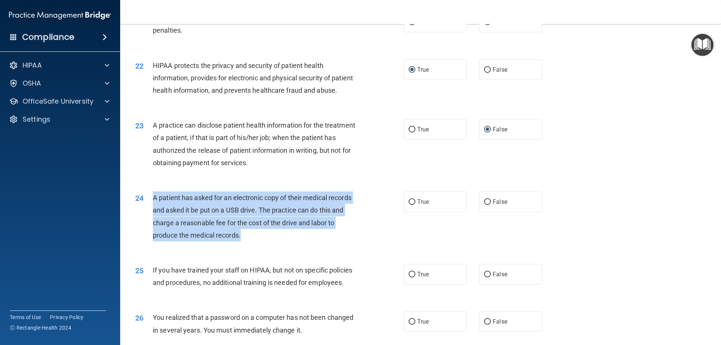
drag, startPoint x: 249, startPoint y: 261, endPoint x: 147, endPoint y: 221, distance: 109.2
click at [147, 221] on div "24 A patient has asked for an electronic copy of their medical records and aske…" at bounding box center [269, 218] width 291 height 54
click at [410, 205] on input "True" at bounding box center [411, 202] width 7 height 6
radio input "true"
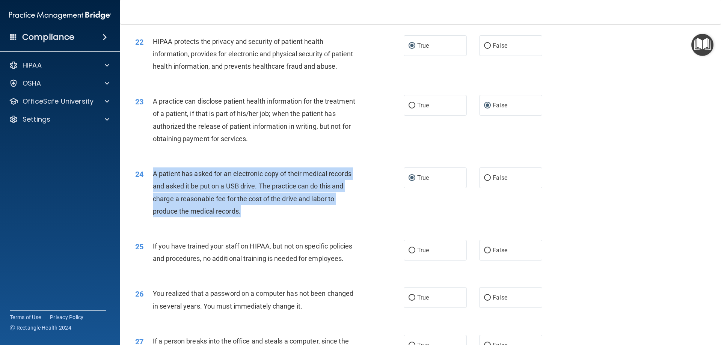
scroll to position [1201, 0]
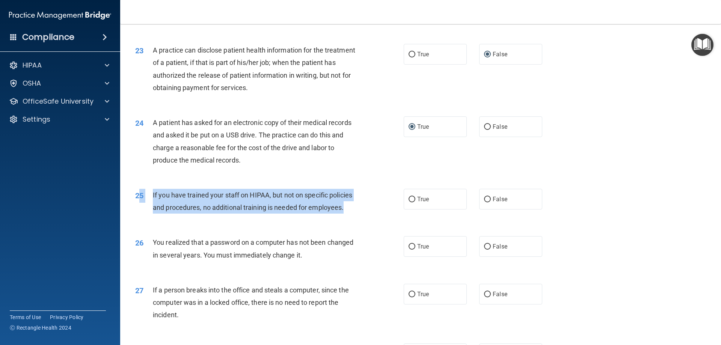
drag, startPoint x: 345, startPoint y: 232, endPoint x: 138, endPoint y: 220, distance: 207.6
click at [138, 217] on div "25 If you have trained your staff on HIPAA, but not on specific policies and pr…" at bounding box center [269, 203] width 291 height 29
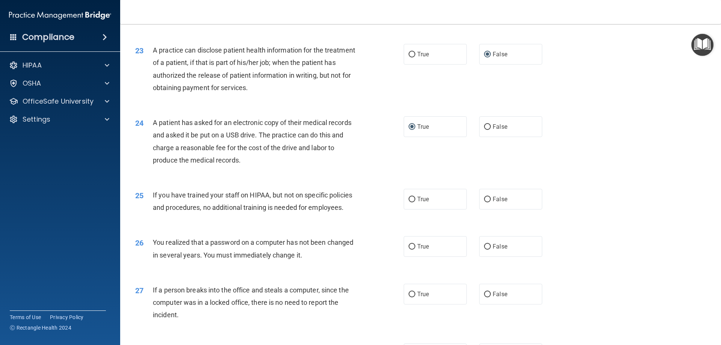
drag, startPoint x: 232, startPoint y: 254, endPoint x: 298, endPoint y: 248, distance: 66.0
click at [233, 254] on div "26 You realized that a password on a computer has not been changed in several y…" at bounding box center [421, 250] width 582 height 47
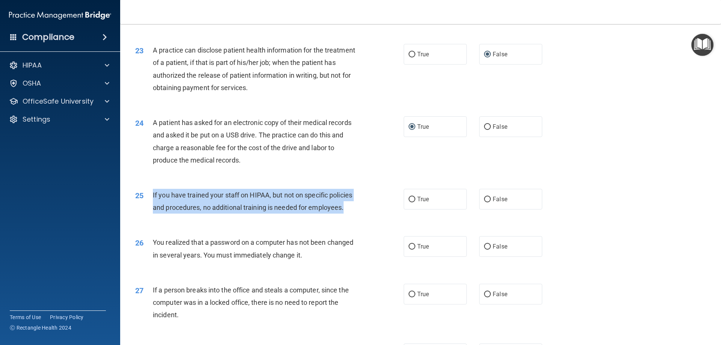
drag, startPoint x: 346, startPoint y: 231, endPoint x: 152, endPoint y: 218, distance: 194.5
click at [152, 217] on div "25 If you have trained your staff on HIPAA, but not on specific policies and pr…" at bounding box center [269, 203] width 291 height 29
click at [484, 202] on input "False" at bounding box center [487, 200] width 7 height 6
radio input "true"
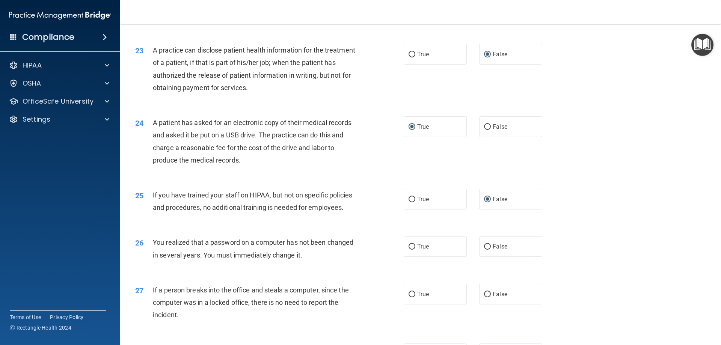
click at [373, 227] on div "25 If you have trained your staff on HIPAA, but not on specific policies and pr…" at bounding box center [421, 202] width 582 height 47
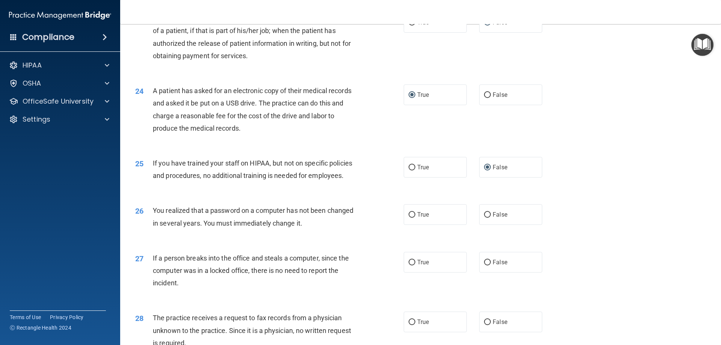
scroll to position [1314, 0]
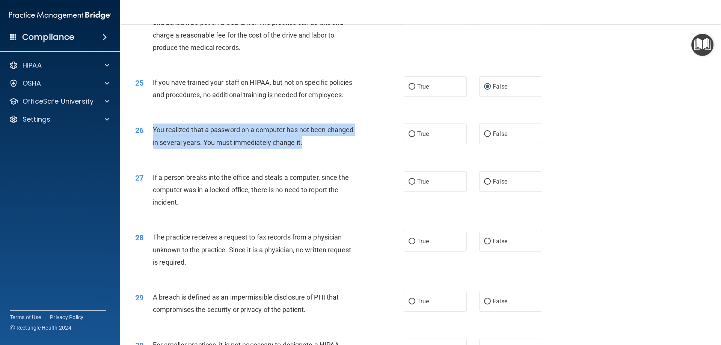
drag, startPoint x: 313, startPoint y: 169, endPoint x: 153, endPoint y: 157, distance: 160.0
click at [153, 148] on div "You realized that a password on a computer has not been changed in several year…" at bounding box center [258, 136] width 210 height 25
click at [410, 137] on input "True" at bounding box center [411, 134] width 7 height 6
radio input "true"
click at [270, 146] on span "You realized that a password on a computer has not been changed in several year…" at bounding box center [253, 136] width 200 height 20
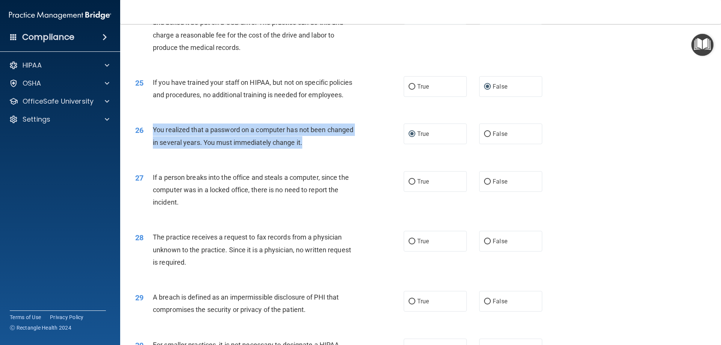
drag, startPoint x: 303, startPoint y: 166, endPoint x: 146, endPoint y: 154, distance: 158.1
click at [146, 152] on div "26 You realized that a password on a computer has not been changed in several y…" at bounding box center [269, 138] width 291 height 29
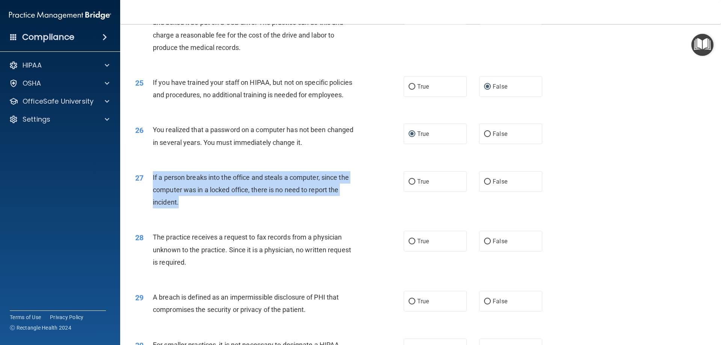
drag, startPoint x: 180, startPoint y: 228, endPoint x: 167, endPoint y: 205, distance: 26.7
click at [148, 201] on div "27 If a person breaks into the office and steals a computer, since the computer…" at bounding box center [269, 191] width 291 height 41
click at [487, 185] on input "False" at bounding box center [487, 182] width 7 height 6
radio input "true"
click at [408, 185] on input "True" at bounding box center [411, 182] width 7 height 6
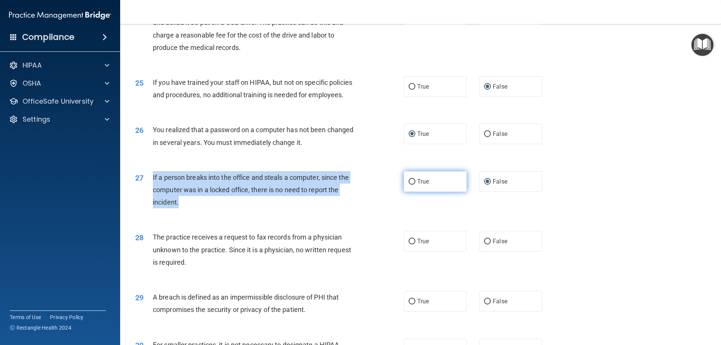
radio input "true"
click at [485, 185] on input "False" at bounding box center [487, 182] width 7 height 6
radio input "true"
radio input "false"
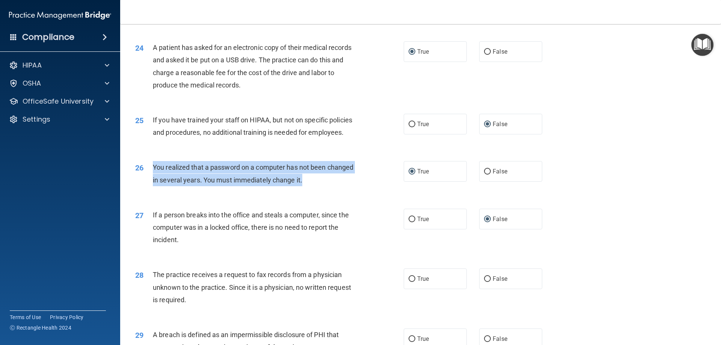
drag, startPoint x: 310, startPoint y: 203, endPoint x: 149, endPoint y: 191, distance: 161.5
click at [149, 190] on div "26 You realized that a password on a computer has not been changed in several y…" at bounding box center [269, 175] width 291 height 29
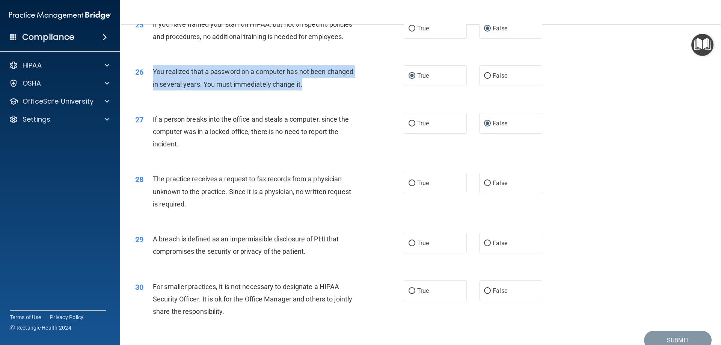
scroll to position [1389, 0]
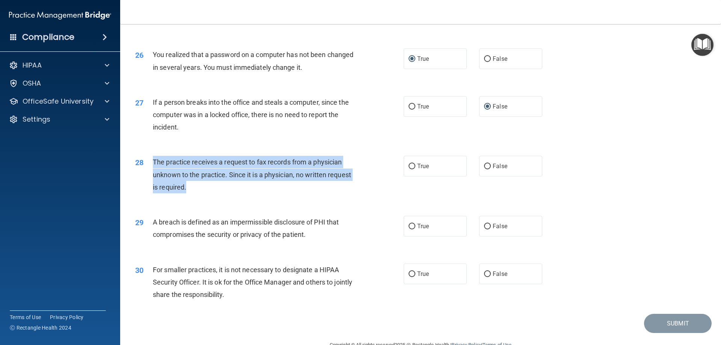
drag, startPoint x: 187, startPoint y: 212, endPoint x: 150, endPoint y: 188, distance: 44.5
click at [150, 188] on div "28 The practice receives a request to fax records from a physician unknown to t…" at bounding box center [269, 176] width 291 height 41
click at [484, 169] on input "False" at bounding box center [487, 167] width 7 height 6
radio input "true"
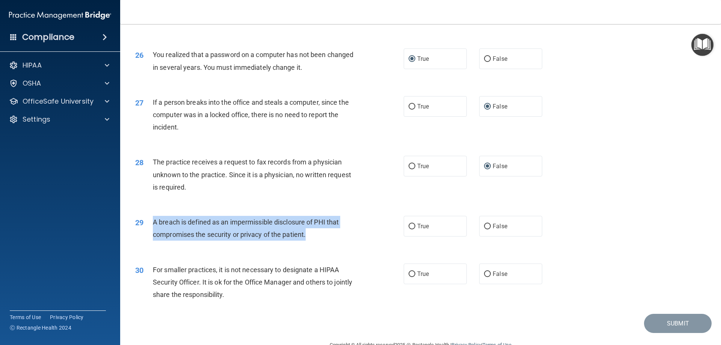
drag, startPoint x: 310, startPoint y: 260, endPoint x: 151, endPoint y: 250, distance: 159.9
click at [151, 244] on div "29 A breach is defined as an impermissible disclosure of PHI that compromises t…" at bounding box center [269, 230] width 291 height 29
click at [410, 229] on input "True" at bounding box center [411, 227] width 7 height 6
radio input "true"
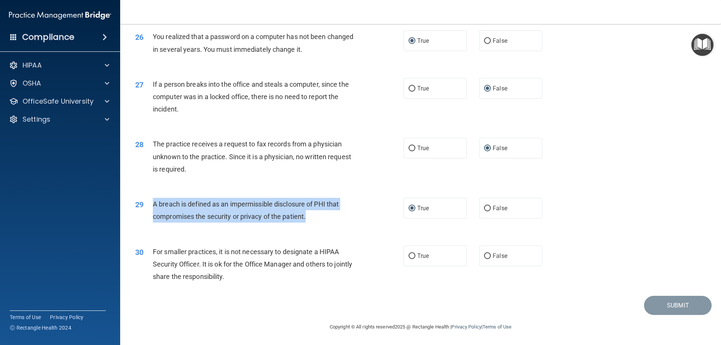
scroll to position [1432, 0]
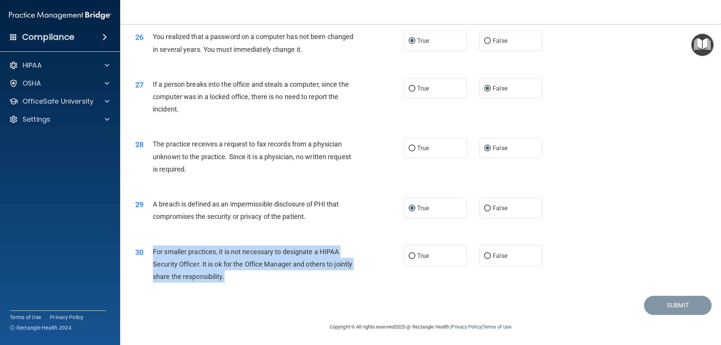
drag, startPoint x: 248, startPoint y: 277, endPoint x: 151, endPoint y: 248, distance: 101.1
click at [151, 248] on div "30 For smaller practices, it is not necessary to designate a HIPAA Security Off…" at bounding box center [269, 266] width 291 height 41
click at [484, 255] on input "False" at bounding box center [487, 256] width 7 height 6
radio input "true"
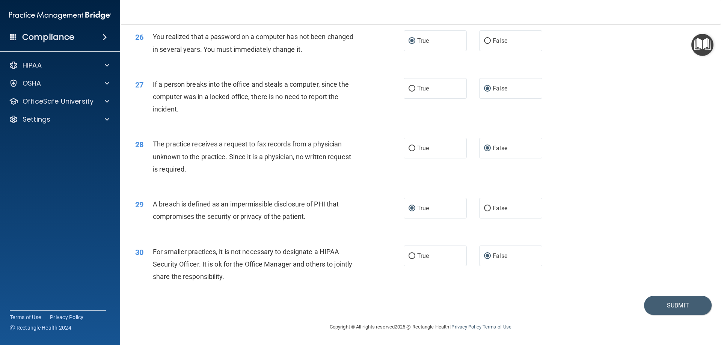
click at [632, 210] on div "29 A breach is defined as an impermissible disclosure of PHI that compromises t…" at bounding box center [421, 211] width 582 height 47
drag, startPoint x: 671, startPoint y: 305, endPoint x: 670, endPoint y: 300, distance: 4.9
click at [671, 300] on button "Submit" at bounding box center [678, 305] width 68 height 19
click at [666, 304] on button "Submit" at bounding box center [678, 305] width 68 height 19
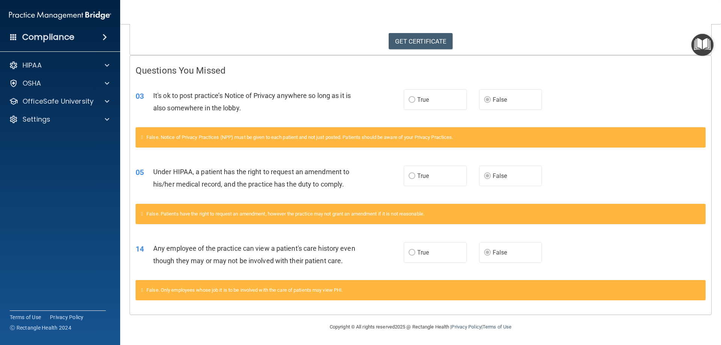
scroll to position [134, 0]
click at [413, 242] on label "True" at bounding box center [435, 252] width 63 height 21
click at [410, 33] on link "GET CERTIFICATE" at bounding box center [421, 41] width 64 height 17
click at [68, 101] on p "OfficeSafe University" at bounding box center [58, 101] width 71 height 9
click at [59, 119] on p "HIPAA Training" at bounding box center [36, 120] width 62 height 8
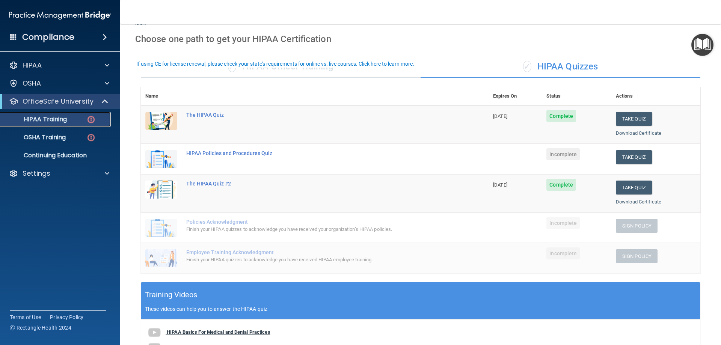
scroll to position [9, 0]
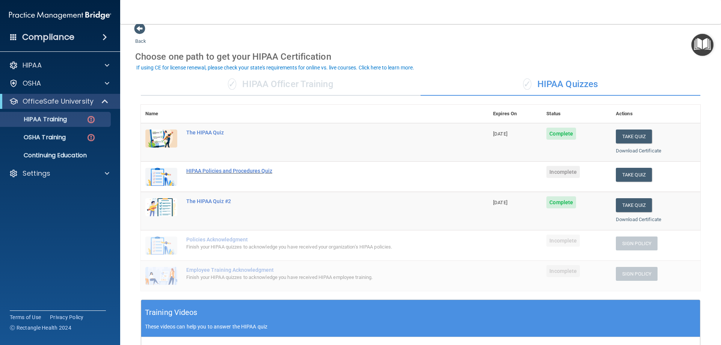
click at [226, 170] on div "HIPAA Policies and Procedures Quiz" at bounding box center [318, 171] width 265 height 6
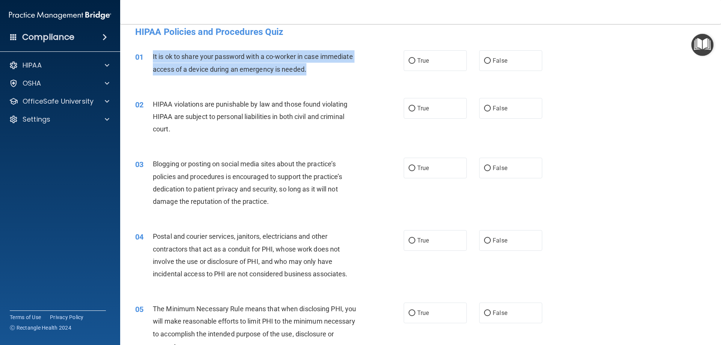
drag, startPoint x: 308, startPoint y: 72, endPoint x: 153, endPoint y: 58, distance: 155.6
click at [153, 58] on div "It is ok to share your password with a co-worker in case immediate access of a …" at bounding box center [258, 62] width 210 height 25
click at [485, 60] on input "False" at bounding box center [487, 61] width 7 height 6
radio input "true"
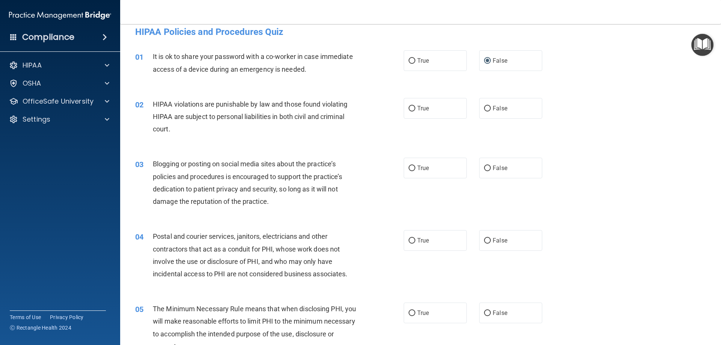
click at [374, 81] on div "01 It is ok to share your password with a co-worker in case immediate access of…" at bounding box center [421, 64] width 582 height 47
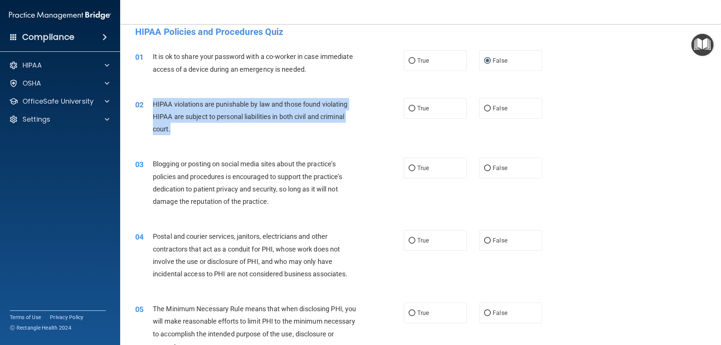
drag, startPoint x: 172, startPoint y: 129, endPoint x: 149, endPoint y: 107, distance: 31.6
click at [149, 107] on div "02 HIPAA violations are punishable by law and those found violating HIPAA are s…" at bounding box center [269, 118] width 291 height 41
click at [409, 108] on input "True" at bounding box center [411, 109] width 7 height 6
radio input "true"
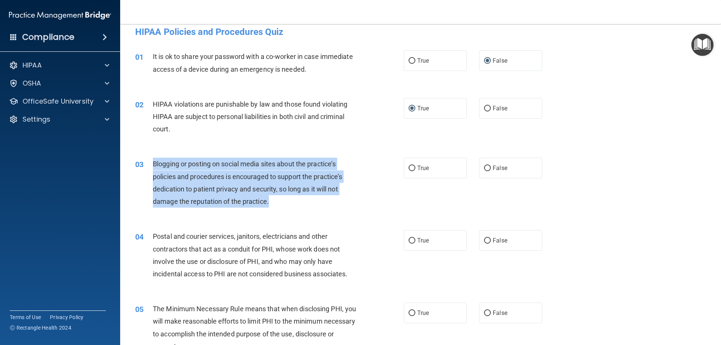
drag, startPoint x: 268, startPoint y: 203, endPoint x: 152, endPoint y: 168, distance: 121.5
click at [152, 168] on div "03 Blogging or posting on social media sites about the practice’s policies and …" at bounding box center [269, 185] width 291 height 54
click at [410, 167] on input "True" at bounding box center [411, 169] width 7 height 6
radio input "true"
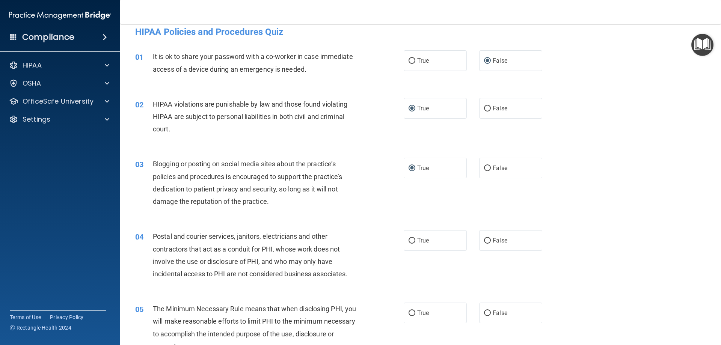
click at [359, 286] on div "04 Postal and courier services, janitors, electricians and other contractors th…" at bounding box center [421, 257] width 582 height 72
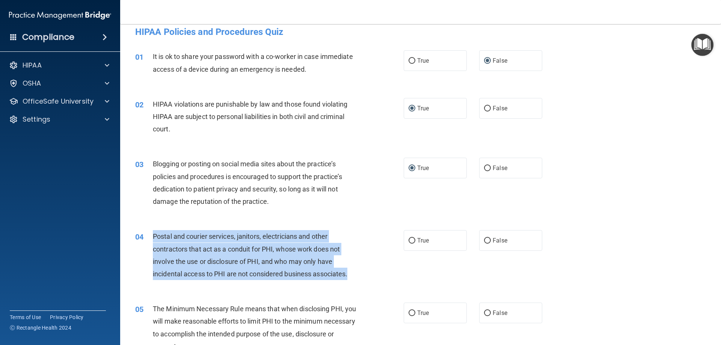
drag, startPoint x: 351, startPoint y: 273, endPoint x: 149, endPoint y: 236, distance: 205.2
click at [149, 236] on div "04 Postal and courier services, janitors, electricians and other contractors th…" at bounding box center [269, 257] width 291 height 54
click at [410, 239] on input "True" at bounding box center [411, 241] width 7 height 6
radio input "true"
click at [306, 268] on div "Postal and courier services, janitors, electricians and other contractors that …" at bounding box center [258, 255] width 210 height 50
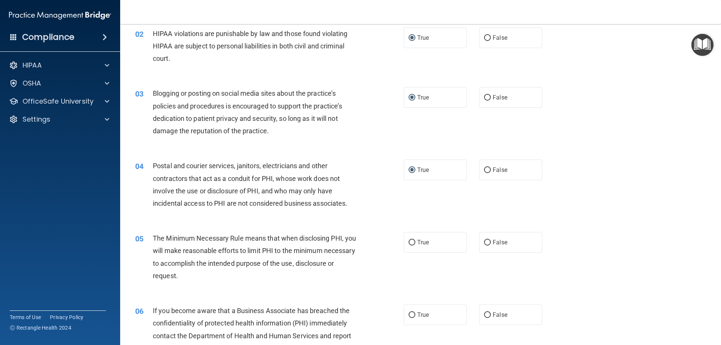
scroll to position [84, 0]
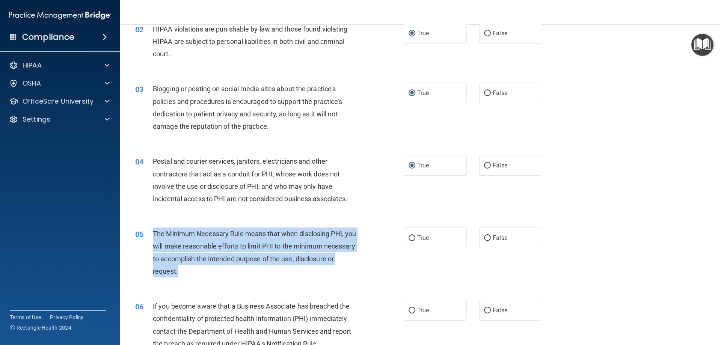
drag, startPoint x: 223, startPoint y: 270, endPoint x: 175, endPoint y: 241, distance: 55.8
click at [152, 235] on div "05 The Minimum Necessary Rule means that when disclosing PHI, you will make rea…" at bounding box center [269, 255] width 291 height 54
drag, startPoint x: 410, startPoint y: 237, endPoint x: 402, endPoint y: 239, distance: 8.1
click at [410, 237] on input "True" at bounding box center [411, 238] width 7 height 6
radio input "true"
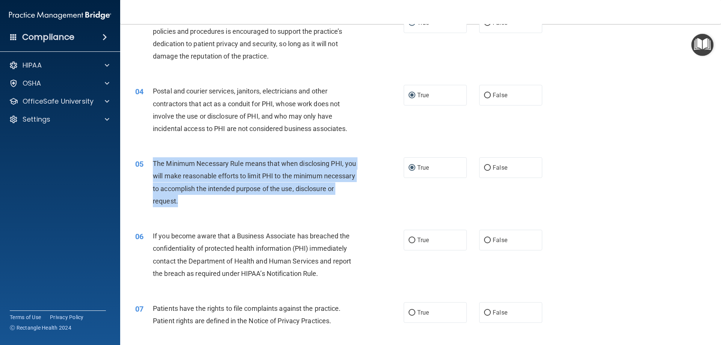
scroll to position [159, 0]
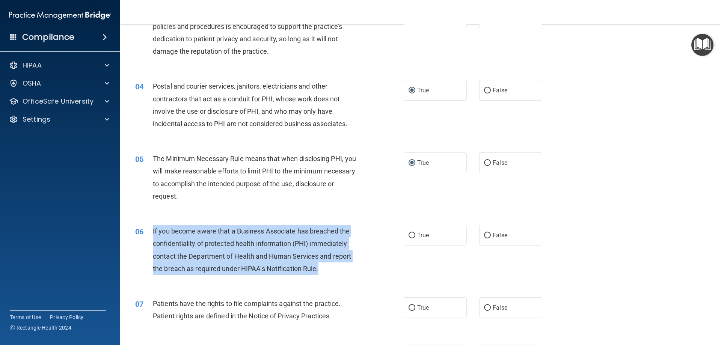
drag, startPoint x: 321, startPoint y: 269, endPoint x: 151, endPoint y: 235, distance: 173.8
click at [151, 235] on div "06 If you become aware that a Business Associate has breached the confidentiali…" at bounding box center [269, 252] width 291 height 54
click at [412, 235] on input "True" at bounding box center [411, 236] width 7 height 6
radio input "true"
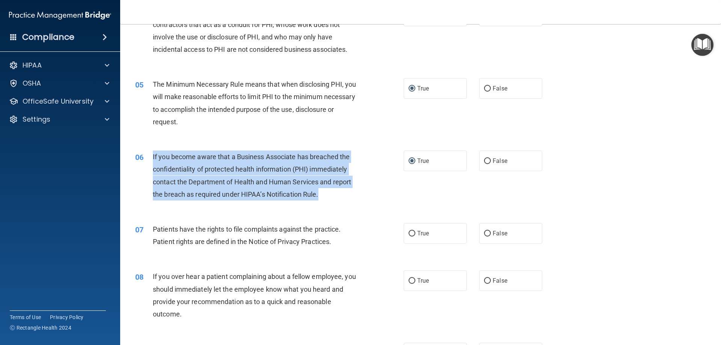
scroll to position [234, 0]
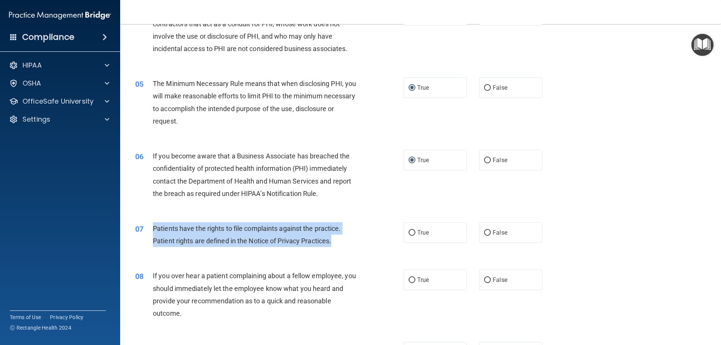
drag, startPoint x: 329, startPoint y: 239, endPoint x: 148, endPoint y: 224, distance: 181.2
click at [148, 224] on div "07 Patients have the rights to file complaints against the practice. Patient ri…" at bounding box center [269, 236] width 291 height 29
click at [408, 233] on input "True" at bounding box center [411, 233] width 7 height 6
radio input "true"
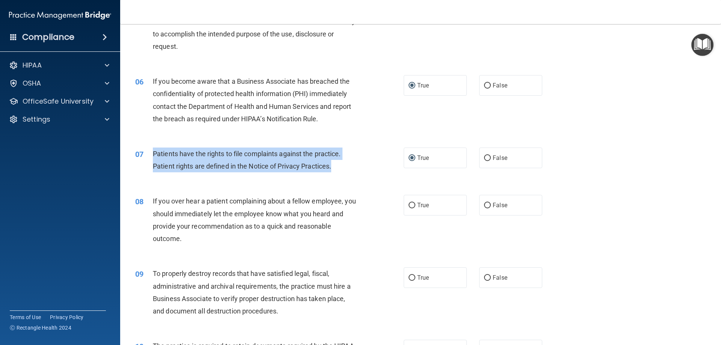
scroll to position [309, 0]
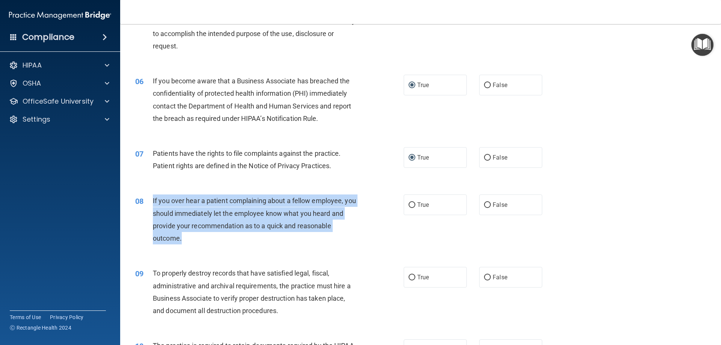
drag, startPoint x: 178, startPoint y: 235, endPoint x: 152, endPoint y: 201, distance: 43.6
click at [152, 201] on div "08 If you over hear a patient complaining about a fellow employee, you should i…" at bounding box center [269, 221] width 291 height 54
click at [484, 205] on input "False" at bounding box center [487, 205] width 7 height 6
radio input "true"
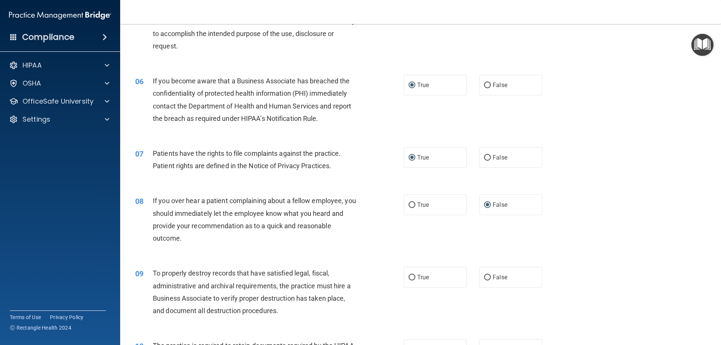
click at [312, 254] on div "08 If you over hear a patient complaining about a fellow employee, you should i…" at bounding box center [421, 221] width 582 height 72
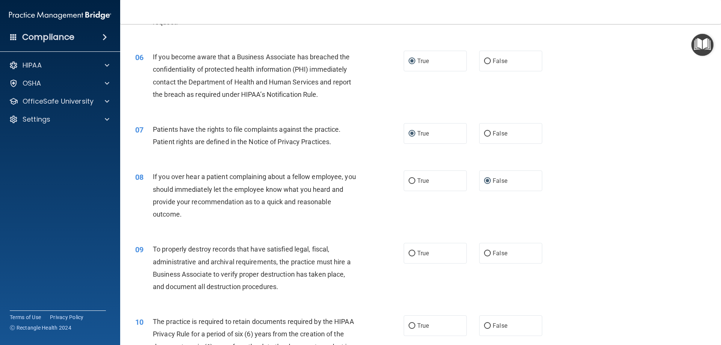
scroll to position [347, 0]
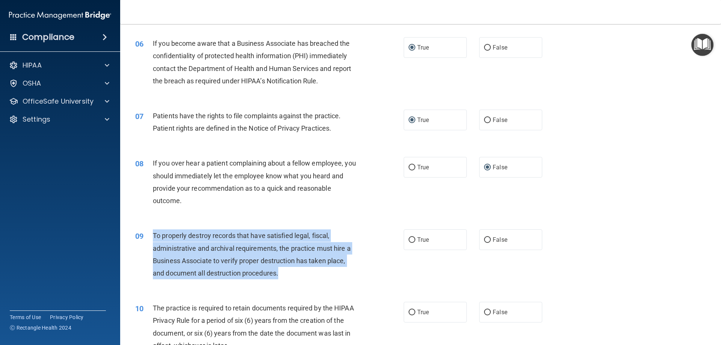
drag, startPoint x: 286, startPoint y: 274, endPoint x: 154, endPoint y: 236, distance: 138.0
click at [154, 236] on div "To properly destroy records that have satisfied legal, fiscal, administrative a…" at bounding box center [258, 254] width 210 height 50
drag, startPoint x: 484, startPoint y: 238, endPoint x: 504, endPoint y: 240, distance: 20.7
click at [485, 238] on input "False" at bounding box center [487, 240] width 7 height 6
radio input "true"
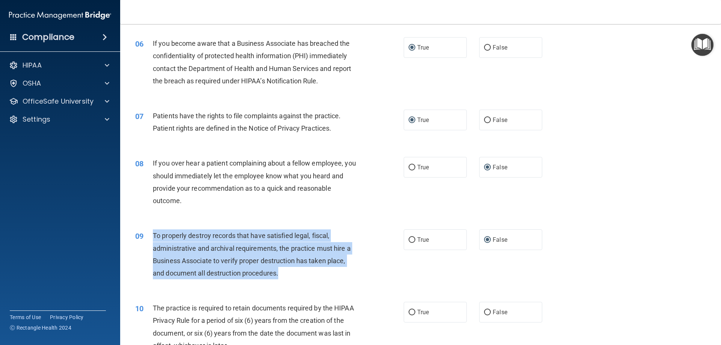
scroll to position [460, 0]
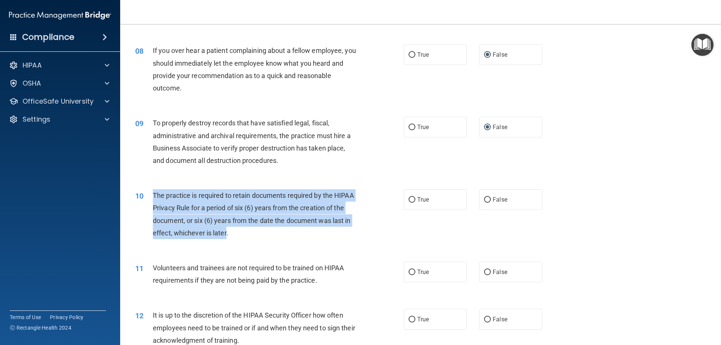
drag, startPoint x: 225, startPoint y: 234, endPoint x: 148, endPoint y: 194, distance: 87.0
click at [148, 194] on div "10 The practice is required to retain documents required by the HIPAA Privacy R…" at bounding box center [269, 216] width 291 height 54
click at [409, 200] on input "True" at bounding box center [411, 200] width 7 height 6
radio input "true"
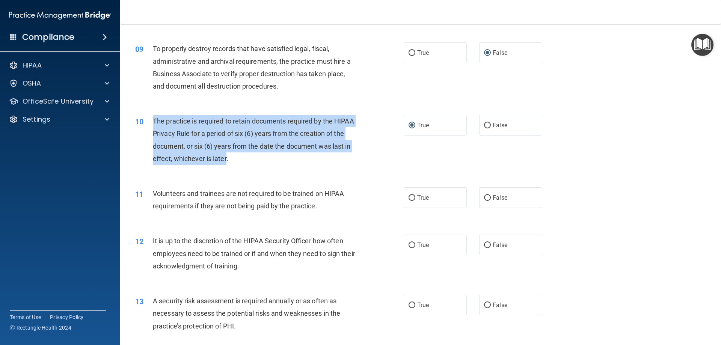
scroll to position [535, 0]
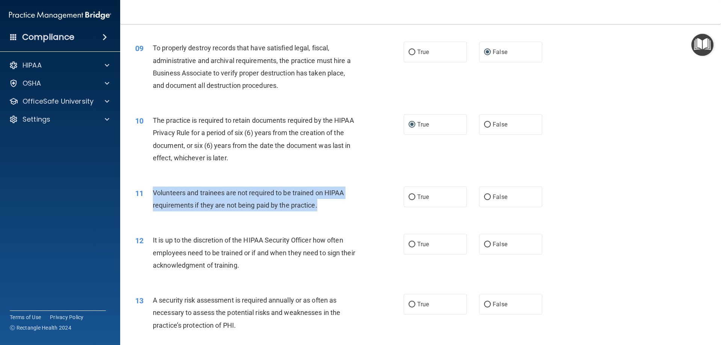
drag, startPoint x: 318, startPoint y: 204, endPoint x: 144, endPoint y: 189, distance: 174.9
click at [144, 189] on div "11 Volunteers and trainees are not required to be trained on HIPAA requirements…" at bounding box center [269, 201] width 291 height 29
click at [484, 197] on input "False" at bounding box center [487, 197] width 7 height 6
radio input "true"
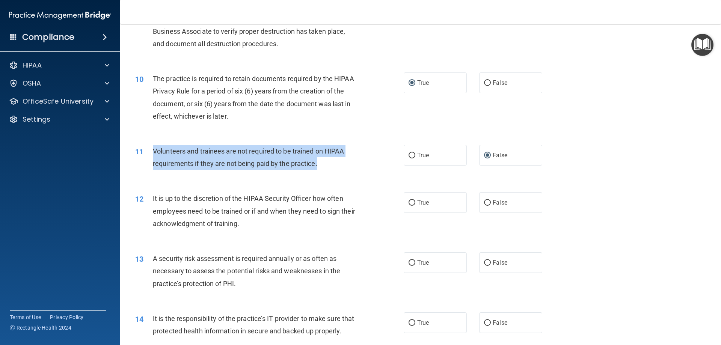
scroll to position [647, 0]
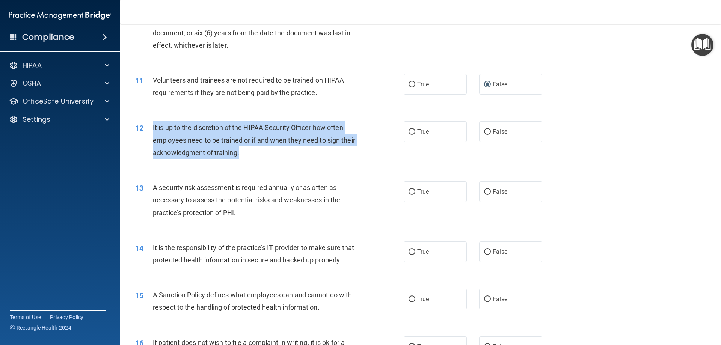
drag, startPoint x: 255, startPoint y: 151, endPoint x: 144, endPoint y: 133, distance: 112.6
click at [144, 133] on div "12 It is up to the discretion of the HIPAA Security Officer how often employees…" at bounding box center [269, 141] width 291 height 41
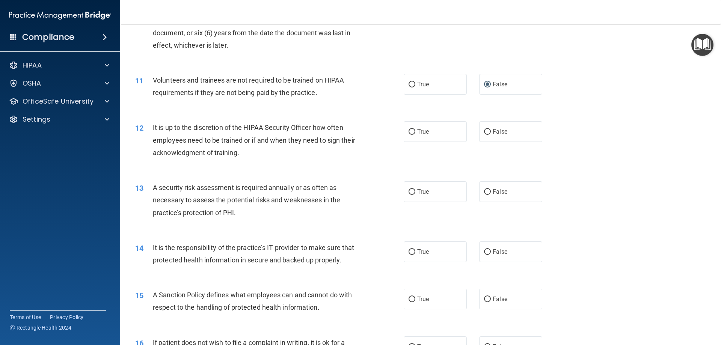
click at [253, 233] on div "14 It is the responsibility of the practice’s IT provider to make sure that pro…" at bounding box center [421, 255] width 582 height 47
click at [411, 190] on input "True" at bounding box center [411, 192] width 7 height 6
radio input "true"
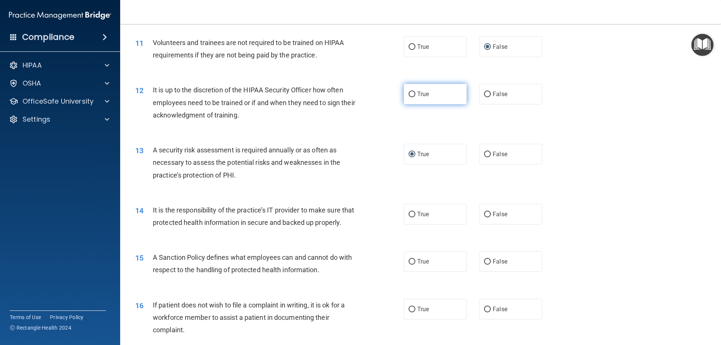
click at [408, 93] on input "True" at bounding box center [411, 95] width 7 height 6
radio input "true"
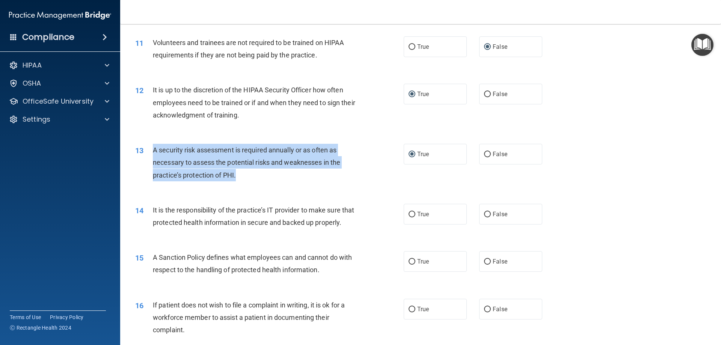
drag, startPoint x: 240, startPoint y: 175, endPoint x: 148, endPoint y: 150, distance: 95.2
click at [148, 150] on div "13 A security risk assessment is required annually or as often as necessary to …" at bounding box center [269, 164] width 291 height 41
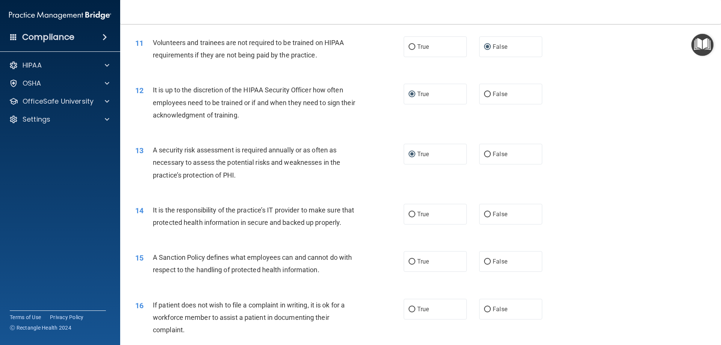
drag, startPoint x: 181, startPoint y: 243, endPoint x: 175, endPoint y: 239, distance: 6.5
click at [176, 232] on div "14 It is the responsibility of the practice’s IT provider to make sure that pro…" at bounding box center [269, 218] width 291 height 29
click at [213, 242] on div "14 It is the responsibility of the practice’s IT provider to make sure that pro…" at bounding box center [421, 217] width 582 height 47
click at [410, 213] on input "True" at bounding box center [411, 215] width 7 height 6
radio input "true"
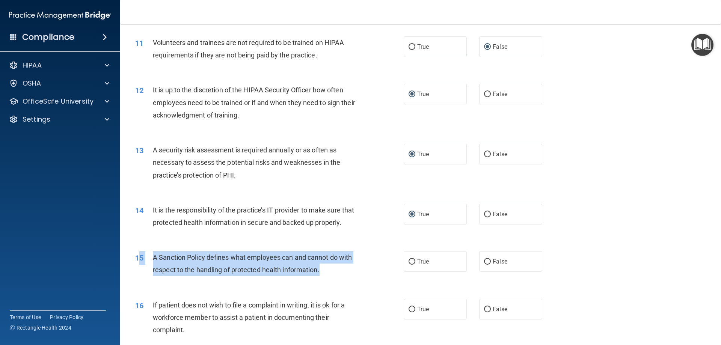
drag, startPoint x: 319, startPoint y: 283, endPoint x: 142, endPoint y: 264, distance: 179.1
click at [142, 264] on div "15 A Sanction Policy defines what employees can and cannot do with respect to t…" at bounding box center [269, 265] width 291 height 29
click at [193, 275] on div "A Sanction Policy defines what employees can and cannot do with respect to the …" at bounding box center [258, 263] width 210 height 25
drag, startPoint x: 322, startPoint y: 282, endPoint x: 151, endPoint y: 270, distance: 172.0
click at [151, 270] on div "15 A Sanction Policy defines what employees can and cannot do with respect to t…" at bounding box center [269, 265] width 291 height 29
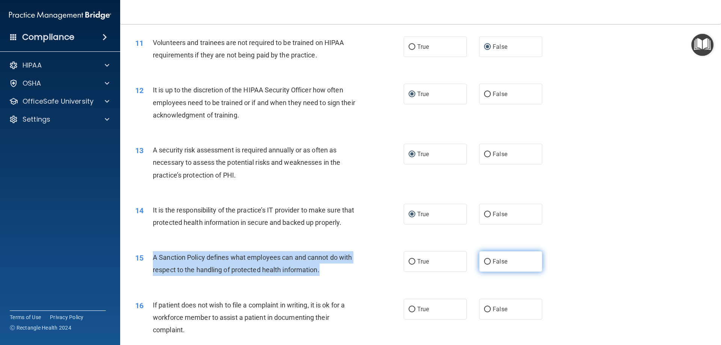
click at [487, 265] on input "False" at bounding box center [487, 262] width 7 height 6
radio input "true"
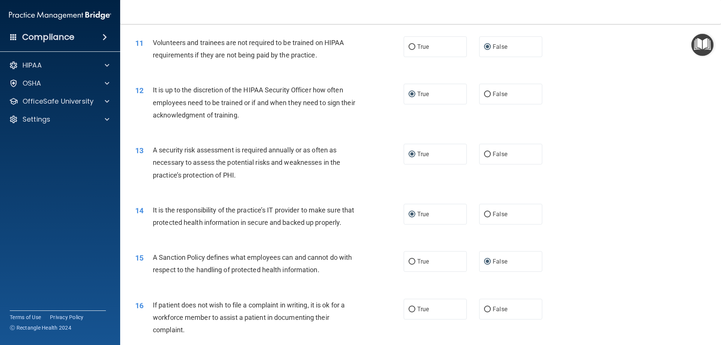
click at [621, 231] on div "14 It is the responsibility of the practice’s IT provider to make sure that pro…" at bounding box center [421, 217] width 582 height 47
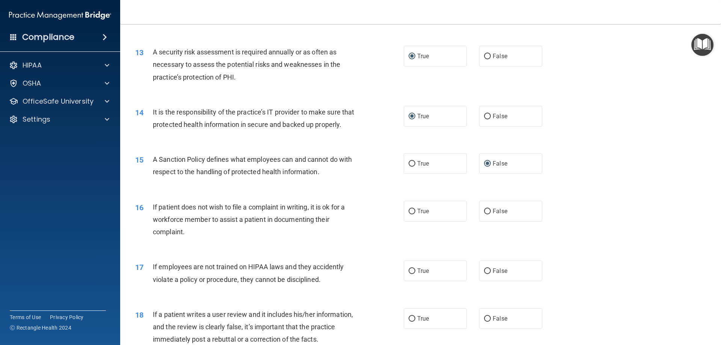
scroll to position [835, 0]
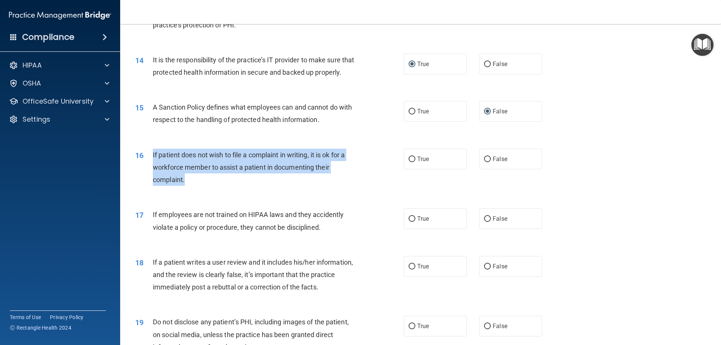
drag, startPoint x: 191, startPoint y: 193, endPoint x: 157, endPoint y: 175, distance: 39.3
click at [151, 175] on div "16 If patient does not wish to file a complaint in writing, it is ok for a work…" at bounding box center [269, 169] width 291 height 41
click at [409, 162] on input "True" at bounding box center [411, 160] width 7 height 6
radio input "true"
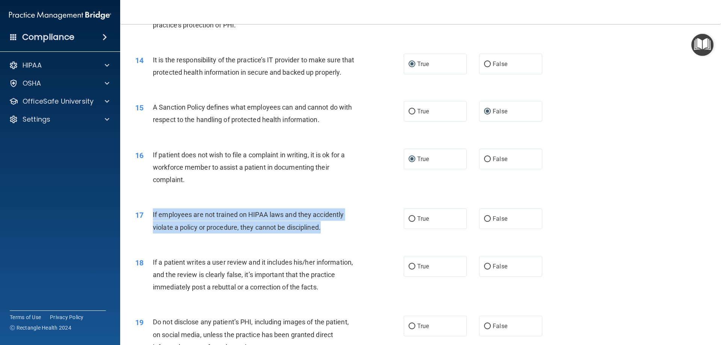
drag, startPoint x: 325, startPoint y: 239, endPoint x: 152, endPoint y: 229, distance: 172.6
click at [153, 229] on div "If employees are not trained on HIPAA laws and they accidently violate a policy…" at bounding box center [258, 220] width 210 height 25
click at [484, 222] on input "False" at bounding box center [487, 219] width 7 height 6
radio input "true"
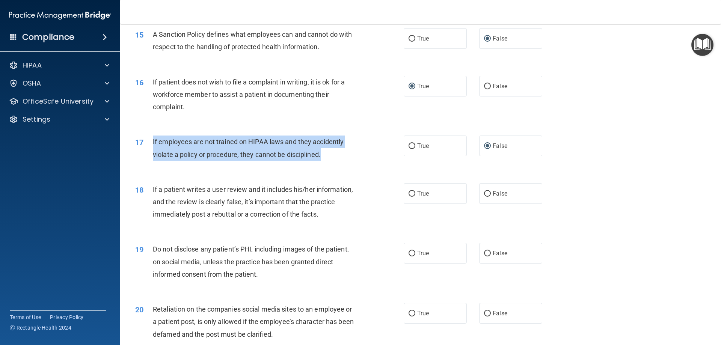
scroll to position [910, 0]
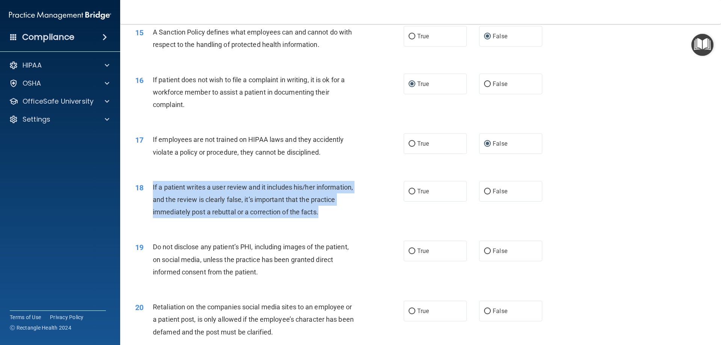
drag, startPoint x: 325, startPoint y: 221, endPoint x: 164, endPoint y: 204, distance: 162.8
click at [153, 202] on div "If a patient writes a user review and it includes his/her information, and the …" at bounding box center [258, 200] width 210 height 38
click at [485, 194] on input "False" at bounding box center [487, 192] width 7 height 6
radio input "true"
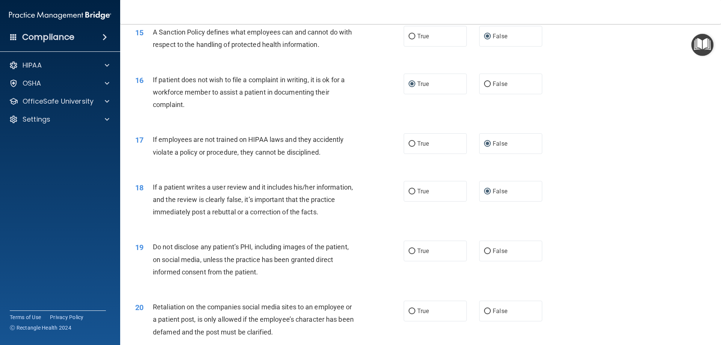
drag, startPoint x: 568, startPoint y: 235, endPoint x: 569, endPoint y: 252, distance: 16.6
click at [571, 248] on div "01 It is ok to share your password with a co-worker in case immediate access of…" at bounding box center [421, 26] width 582 height 1773
click at [256, 276] on span "Do not disclose any patient’s PHI, including images of the patient, on social m…" at bounding box center [251, 259] width 196 height 33
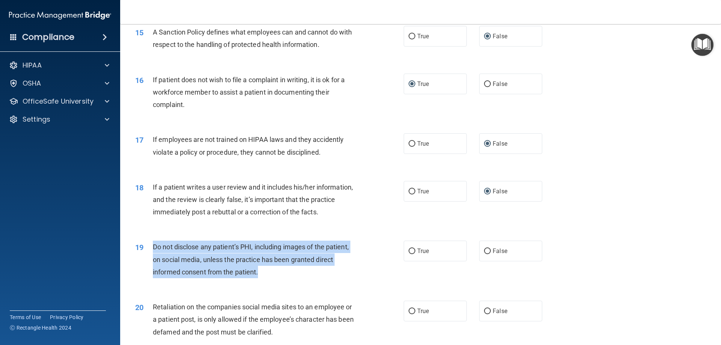
drag, startPoint x: 268, startPoint y: 282, endPoint x: 154, endPoint y: 261, distance: 116.2
click at [152, 259] on div "19 Do not disclose any patient’s PHI, including images of the patient, on socia…" at bounding box center [269, 261] width 291 height 41
click at [410, 254] on input "True" at bounding box center [411, 252] width 7 height 6
radio input "true"
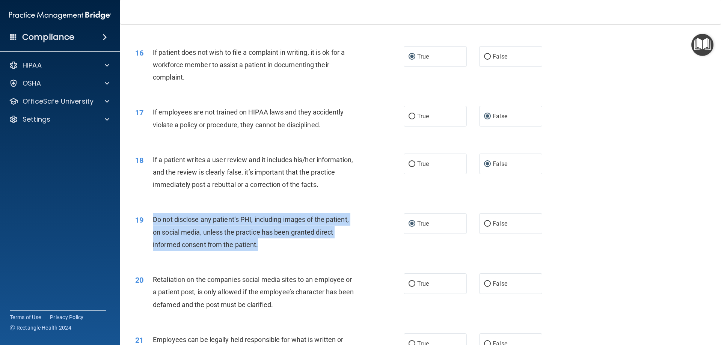
scroll to position [985, 0]
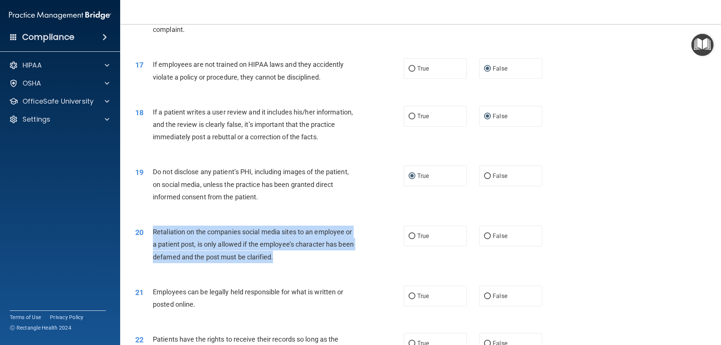
drag, startPoint x: 257, startPoint y: 269, endPoint x: 152, endPoint y: 242, distance: 107.8
click at [153, 242] on div "Retaliation on the companies social media sites to an employee or a patient pos…" at bounding box center [258, 245] width 210 height 38
click at [484, 239] on input "False" at bounding box center [487, 237] width 7 height 6
radio input "true"
click at [228, 252] on div "Retaliation on the companies social media sites to an employee or a patient pos…" at bounding box center [258, 245] width 210 height 38
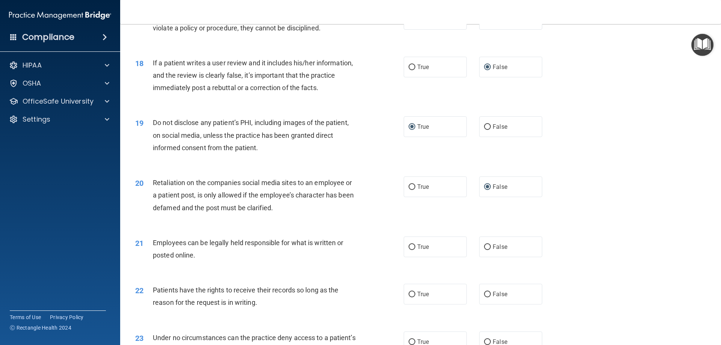
scroll to position [1060, 0]
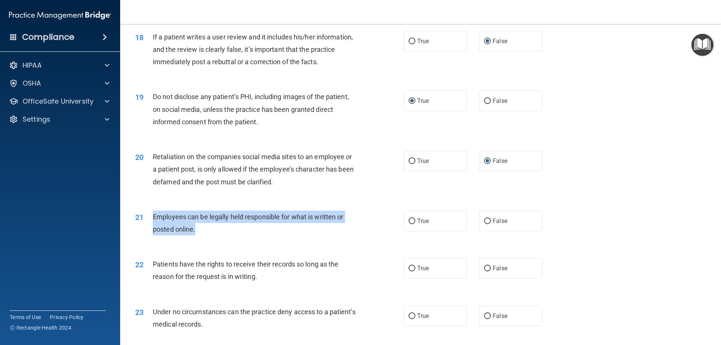
drag, startPoint x: 198, startPoint y: 240, endPoint x: 142, endPoint y: 231, distance: 56.4
click at [142, 231] on div "21 Employees can be legally held responsible for what is written or posted onli…" at bounding box center [269, 225] width 291 height 29
click at [410, 224] on input "True" at bounding box center [411, 221] width 7 height 6
radio input "true"
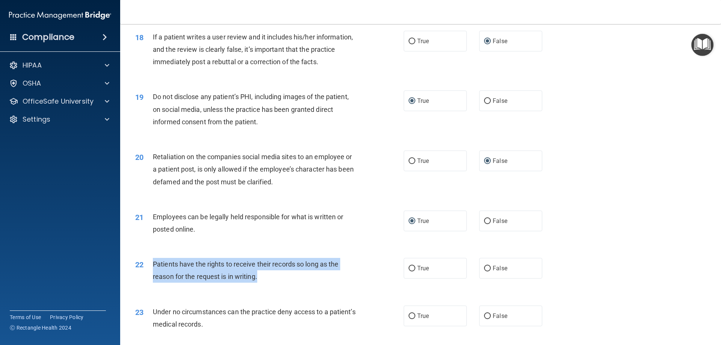
drag, startPoint x: 265, startPoint y: 289, endPoint x: 149, endPoint y: 277, distance: 115.9
click at [149, 277] on div "22 Patients have the rights to receive their records so long as the reason for …" at bounding box center [269, 272] width 291 height 29
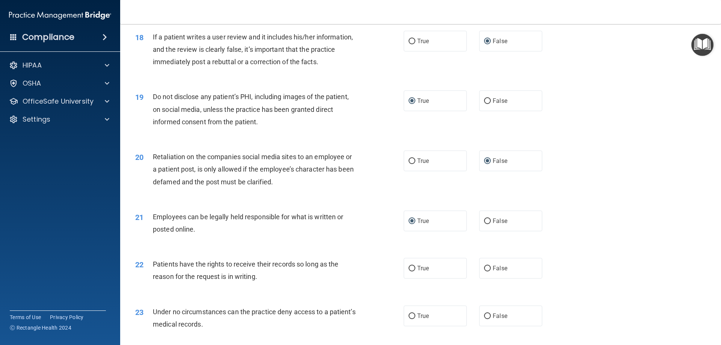
click at [322, 312] on div "23 Under no circumstances can the practice deny access to a patient’s medical r…" at bounding box center [421, 319] width 582 height 47
click at [485, 271] on input "False" at bounding box center [487, 269] width 7 height 6
radio input "true"
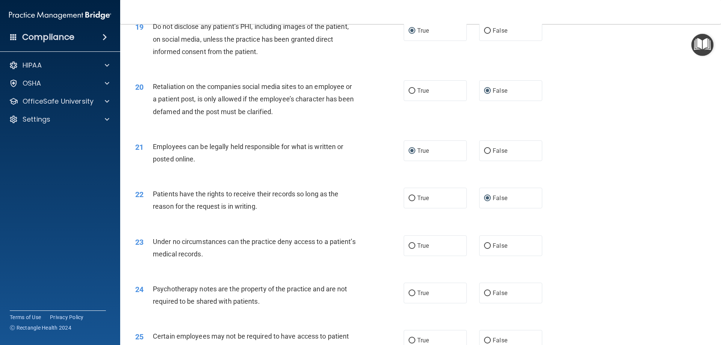
scroll to position [1135, 0]
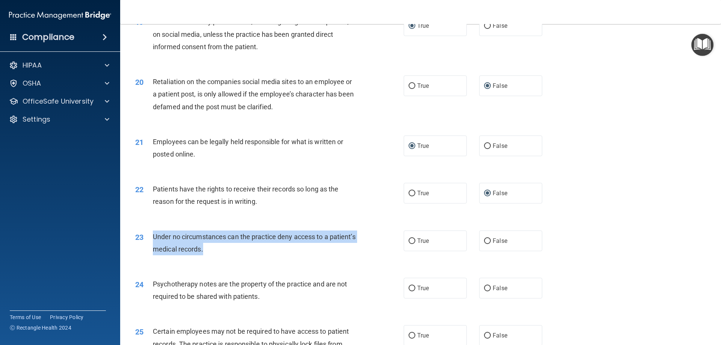
drag, startPoint x: 232, startPoint y: 261, endPoint x: 149, endPoint y: 247, distance: 84.9
click at [149, 247] on div "23 Under no circumstances can the practice deny access to a patient’s medical r…" at bounding box center [269, 245] width 291 height 29
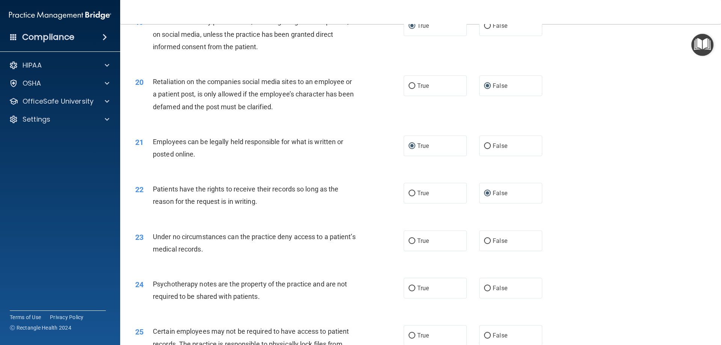
click at [266, 316] on div "24 Psychotherapy notes are the property of the practice and are not required to…" at bounding box center [421, 291] width 582 height 47
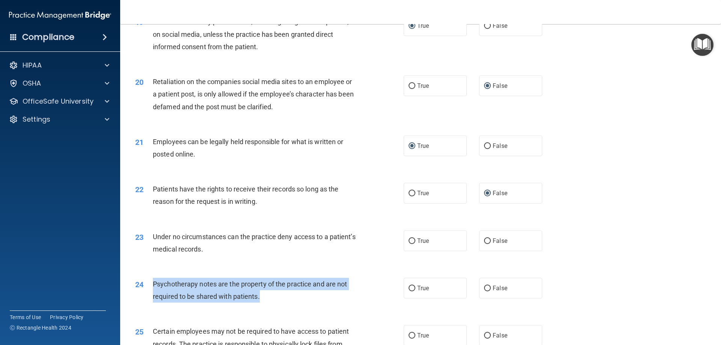
drag, startPoint x: 269, startPoint y: 309, endPoint x: 149, endPoint y: 297, distance: 120.3
click at [149, 297] on div "24 Psychotherapy notes are the property of the practice and are not required to…" at bounding box center [269, 292] width 291 height 29
click at [484, 291] on input "False" at bounding box center [487, 289] width 7 height 6
radio input "true"
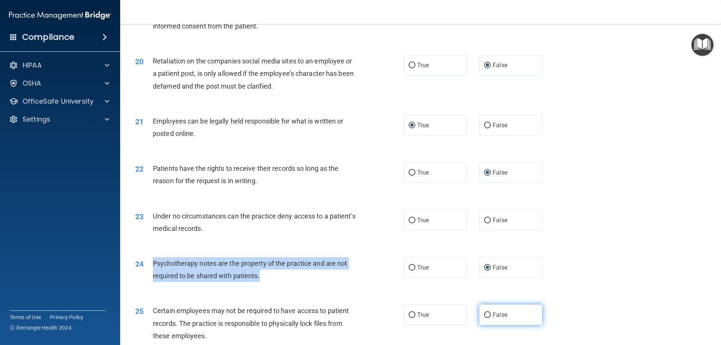
scroll to position [1248, 0]
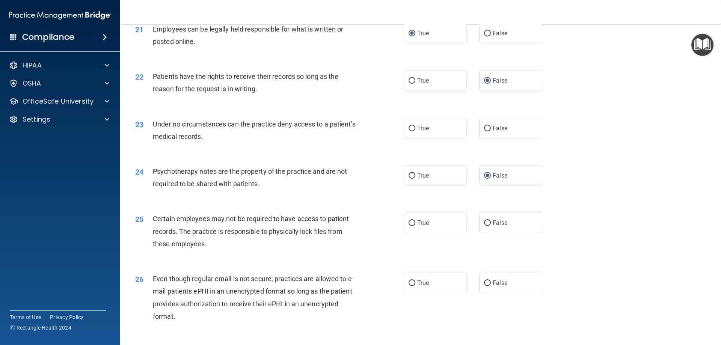
click at [241, 143] on div "Under no circumstances can the practice deny access to a patient’s medical reco…" at bounding box center [258, 130] width 210 height 25
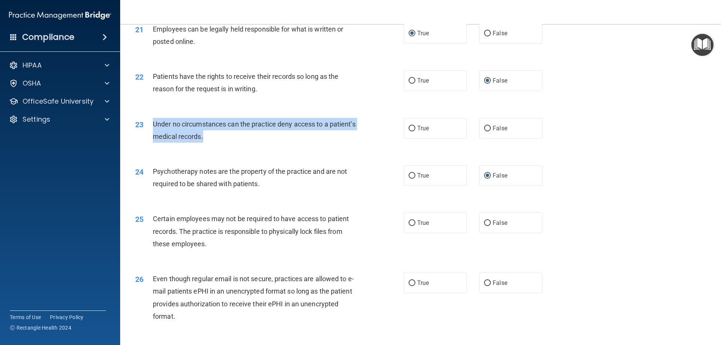
drag, startPoint x: 235, startPoint y: 148, endPoint x: 148, endPoint y: 140, distance: 87.5
click at [148, 140] on div "23 Under no circumstances can the practice deny access to a patient’s medical r…" at bounding box center [269, 132] width 291 height 29
click at [408, 131] on input "True" at bounding box center [411, 129] width 7 height 6
radio input "true"
click at [271, 143] on div "Under no circumstances can the practice deny access to a patient’s medical reco…" at bounding box center [258, 130] width 210 height 25
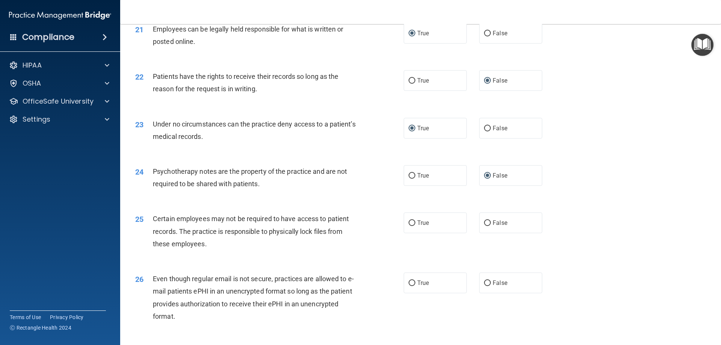
click at [273, 190] on div "Psychotherapy notes are the property of the practice and are not required to be…" at bounding box center [258, 177] width 210 height 25
click at [408, 179] on input "True" at bounding box center [411, 176] width 7 height 6
radio input "true"
radio input "false"
click at [77, 233] on accordion "HIPAA Documents and Policies Report an Incident Business Associates Emergency P…" at bounding box center [60, 151] width 121 height 193
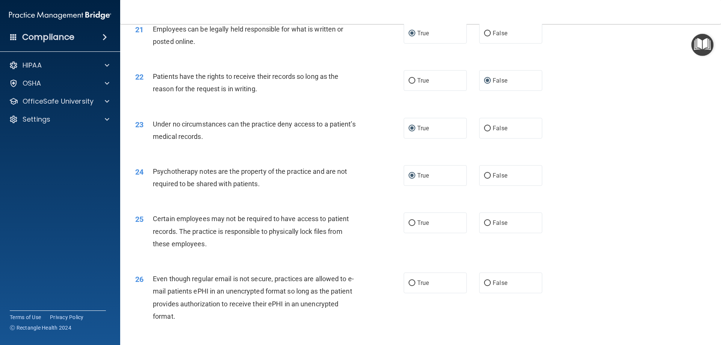
click at [208, 250] on div "Certain employees may not be required to have access to patient records. The pr…" at bounding box center [258, 231] width 210 height 38
click at [209, 250] on div "Certain employees may not be required to have access to patient records. The pr…" at bounding box center [258, 231] width 210 height 38
drag, startPoint x: 281, startPoint y: 208, endPoint x: 261, endPoint y: 214, distance: 20.9
click at [272, 203] on div "24 Psychotherapy notes are the property of the practice and are not required to…" at bounding box center [421, 179] width 582 height 47
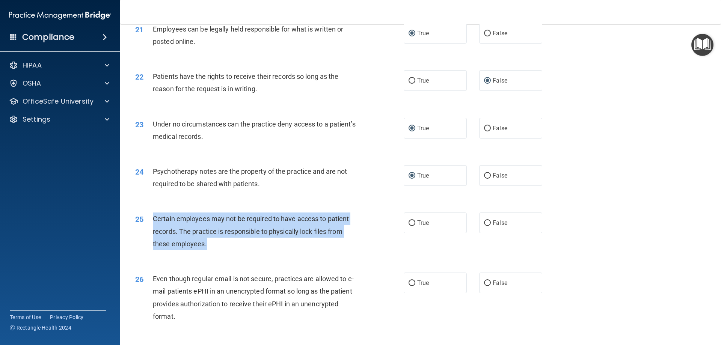
drag, startPoint x: 209, startPoint y: 255, endPoint x: 155, endPoint y: 232, distance: 58.7
click at [155, 232] on div "Certain employees may not be required to have access to patient records. The pr…" at bounding box center [258, 231] width 210 height 38
click at [408, 226] on input "True" at bounding box center [411, 223] width 7 height 6
radio input "true"
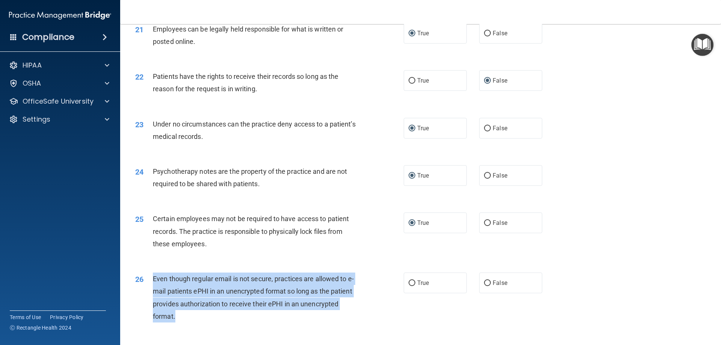
drag, startPoint x: 177, startPoint y: 329, endPoint x: 151, endPoint y: 292, distance: 45.4
click at [151, 292] on div "26 Even though regular email is not secure, practices are allowed to e-mail pat…" at bounding box center [269, 300] width 291 height 54
click at [411, 286] on input "True" at bounding box center [411, 283] width 7 height 6
radio input "true"
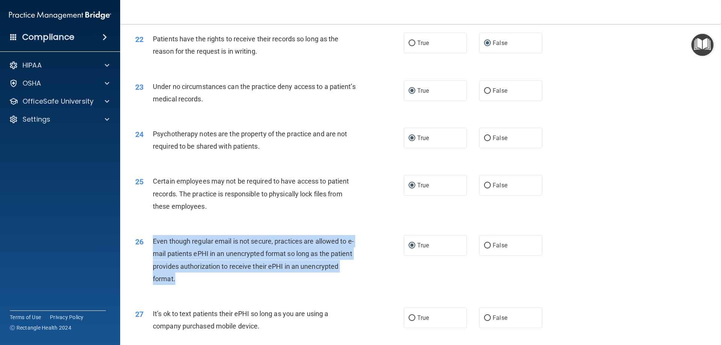
scroll to position [1323, 0]
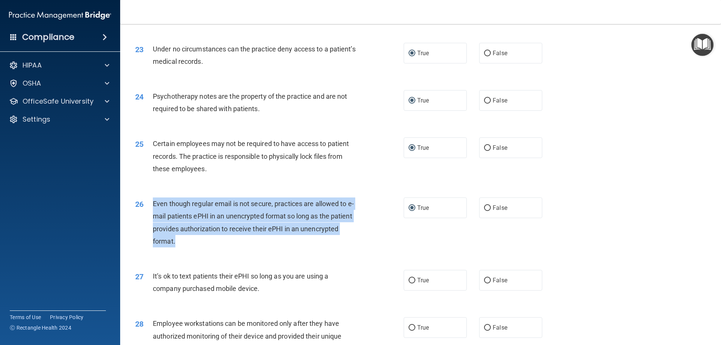
drag, startPoint x: 260, startPoint y: 302, endPoint x: 144, endPoint y: 291, distance: 116.9
click at [144, 291] on div "27 It’s ok to text patients their ePHI so long as you are using a company purch…" at bounding box center [269, 284] width 291 height 29
click at [408, 283] on input "True" at bounding box center [411, 281] width 7 height 6
radio input "true"
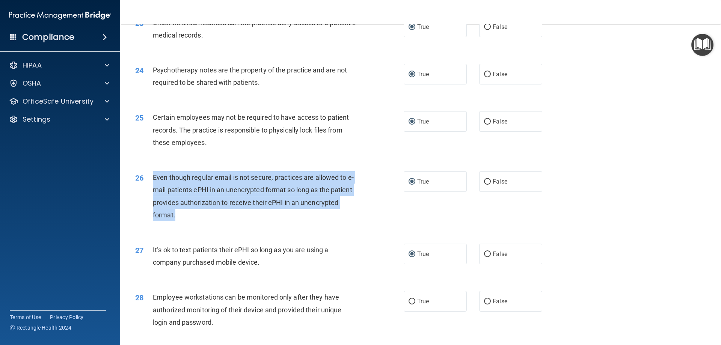
scroll to position [1473, 0]
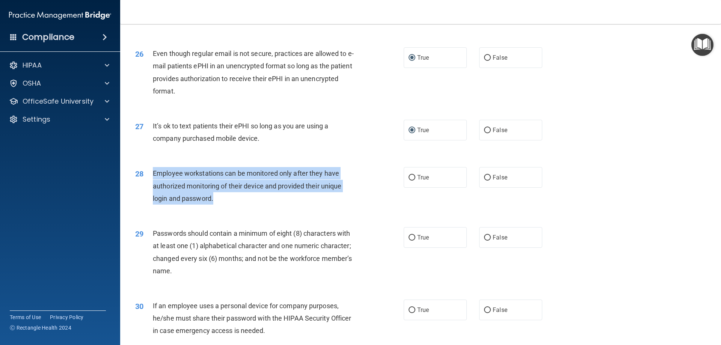
drag, startPoint x: 217, startPoint y: 207, endPoint x: 148, endPoint y: 188, distance: 71.6
click at [148, 188] on div "28 Employee workstations can be monitored only after they have authorized monit…" at bounding box center [269, 187] width 291 height 41
click at [485, 181] on input "False" at bounding box center [487, 178] width 7 height 6
radio input "true"
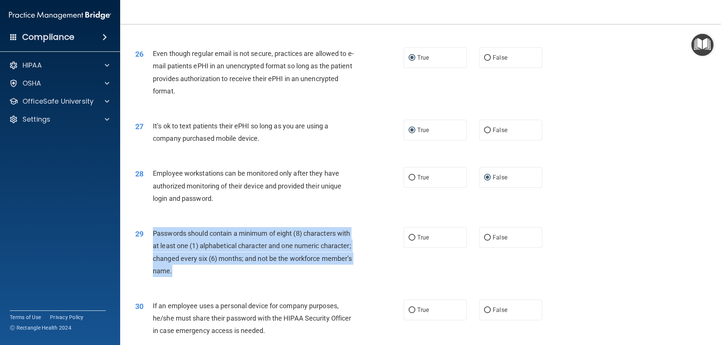
drag, startPoint x: 178, startPoint y: 283, endPoint x: 166, endPoint y: 255, distance: 31.1
click at [149, 244] on div "29 Passwords should contain a minimum of eight (8) characters with at least one…" at bounding box center [269, 254] width 291 height 54
click at [409, 241] on input "True" at bounding box center [411, 238] width 7 height 6
radio input "true"
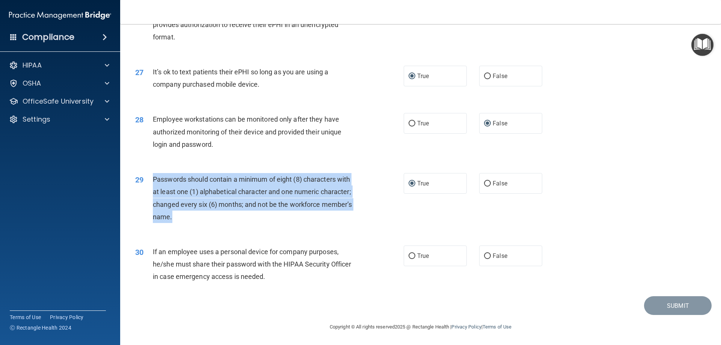
scroll to position [1540, 0]
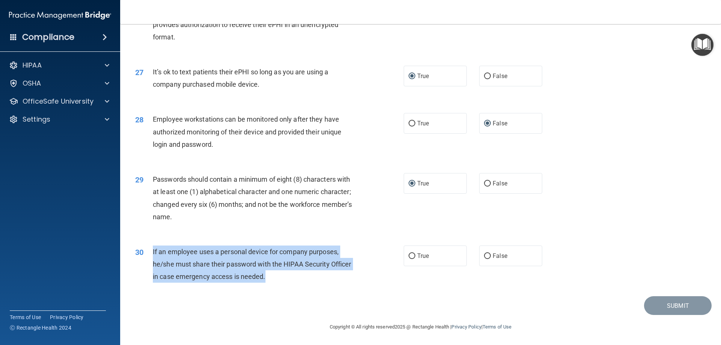
drag, startPoint x: 265, startPoint y: 277, endPoint x: 152, endPoint y: 249, distance: 116.0
click at [153, 249] on div "If an employee uses a personal device for company purposes, he/she must share t…" at bounding box center [258, 265] width 210 height 38
drag, startPoint x: 484, startPoint y: 255, endPoint x: 459, endPoint y: 255, distance: 25.2
click at [484, 255] on input "False" at bounding box center [487, 256] width 7 height 6
radio input "true"
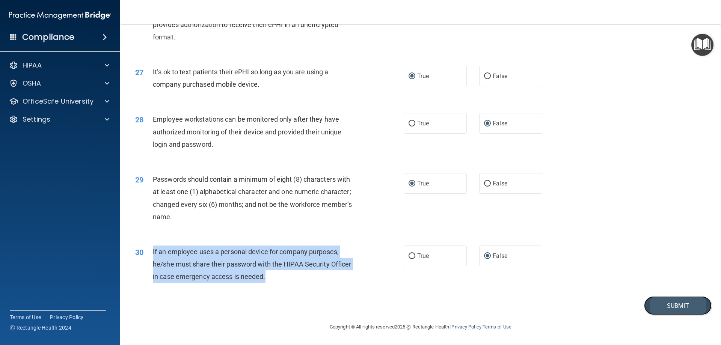
click at [669, 302] on button "Submit" at bounding box center [678, 305] width 68 height 19
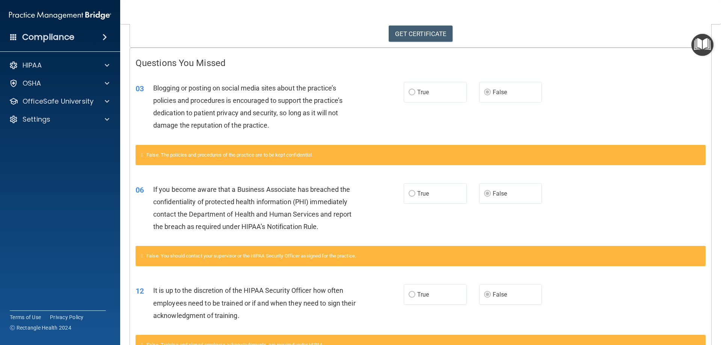
scroll to position [125, 0]
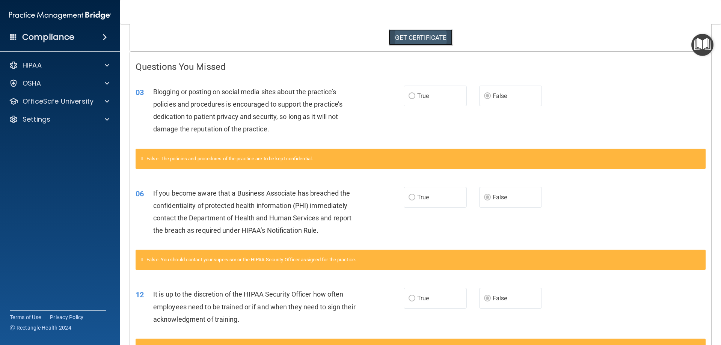
click at [416, 35] on link "GET CERTIFICATE" at bounding box center [421, 37] width 64 height 17
drag, startPoint x: 56, startPoint y: 234, endPoint x: 56, endPoint y: 226, distance: 8.3
click at [56, 229] on accordion "HIPAA Documents and Policies Report an Incident Business Associates Emergency P…" at bounding box center [60, 151] width 121 height 193
click at [64, 104] on p "OfficeSafe University" at bounding box center [58, 101] width 71 height 9
click at [59, 120] on p "HIPAA Training" at bounding box center [36, 120] width 62 height 8
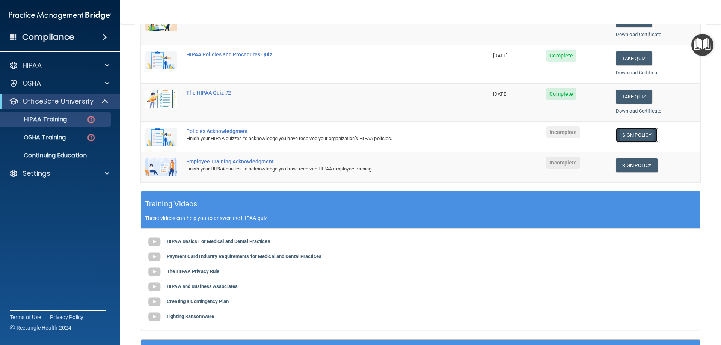
click at [623, 134] on link "Sign Policy" at bounding box center [637, 135] width 42 height 14
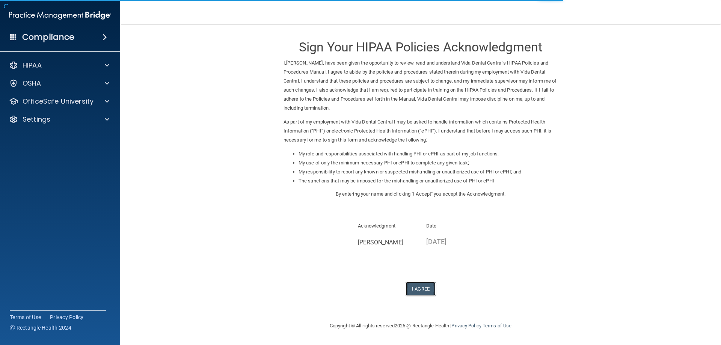
click at [426, 287] on button "I Agree" at bounding box center [420, 289] width 30 height 14
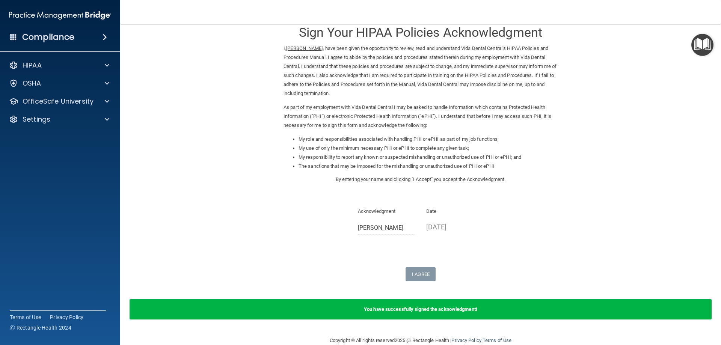
scroll to position [28, 0]
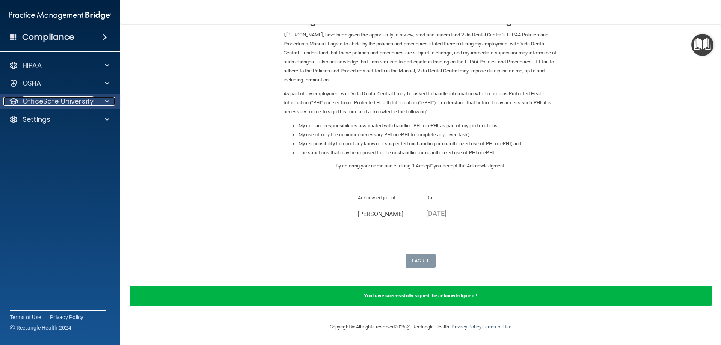
click at [56, 99] on p "OfficeSafe University" at bounding box center [58, 101] width 71 height 9
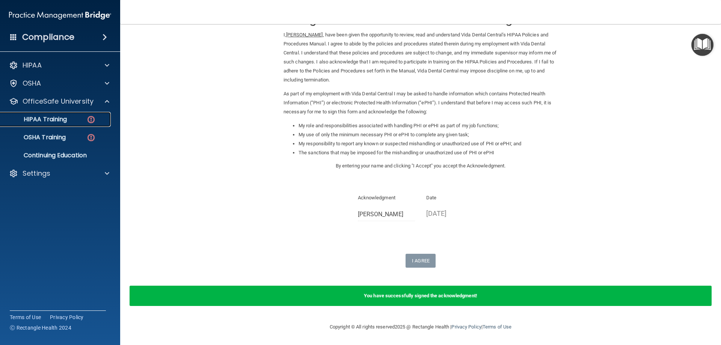
drag, startPoint x: 57, startPoint y: 120, endPoint x: 65, endPoint y: 120, distance: 7.9
click at [58, 120] on p "HIPAA Training" at bounding box center [36, 120] width 62 height 8
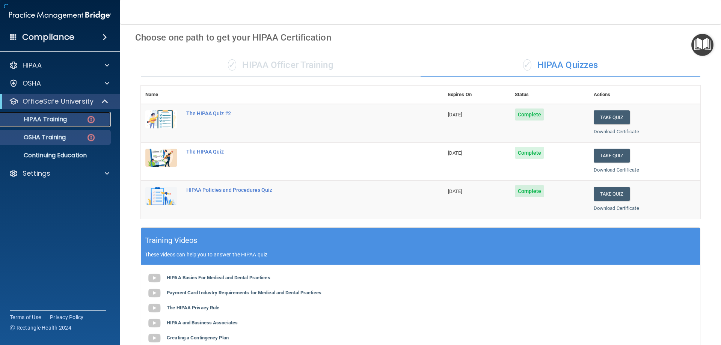
scroll to position [212, 0]
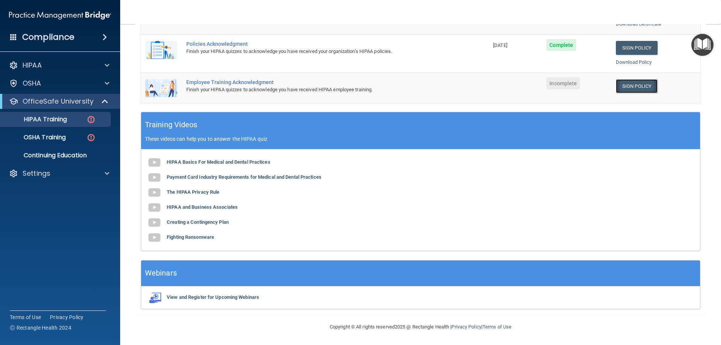
click at [632, 85] on link "Sign Policy" at bounding box center [637, 86] width 42 height 14
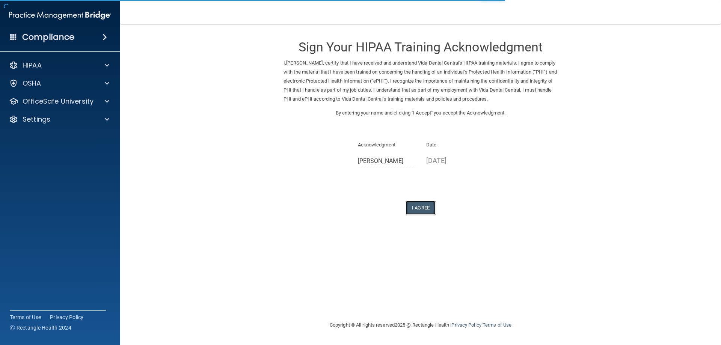
click at [425, 206] on button "I Agree" at bounding box center [420, 208] width 30 height 14
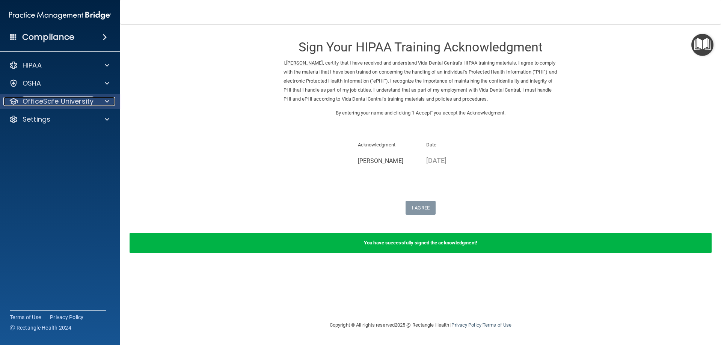
click at [45, 104] on p "OfficeSafe University" at bounding box center [58, 101] width 71 height 9
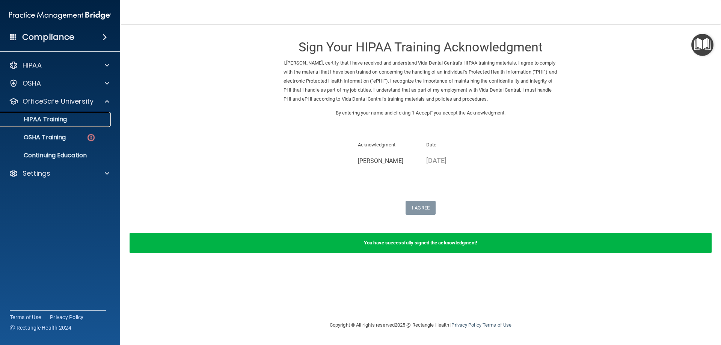
click at [51, 120] on p "HIPAA Training" at bounding box center [36, 120] width 62 height 8
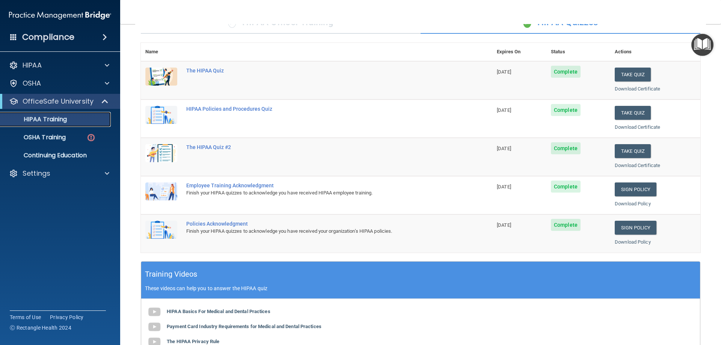
scroll to position [70, 0]
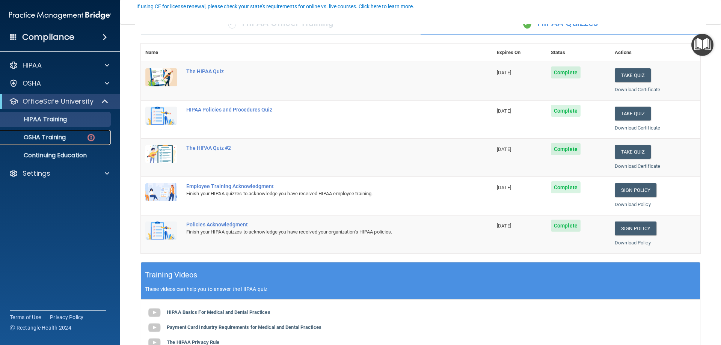
click at [61, 137] on p "OSHA Training" at bounding box center [35, 138] width 61 height 8
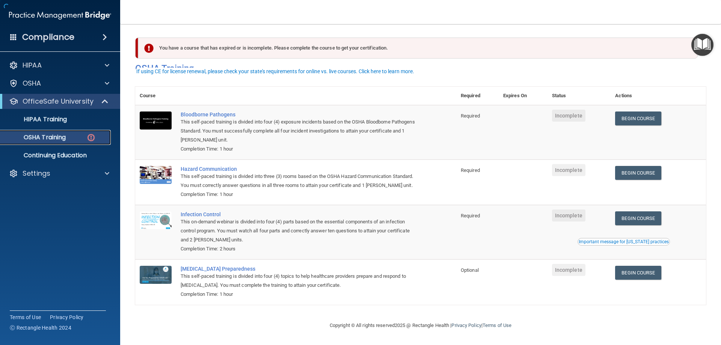
scroll to position [9, 0]
click at [642, 111] on link "Begin Course" at bounding box center [638, 118] width 46 height 14
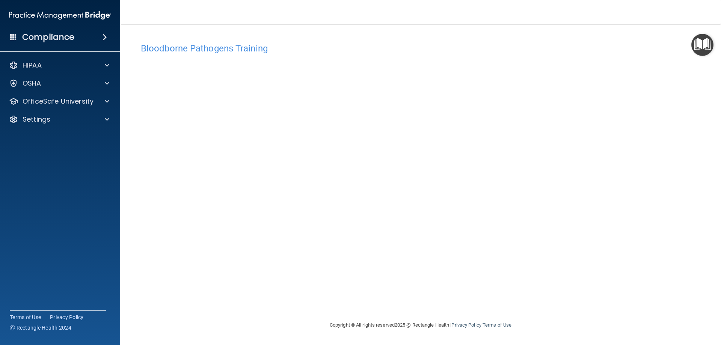
drag, startPoint x: 422, startPoint y: 49, endPoint x: 152, endPoint y: 48, distance: 270.3
click at [419, 49] on h4 "Bloodborne Pathogens Training" at bounding box center [420, 49] width 559 height 10
drag, startPoint x: 248, startPoint y: 52, endPoint x: 273, endPoint y: 53, distance: 24.8
click at [252, 52] on h4 "Bloodborne Pathogens Training" at bounding box center [420, 49] width 559 height 10
click at [107, 84] on span at bounding box center [107, 83] width 5 height 9
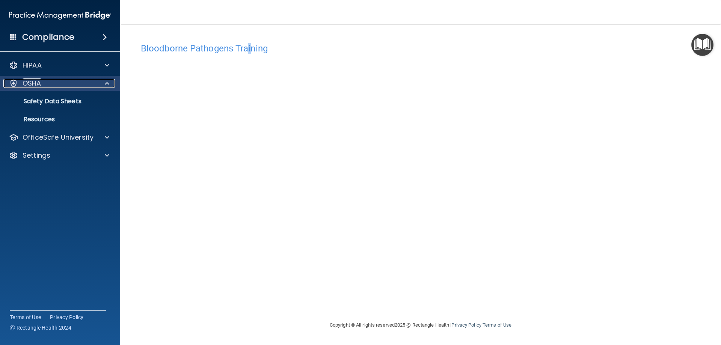
click at [105, 80] on span at bounding box center [107, 83] width 5 height 9
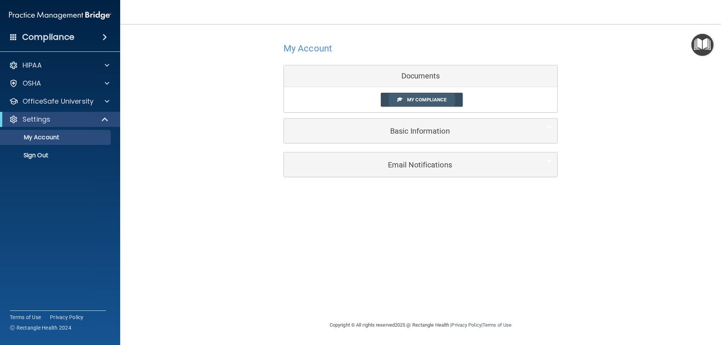
click at [419, 100] on span "My Compliance" at bounding box center [426, 100] width 39 height 6
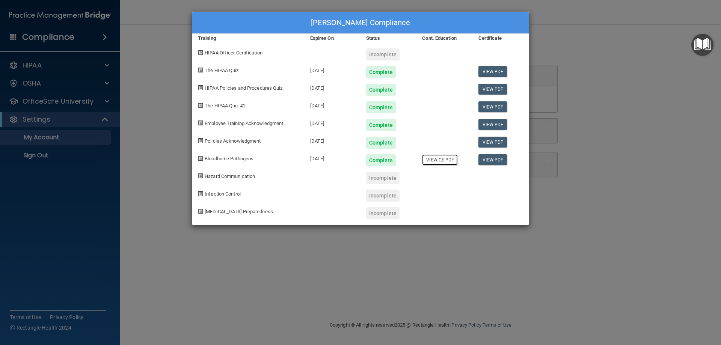
click at [440, 160] on link "View CE PDF" at bounding box center [440, 159] width 36 height 11
click at [655, 234] on div "Yvette Cavazos's Compliance Training Expires On Status Cont. Education Certific…" at bounding box center [360, 172] width 721 height 345
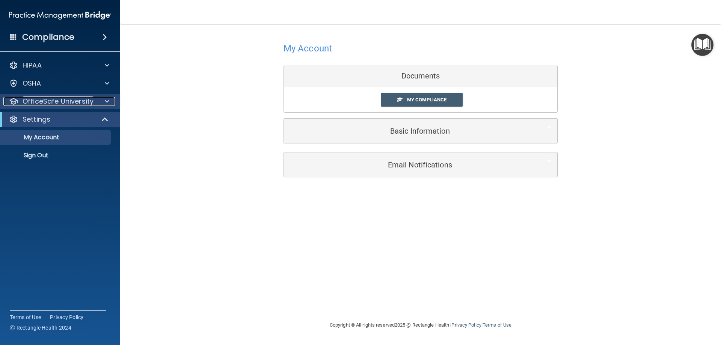
click at [68, 104] on p "OfficeSafe University" at bounding box center [58, 101] width 71 height 9
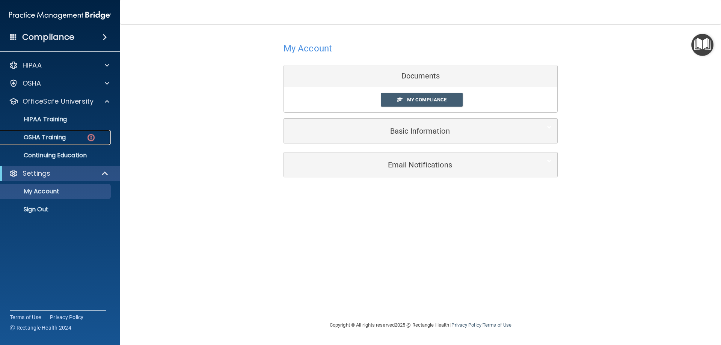
click at [45, 135] on p "OSHA Training" at bounding box center [35, 138] width 61 height 8
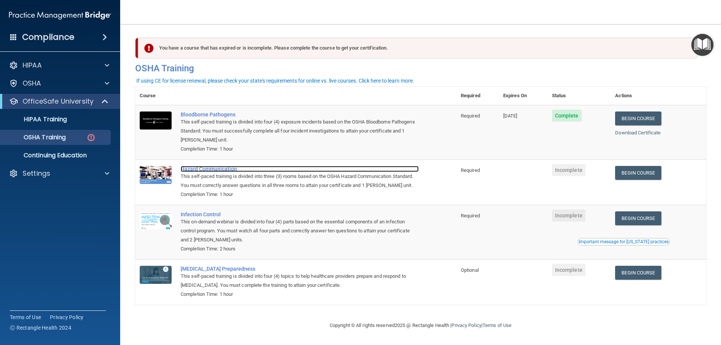
click at [193, 169] on div "Hazard Communication" at bounding box center [300, 169] width 238 height 6
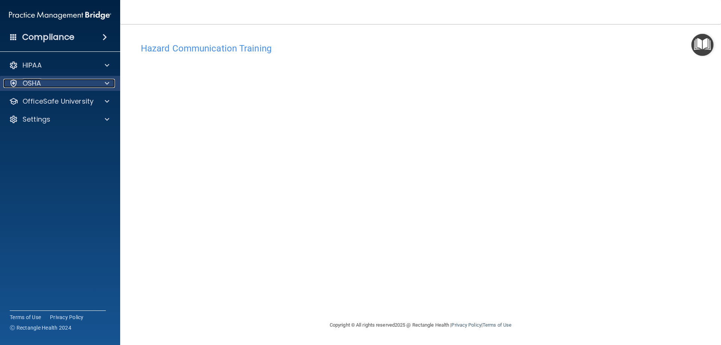
click at [50, 86] on div "OSHA" at bounding box center [49, 83] width 93 height 9
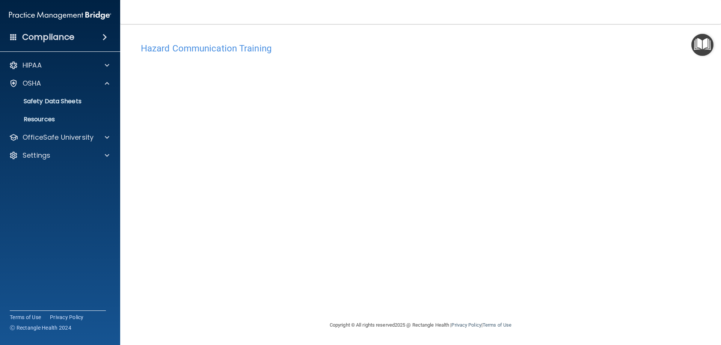
click at [61, 38] on h4 "Compliance" at bounding box center [48, 37] width 52 height 11
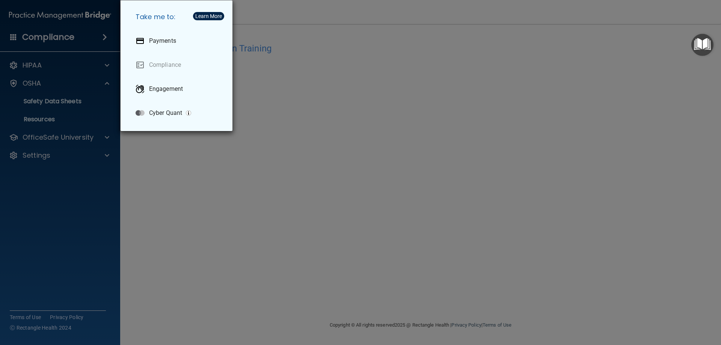
click at [74, 265] on div "Take me to: Payments Compliance Engagement Cyber Quant" at bounding box center [360, 172] width 721 height 345
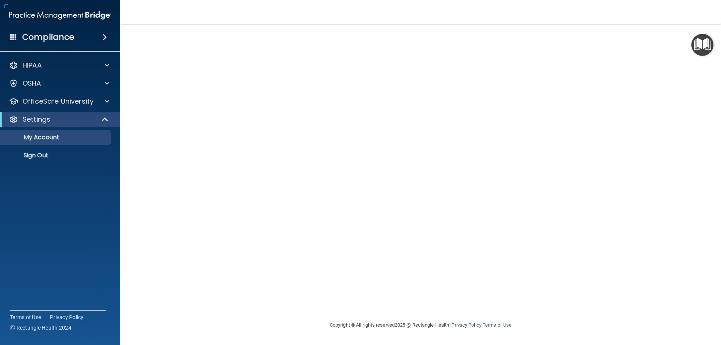
click at [295, 106] on div at bounding box center [420, 173] width 571 height 282
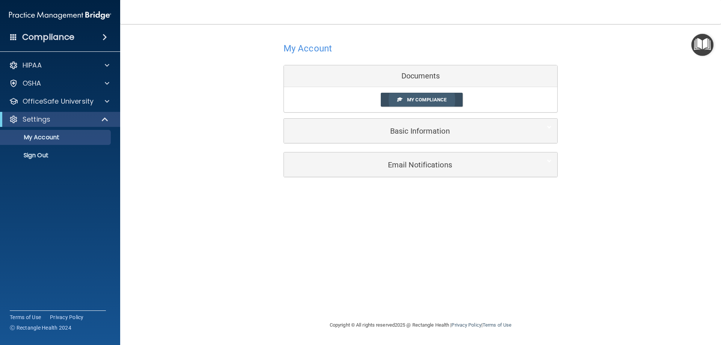
click at [421, 99] on span "My Compliance" at bounding box center [426, 100] width 39 height 6
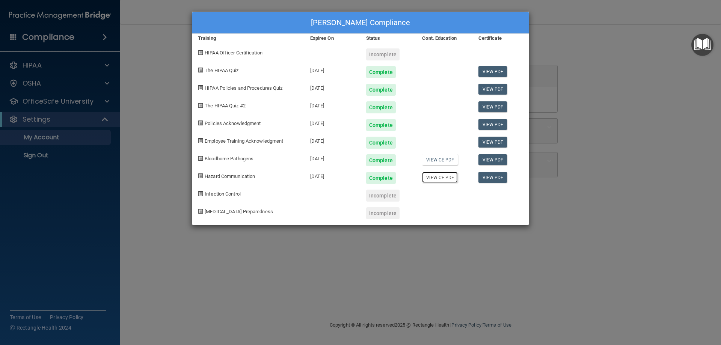
click at [443, 176] on link "View CE PDF" at bounding box center [440, 177] width 36 height 11
click at [225, 52] on span "HIPAA Officer Certification" at bounding box center [234, 53] width 58 height 6
click at [201, 53] on span at bounding box center [200, 52] width 5 height 5
click at [200, 194] on span at bounding box center [200, 193] width 5 height 5
drag, startPoint x: 510, startPoint y: 288, endPoint x: 626, endPoint y: 179, distance: 158.6
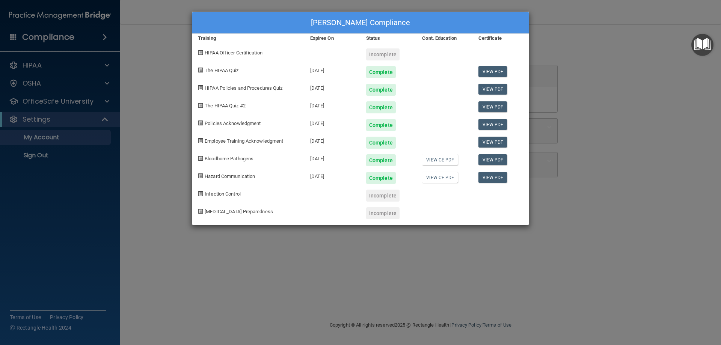
click at [515, 285] on div "[PERSON_NAME] Compliance Training Expires On Status Cont. Education Certificate…" at bounding box center [360, 172] width 721 height 345
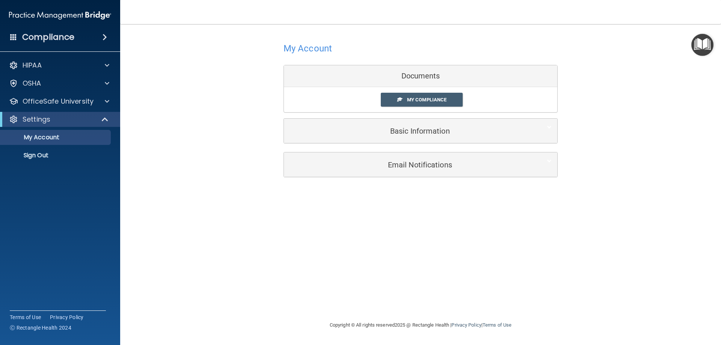
click at [219, 166] on div "My Account Documents My Compliance My Compliance My BAA Basic Information Full …" at bounding box center [420, 109] width 571 height 154
click at [107, 101] on span at bounding box center [107, 101] width 5 height 9
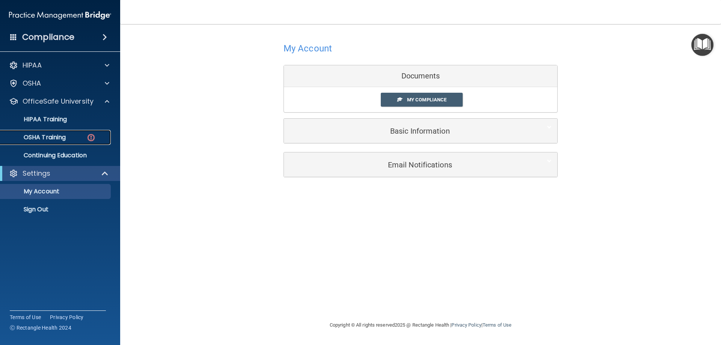
click at [52, 135] on p "OSHA Training" at bounding box center [35, 138] width 61 height 8
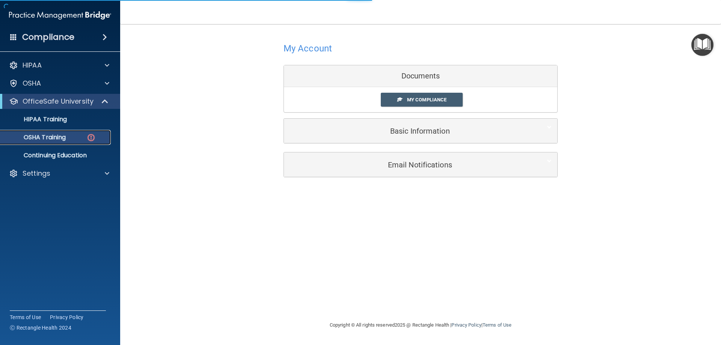
click at [49, 136] on p "OSHA Training" at bounding box center [35, 138] width 61 height 8
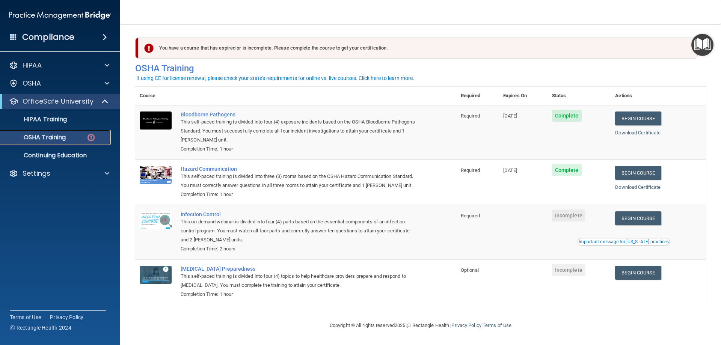
scroll to position [9, 0]
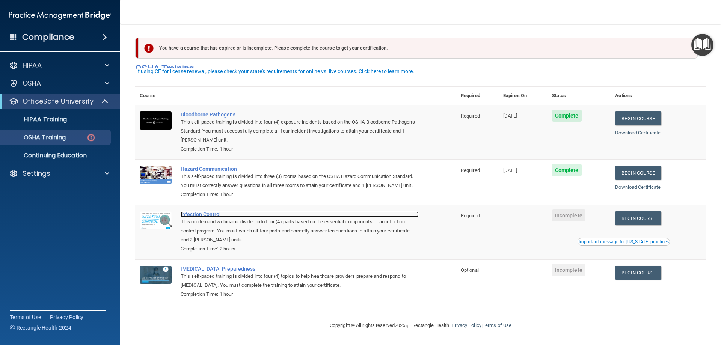
click at [200, 217] on div "Infection Control" at bounding box center [300, 214] width 238 height 6
click at [628, 243] on div "Important message for [US_STATE] practices" at bounding box center [624, 242] width 90 height 5
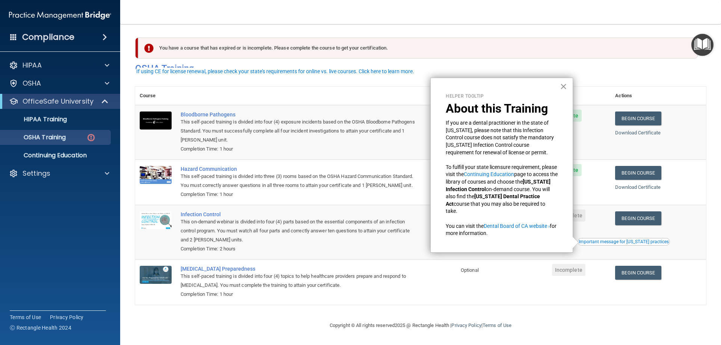
click at [562, 83] on button "×" at bounding box center [563, 86] width 7 height 12
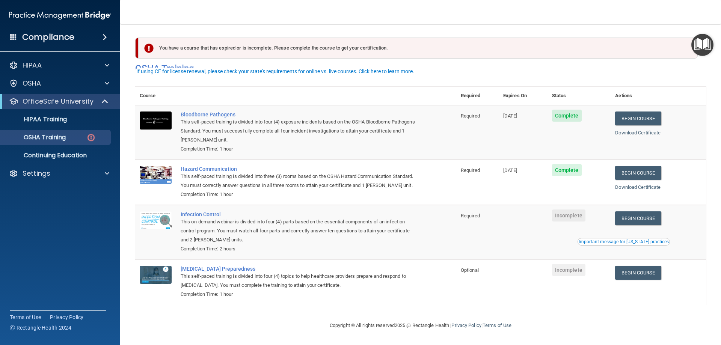
click at [559, 333] on footer "Copyright © All rights reserved 2025 @ Rectangle Health | Privacy Policy | Term…" at bounding box center [420, 325] width 571 height 24
click at [189, 215] on div "Infection Control" at bounding box center [300, 214] width 238 height 6
drag, startPoint x: 569, startPoint y: 43, endPoint x: 352, endPoint y: 54, distance: 217.7
click at [565, 43] on div "You have a course that has expired or is incomplete. Please complete the course…" at bounding box center [417, 48] width 559 height 21
click at [252, 38] on div "You have a course that has expired or is incomplete. Please complete the course…" at bounding box center [417, 48] width 559 height 21
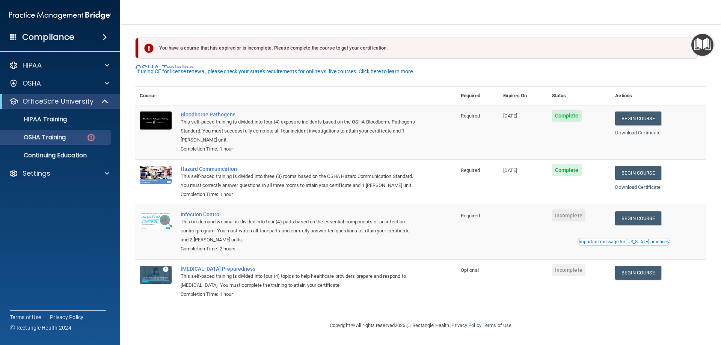
click at [152, 44] on img at bounding box center [148, 48] width 9 height 9
click at [147, 44] on img at bounding box center [148, 48] width 9 height 9
click at [31, 139] on p "OSHA Training" at bounding box center [35, 138] width 61 height 8
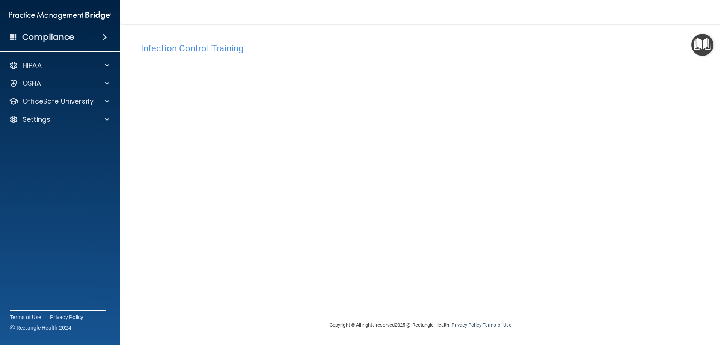
click at [301, 306] on div "Infection Control Training This course doesn’t expire until . Are you sure you …" at bounding box center [420, 180] width 571 height 282
click at [73, 98] on p "OfficeSafe University" at bounding box center [58, 101] width 71 height 9
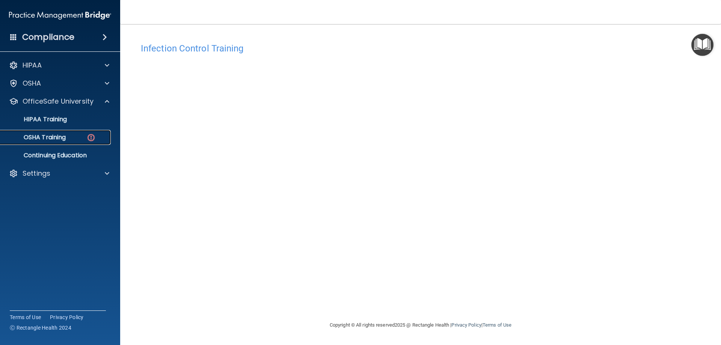
click at [59, 135] on p "OSHA Training" at bounding box center [35, 138] width 61 height 8
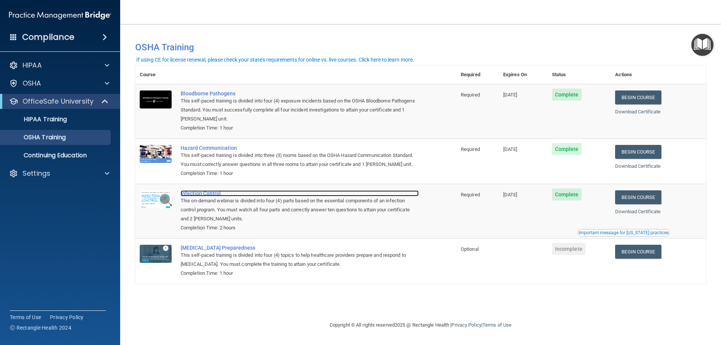
click at [204, 194] on div "Infection Control" at bounding box center [300, 193] width 238 height 6
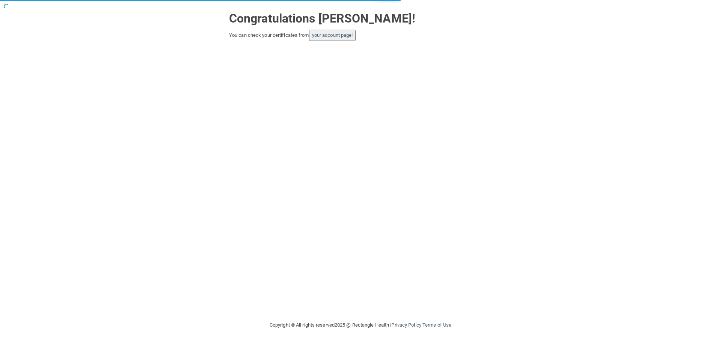
click at [332, 31] on button "your account page!" at bounding box center [332, 35] width 47 height 11
click at [331, 34] on link "your account page!" at bounding box center [332, 35] width 41 height 6
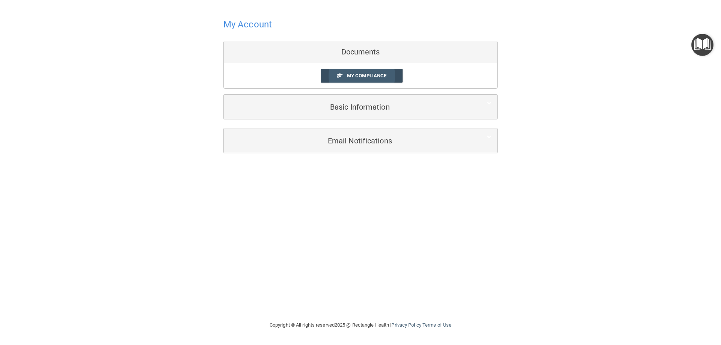
click at [349, 72] on link "My Compliance" at bounding box center [362, 76] width 82 height 14
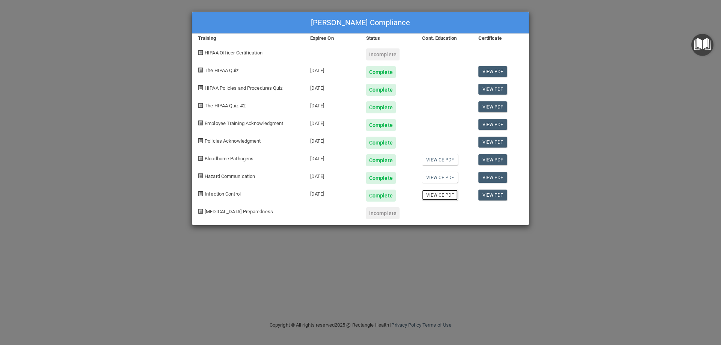
click at [433, 199] on link "View CE PDF" at bounding box center [440, 195] width 36 height 11
click at [434, 302] on div "Yvette Cavazos's Compliance Training Expires On Status Cont. Education Certific…" at bounding box center [360, 172] width 721 height 345
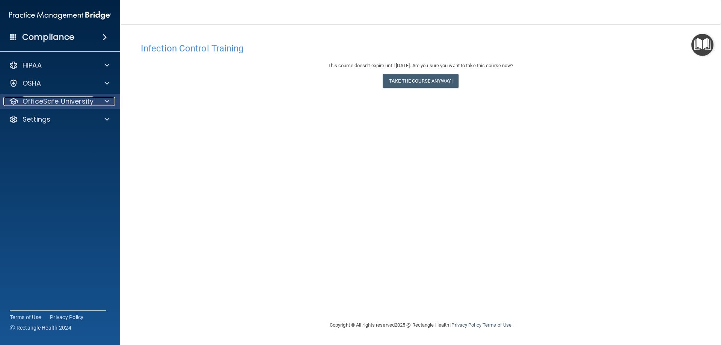
drag, startPoint x: 52, startPoint y: 99, endPoint x: 62, endPoint y: 105, distance: 11.5
click at [52, 99] on p "OfficeSafe University" at bounding box center [58, 101] width 71 height 9
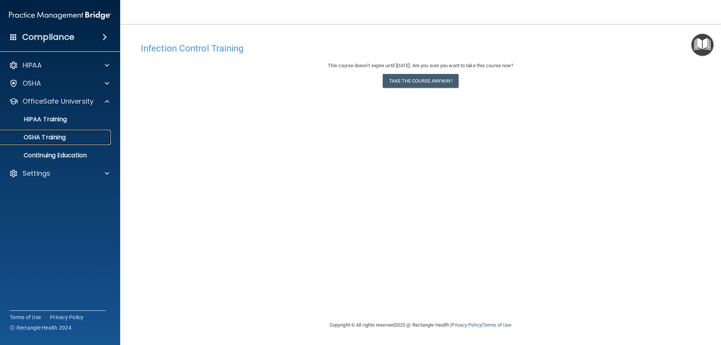
click at [63, 141] on p "OSHA Training" at bounding box center [35, 138] width 61 height 8
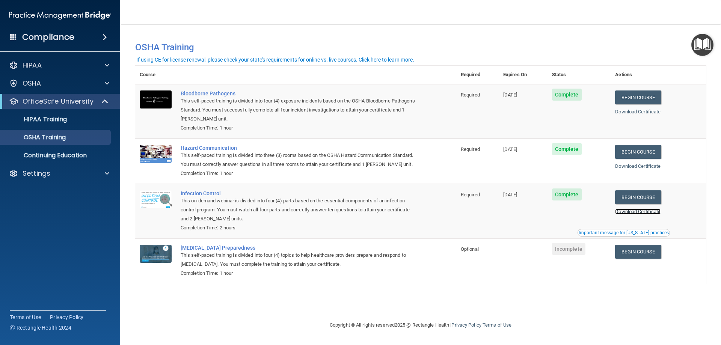
click at [632, 213] on link "Download Certificate" at bounding box center [637, 212] width 45 height 6
click at [585, 303] on div "You have a course that has expired or is incomplete. Please complete the course…" at bounding box center [420, 173] width 571 height 282
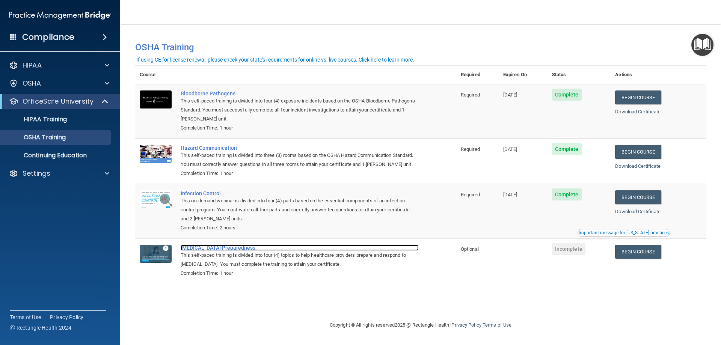
click at [205, 250] on div "[MEDICAL_DATA] Preparedness" at bounding box center [300, 248] width 238 height 6
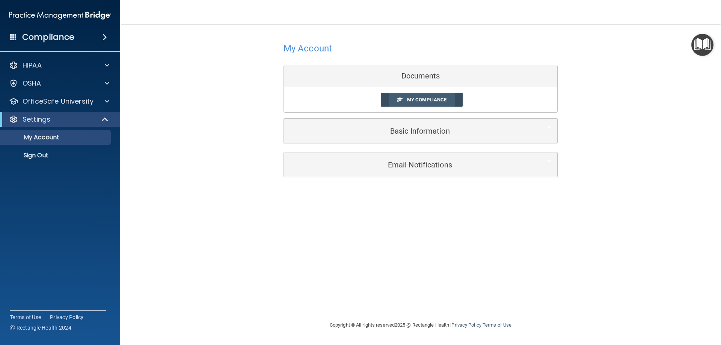
click at [423, 99] on span "My Compliance" at bounding box center [426, 100] width 39 height 6
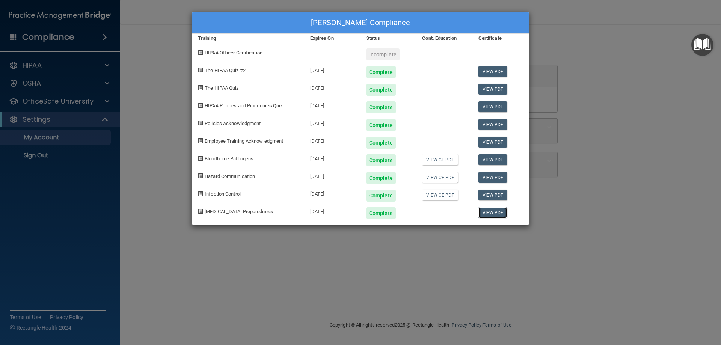
click at [490, 212] on link "View PDF" at bounding box center [492, 212] width 29 height 11
drag, startPoint x: 306, startPoint y: 290, endPoint x: 525, endPoint y: 202, distance: 236.2
click at [310, 287] on div "[PERSON_NAME] Compliance Training Expires On Status Cont. Education Certificate…" at bounding box center [360, 172] width 721 height 345
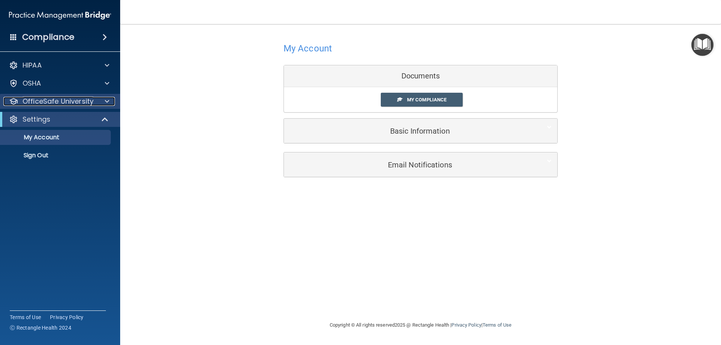
click at [62, 99] on p "OfficeSafe University" at bounding box center [58, 101] width 71 height 9
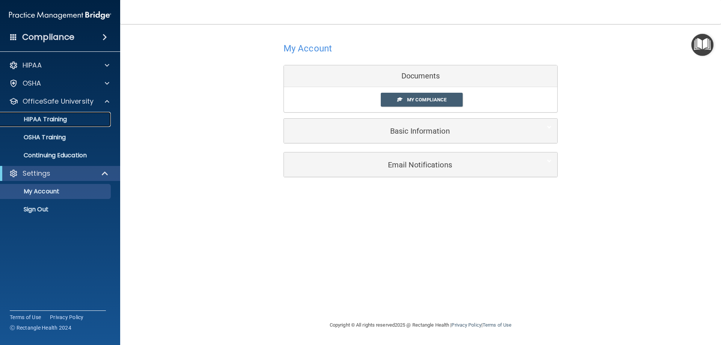
click at [57, 114] on link "HIPAA Training" at bounding box center [51, 119] width 118 height 15
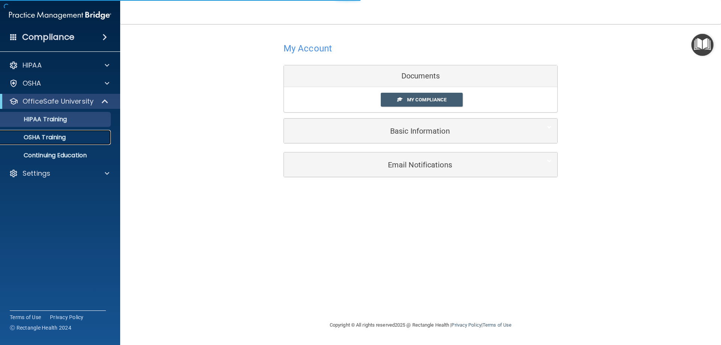
click at [60, 138] on p "OSHA Training" at bounding box center [35, 138] width 61 height 8
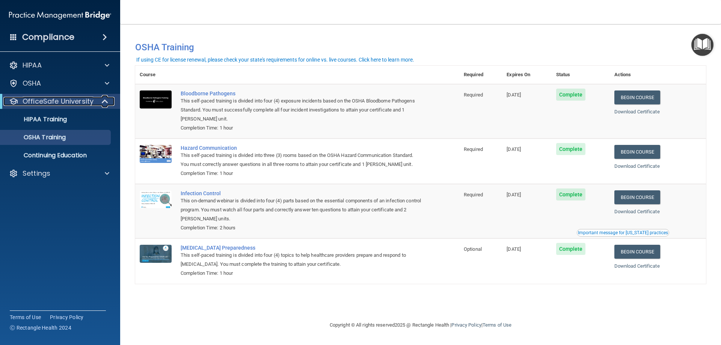
click at [74, 102] on p "OfficeSafe University" at bounding box center [58, 101] width 71 height 9
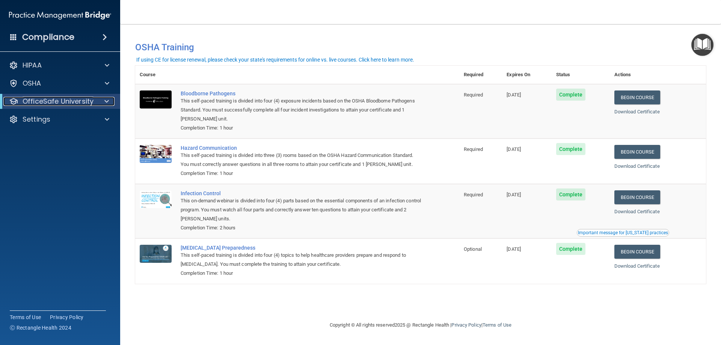
click at [63, 101] on p "OfficeSafe University" at bounding box center [58, 101] width 71 height 9
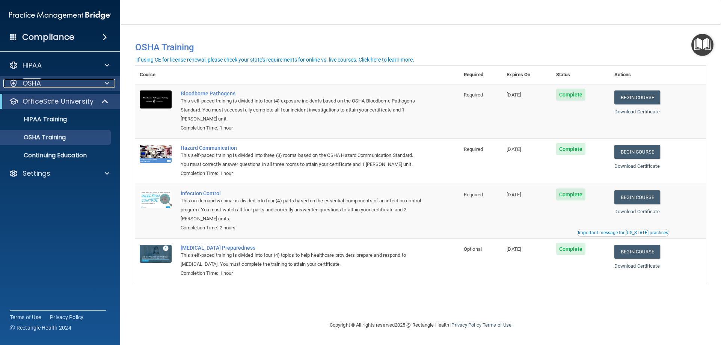
click at [36, 87] on p "OSHA" at bounding box center [32, 83] width 19 height 9
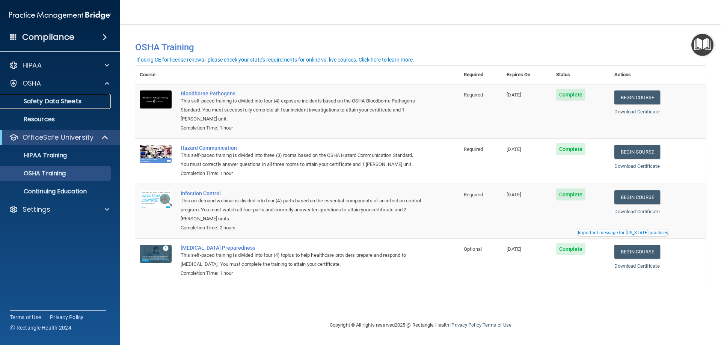
click at [47, 103] on p "Safety Data Sheets" at bounding box center [56, 102] width 102 height 8
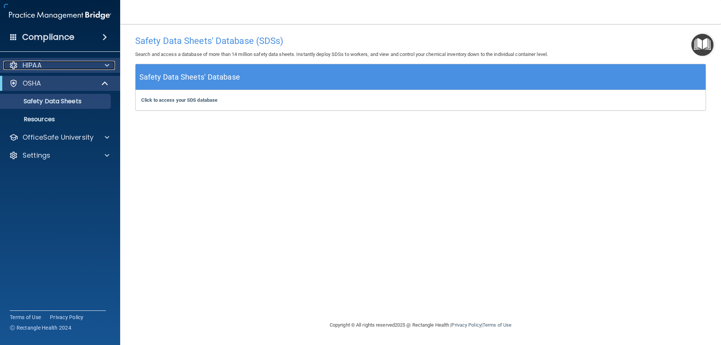
click at [43, 69] on div "HIPAA" at bounding box center [49, 65] width 93 height 9
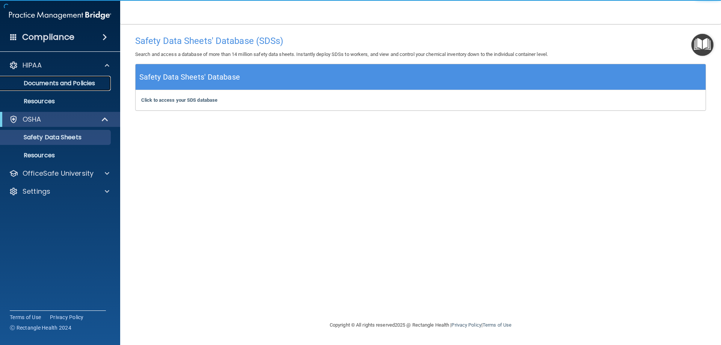
click at [66, 82] on p "Documents and Policies" at bounding box center [56, 84] width 102 height 8
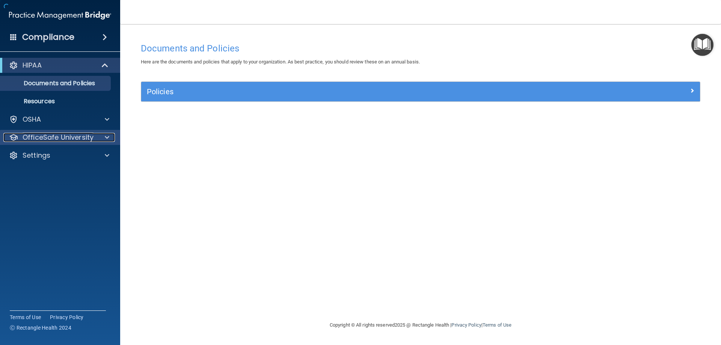
drag, startPoint x: 44, startPoint y: 138, endPoint x: 76, endPoint y: 142, distance: 32.5
click at [44, 138] on p "OfficeSafe University" at bounding box center [58, 137] width 71 height 9
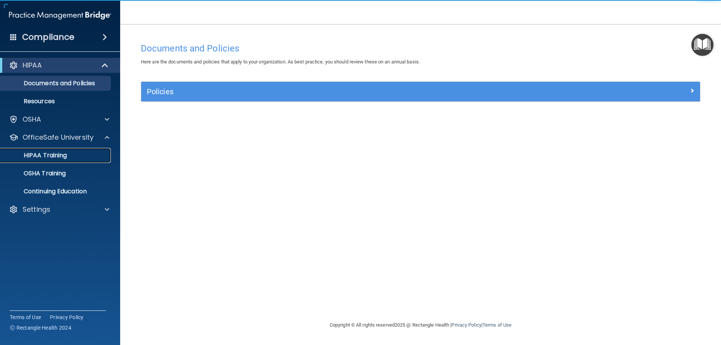
click at [61, 157] on p "HIPAA Training" at bounding box center [36, 156] width 62 height 8
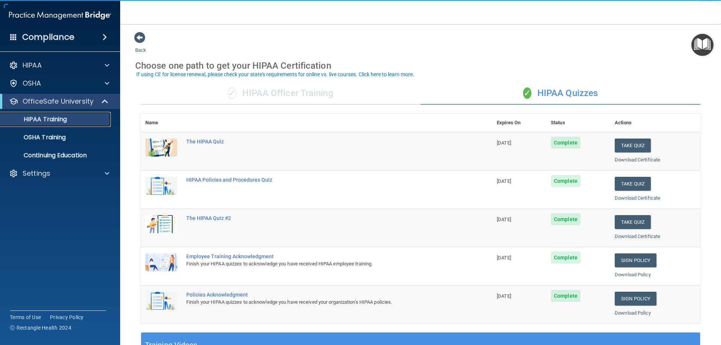
scroll to position [38, 0]
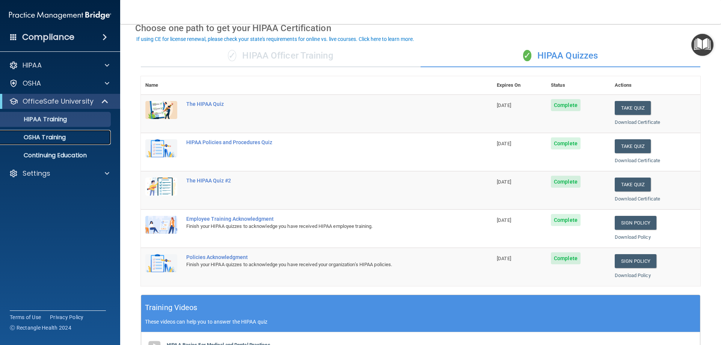
click at [44, 138] on p "OSHA Training" at bounding box center [35, 138] width 61 height 8
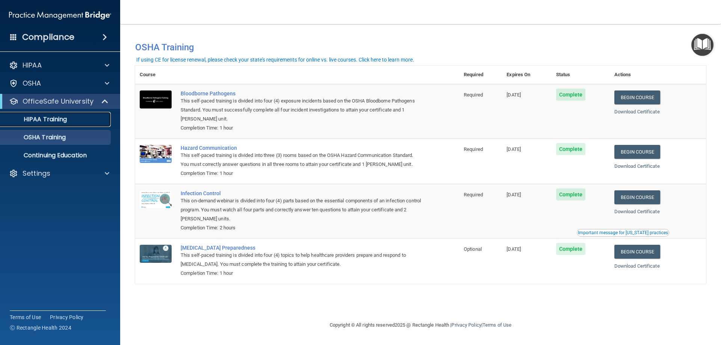
click at [52, 116] on p "HIPAA Training" at bounding box center [36, 120] width 62 height 8
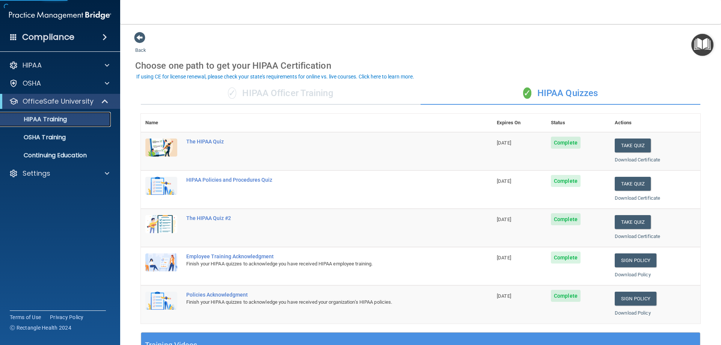
scroll to position [38, 0]
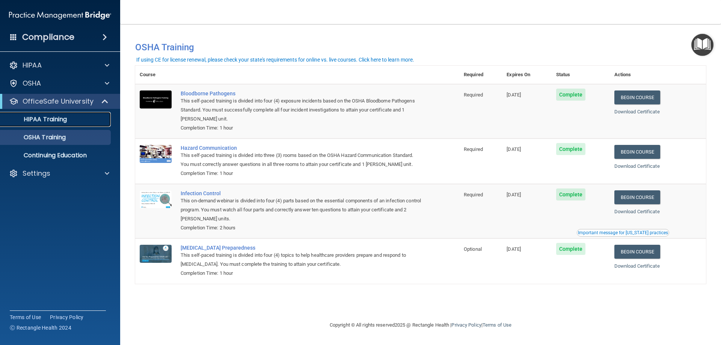
click at [46, 121] on p "HIPAA Training" at bounding box center [36, 120] width 62 height 8
